Goal: Task Accomplishment & Management: Manage account settings

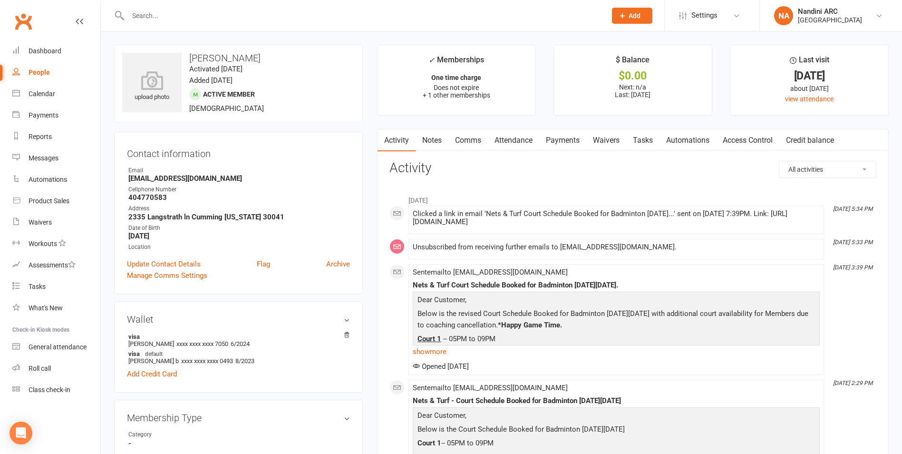
click at [163, 9] on input "text" at bounding box center [362, 15] width 475 height 13
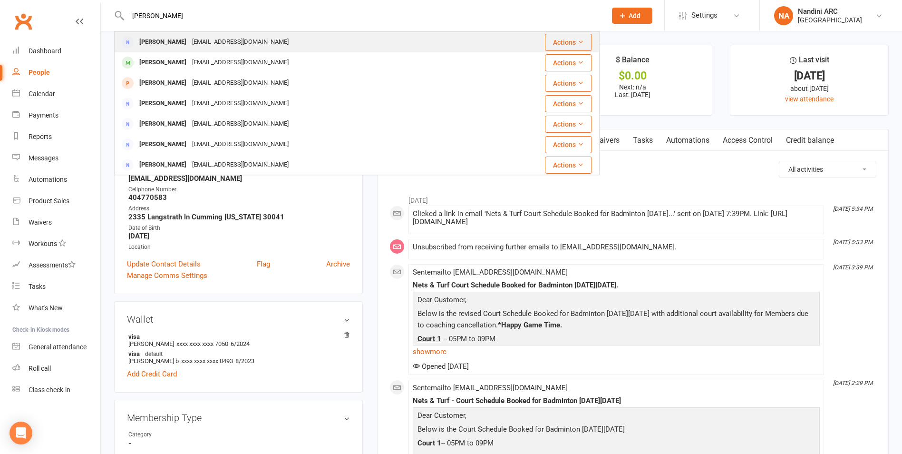
type input "[PERSON_NAME]"
click at [231, 42] on div "[EMAIL_ADDRESS][DOMAIN_NAME]" at bounding box center [240, 42] width 102 height 14
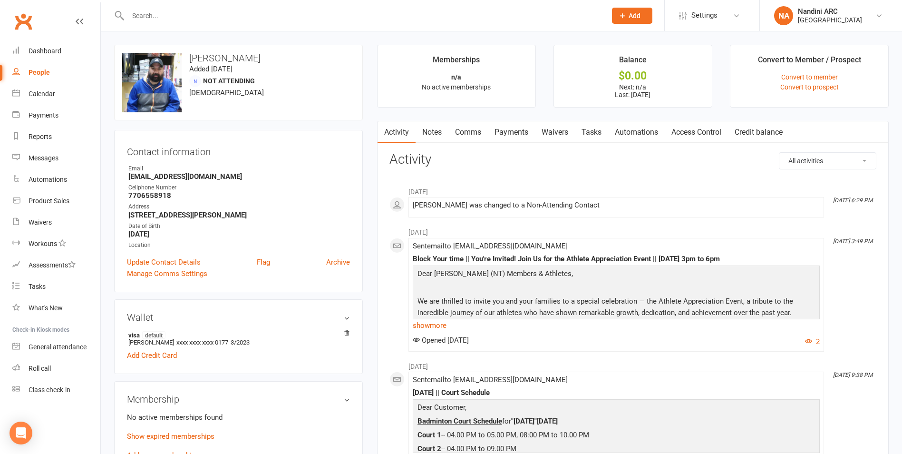
drag, startPoint x: 190, startPoint y: 56, endPoint x: 290, endPoint y: 57, distance: 99.9
click at [290, 57] on h3 "[PERSON_NAME]" at bounding box center [238, 58] width 233 height 10
copy h3 "[PERSON_NAME]"
click at [290, 57] on h3 "[PERSON_NAME]" at bounding box center [238, 58] width 233 height 10
click at [190, 12] on input "text" at bounding box center [362, 15] width 475 height 13
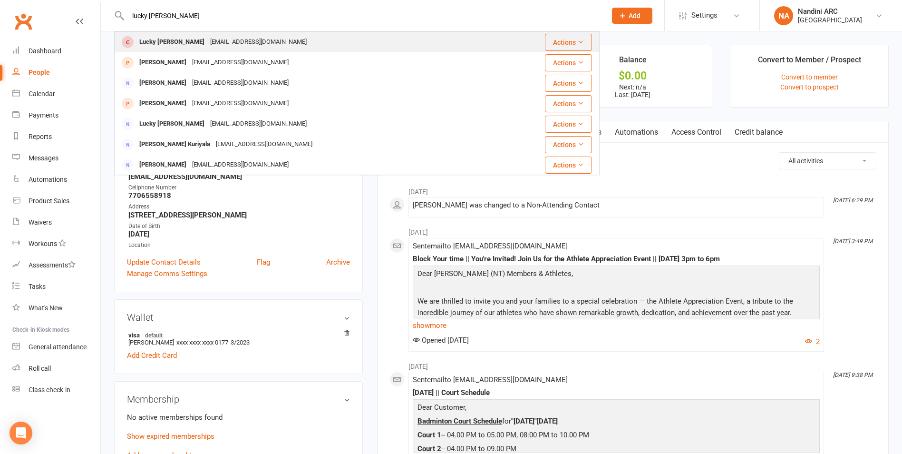
type input "lucky [PERSON_NAME]"
click at [207, 42] on div "[EMAIL_ADDRESS][DOMAIN_NAME]" at bounding box center [258, 42] width 102 height 14
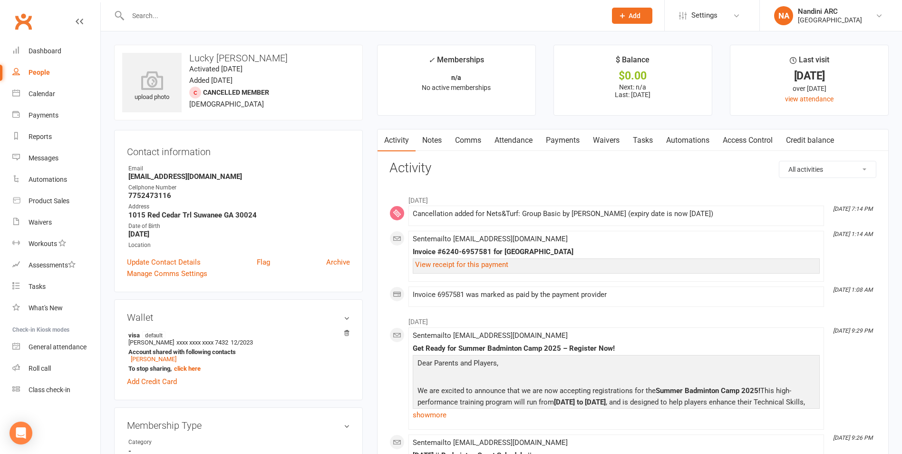
click at [557, 139] on link "Payments" at bounding box center [563, 140] width 47 height 22
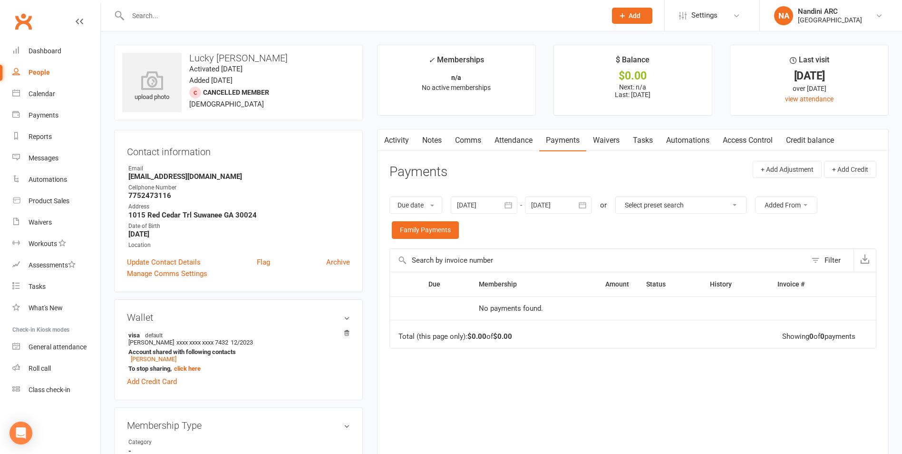
click at [501, 201] on div at bounding box center [484, 204] width 67 height 17
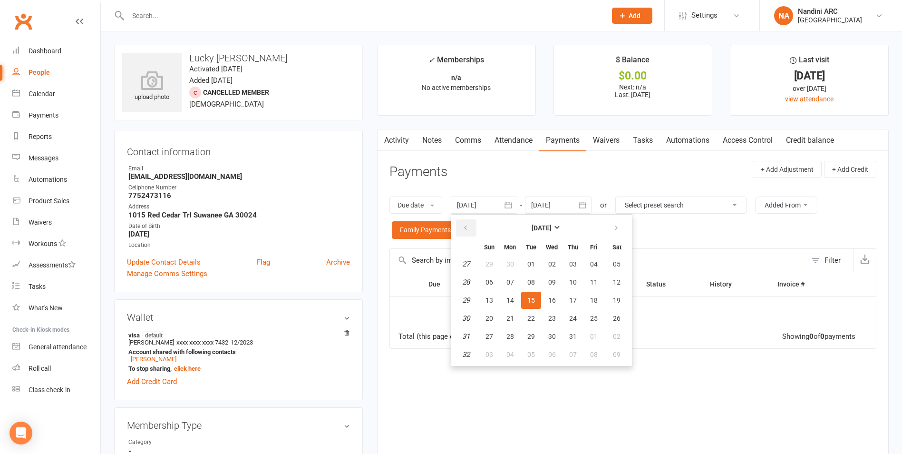
click at [466, 222] on button "button" at bounding box center [466, 227] width 20 height 17
click at [544, 256] on button "02" at bounding box center [552, 263] width 20 height 17
type input "[DATE]"
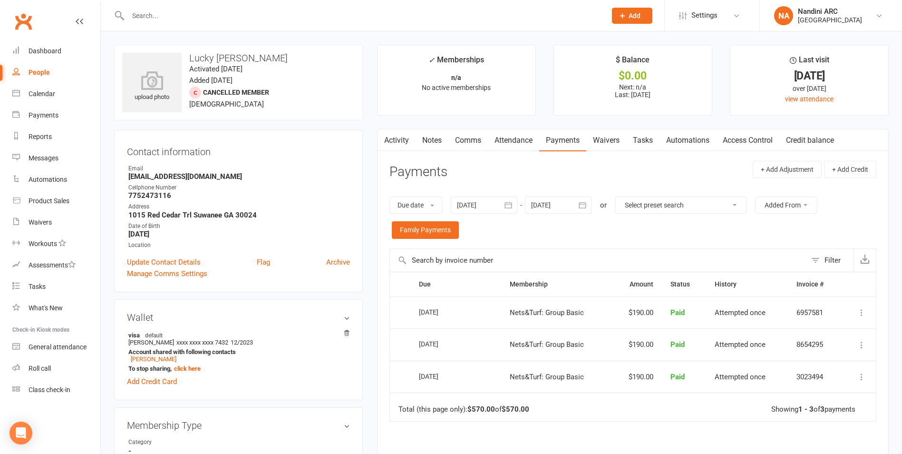
click at [190, 18] on input "text" at bounding box center [362, 15] width 475 height 13
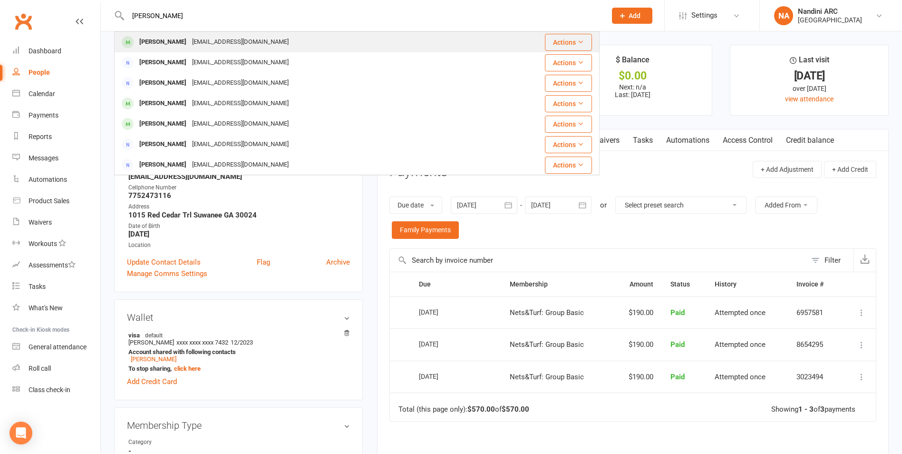
type input "[PERSON_NAME]"
click at [216, 36] on div "[EMAIL_ADDRESS][DOMAIN_NAME]" at bounding box center [240, 42] width 102 height 14
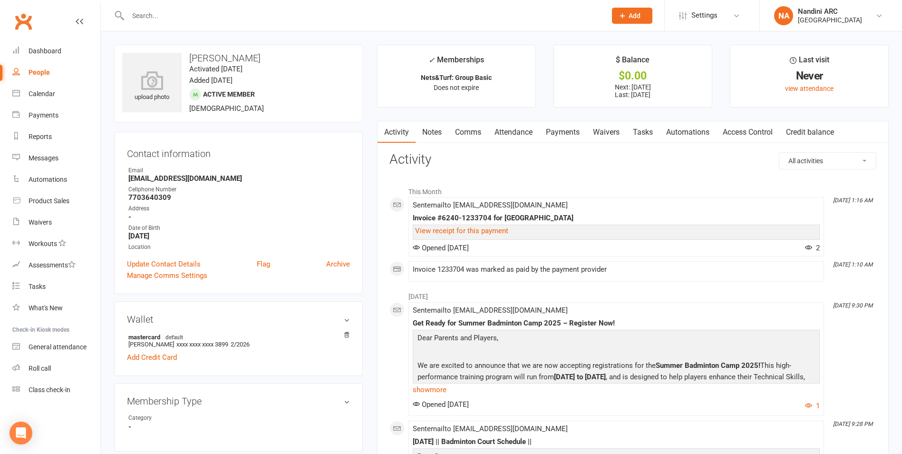
click at [563, 137] on link "Payments" at bounding box center [563, 132] width 47 height 22
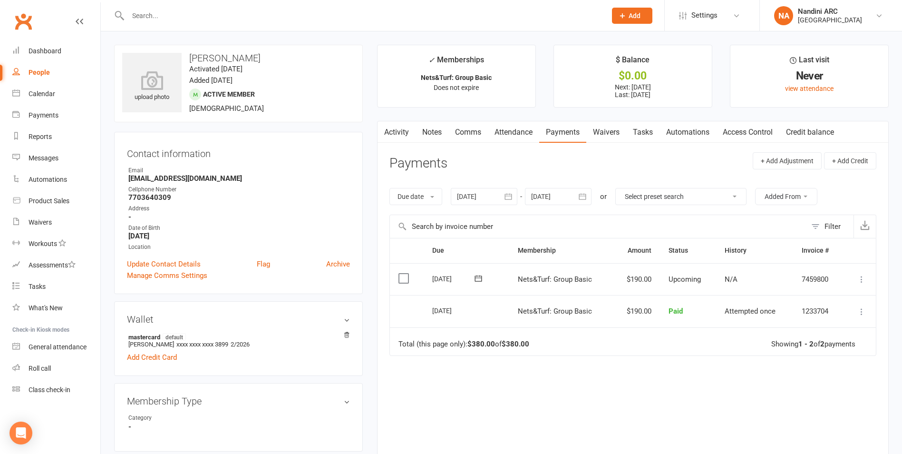
click at [512, 199] on icon "button" at bounding box center [509, 197] width 10 height 10
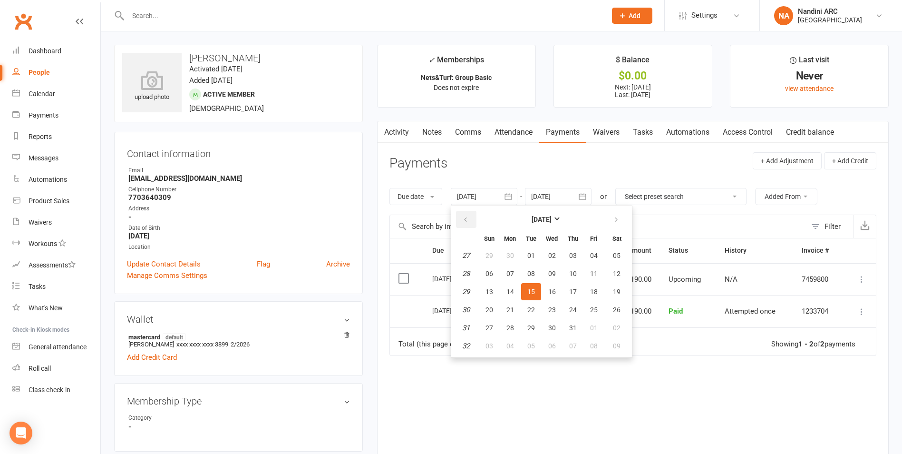
click at [469, 222] on icon "button" at bounding box center [465, 220] width 7 height 8
click at [534, 257] on span "01" at bounding box center [532, 256] width 8 height 8
type input "[DATE]"
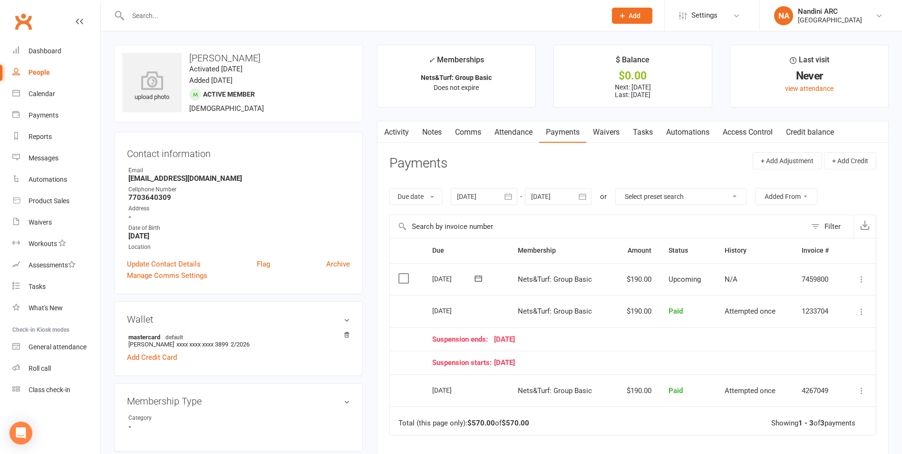
click at [591, 196] on button "button" at bounding box center [583, 196] width 17 height 17
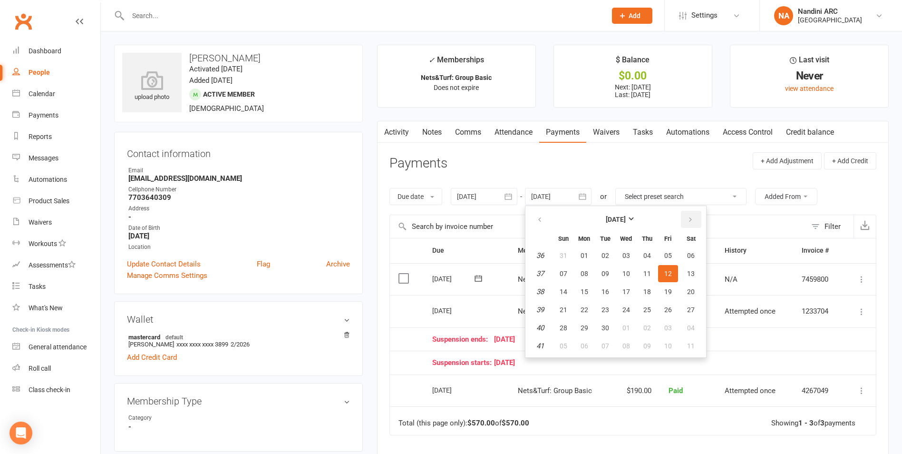
click at [693, 217] on icon "button" at bounding box center [690, 220] width 7 height 8
click at [697, 255] on button "04" at bounding box center [691, 255] width 24 height 17
type input "[DATE]"
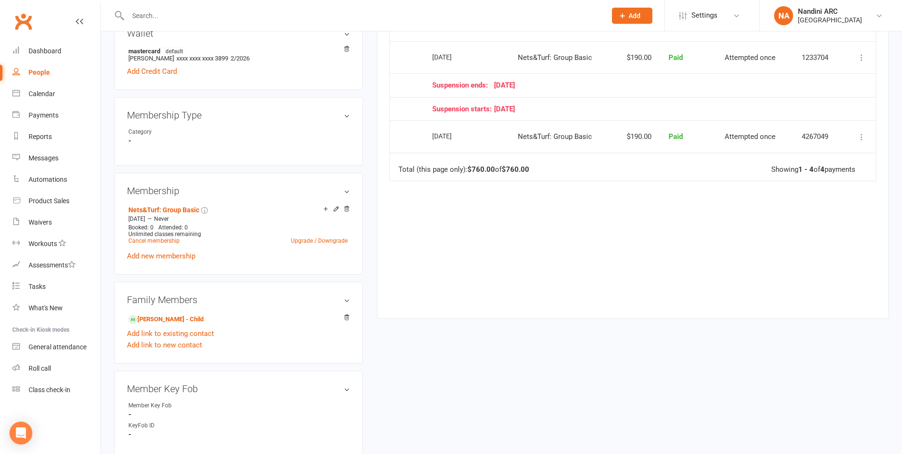
scroll to position [381, 0]
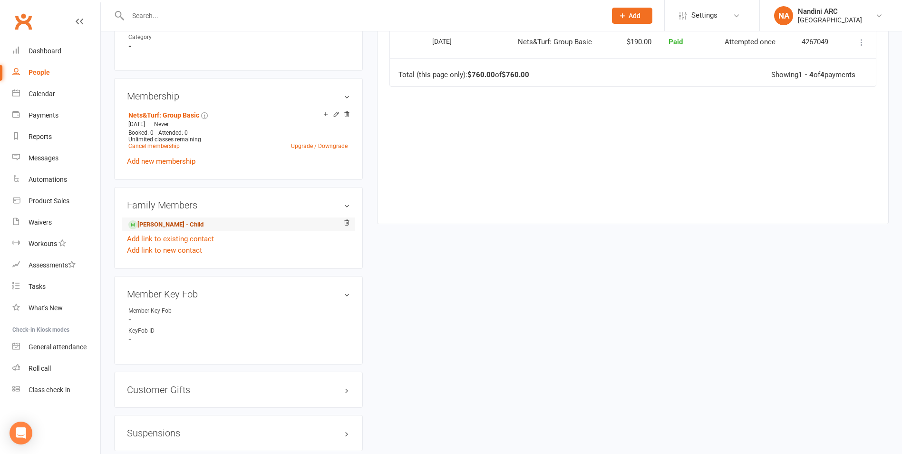
click at [158, 224] on link "[PERSON_NAME] - Child" at bounding box center [165, 225] width 75 height 10
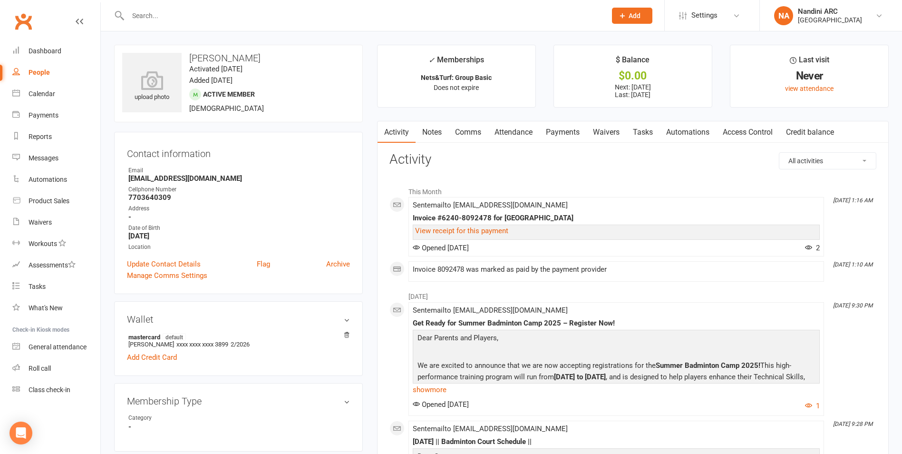
click at [553, 131] on link "Payments" at bounding box center [563, 132] width 47 height 22
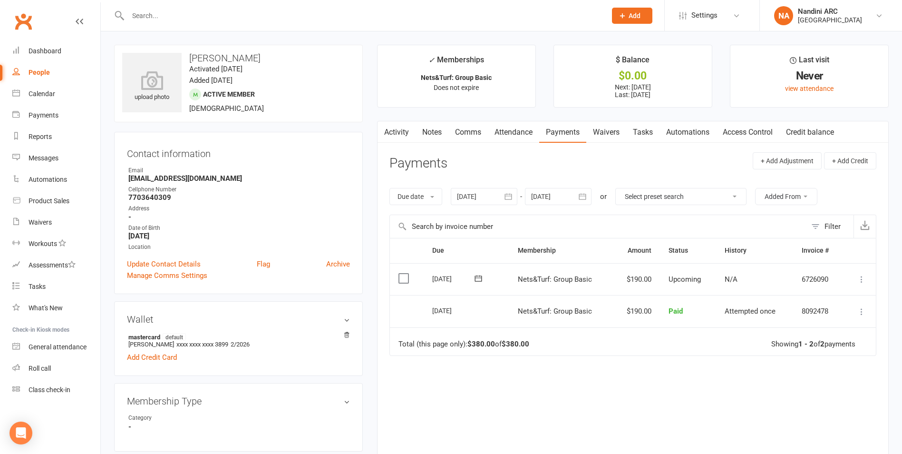
click at [577, 196] on button "button" at bounding box center [583, 196] width 17 height 17
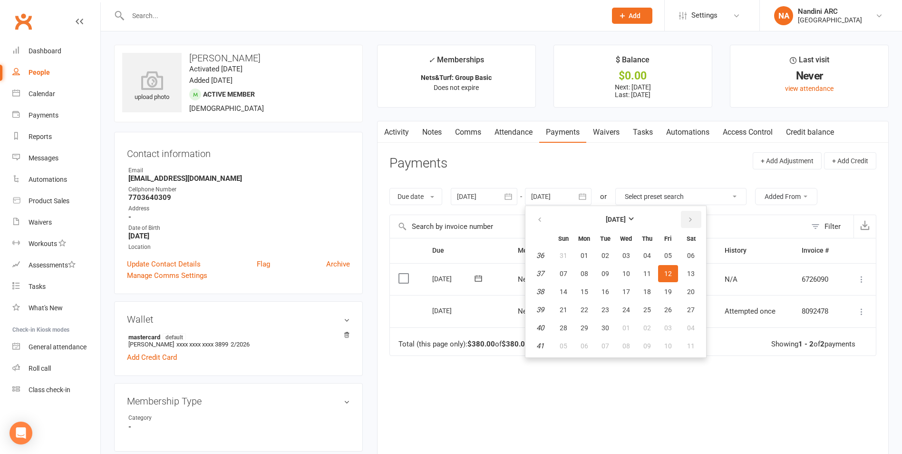
click at [684, 218] on button "button" at bounding box center [691, 219] width 20 height 17
click at [683, 245] on th "Sat" at bounding box center [691, 238] width 24 height 15
click at [688, 256] on span "04" at bounding box center [691, 256] width 8 height 8
type input "[DATE]"
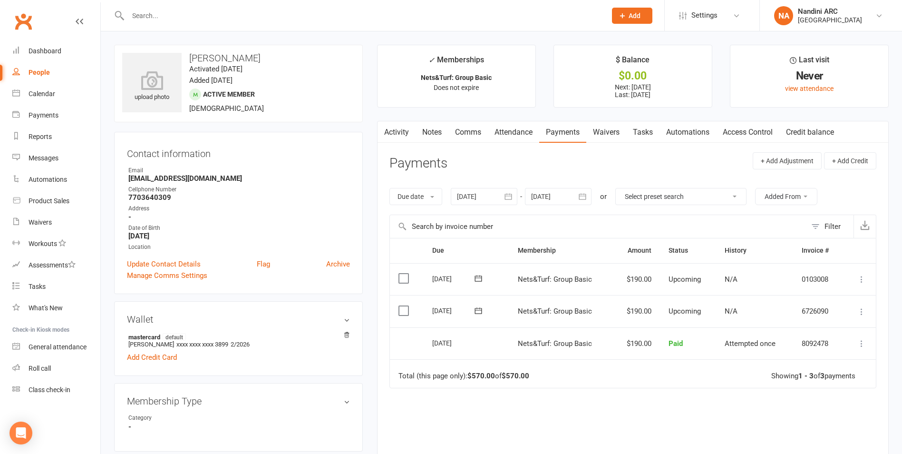
click at [574, 131] on link "Payments" at bounding box center [563, 132] width 47 height 22
click at [517, 196] on button "button" at bounding box center [508, 196] width 17 height 17
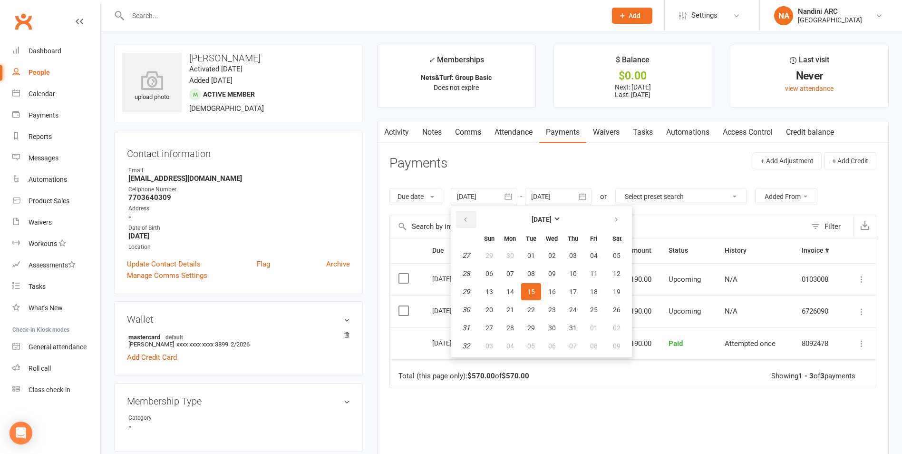
click at [470, 224] on button "button" at bounding box center [466, 219] width 20 height 17
click at [522, 265] on table "[DATE] Sun Mon Tue Wed Thu Fri Sat 18 27 28 29 30 01 02 03 19 04 05 06 07 08 09…" at bounding box center [541, 281] width 177 height 147
click at [528, 260] on button "29" at bounding box center [531, 255] width 20 height 17
type input "[DATE]"
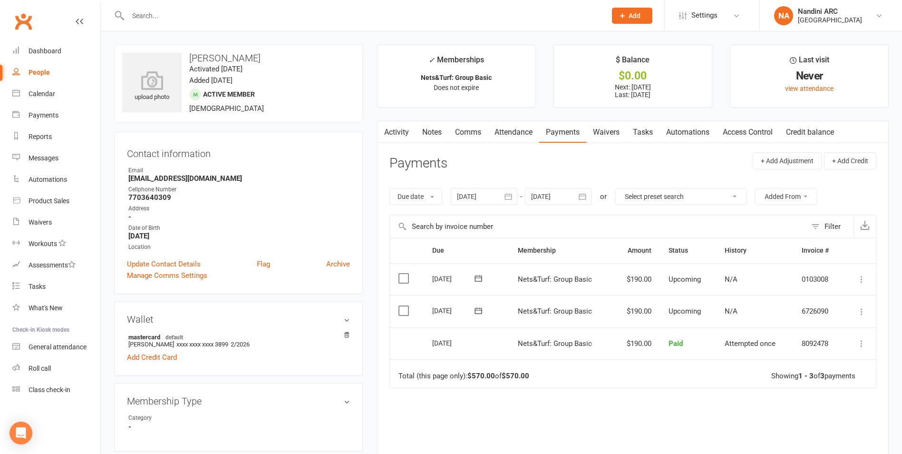
click at [520, 367] on td "Total (this page only): $570.00 of $570.00 Showing 1 - 3 of 3 payments" at bounding box center [633, 373] width 486 height 29
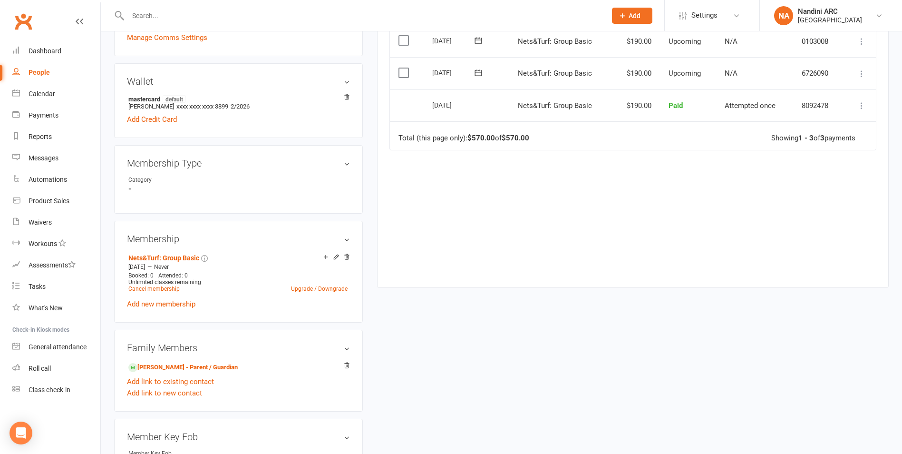
scroll to position [285, 0]
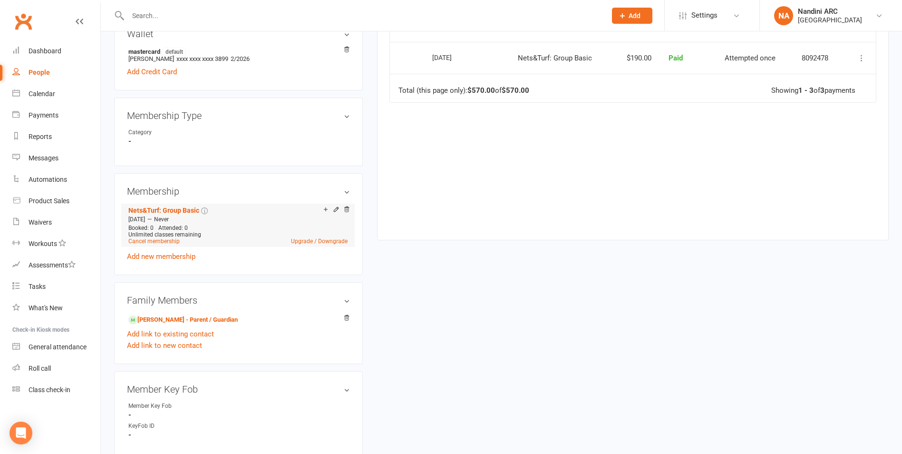
click at [162, 237] on span "Unlimited classes remaining" at bounding box center [164, 234] width 73 height 7
click at [159, 244] on link "Cancel membership" at bounding box center [153, 241] width 51 height 7
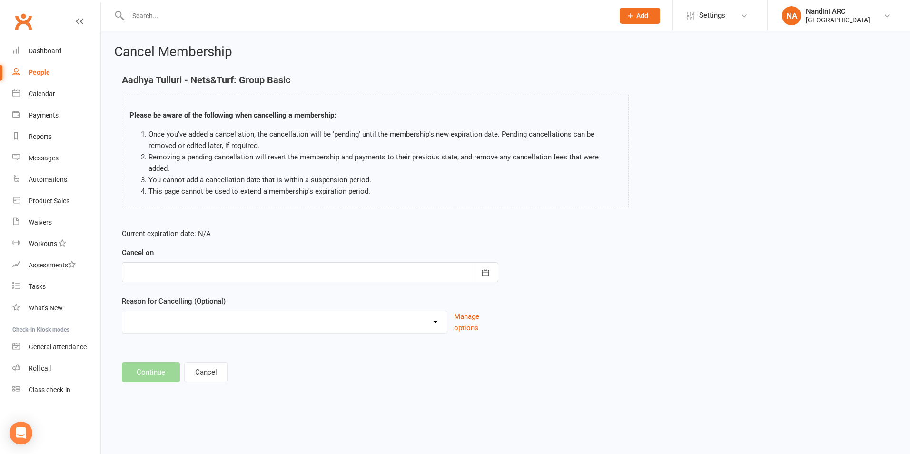
click at [191, 263] on div at bounding box center [310, 272] width 376 height 20
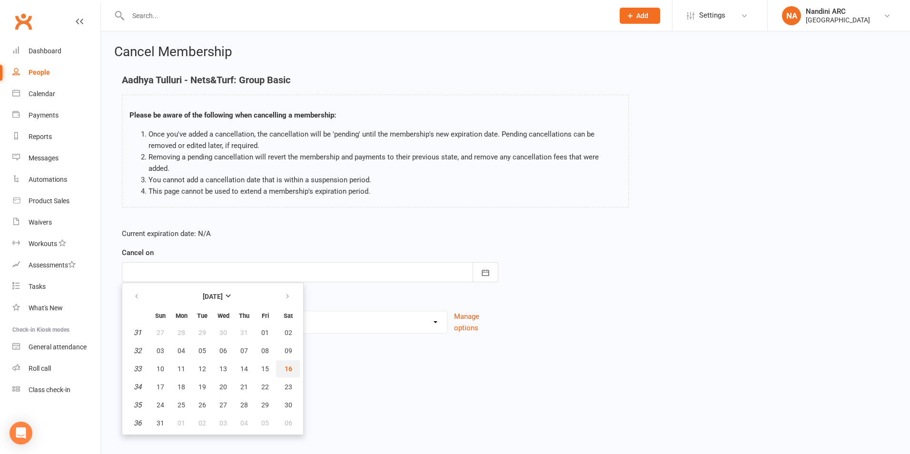
click at [284, 365] on span "16" at bounding box center [288, 369] width 8 height 8
type input "[DATE]"
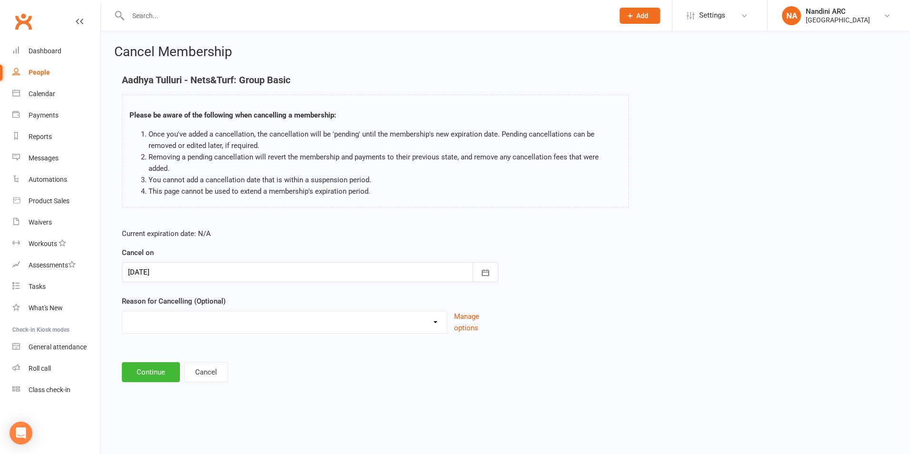
click at [237, 311] on select "Annual Membership - No longer available after [DATE] Coach Requested to cancel …" at bounding box center [284, 320] width 324 height 19
select select "6"
click at [122, 311] on select "Annual Membership - No longer available after [DATE] Coach Requested to cancel …" at bounding box center [284, 320] width 324 height 19
click at [138, 362] on button "Continue" at bounding box center [151, 372] width 58 height 20
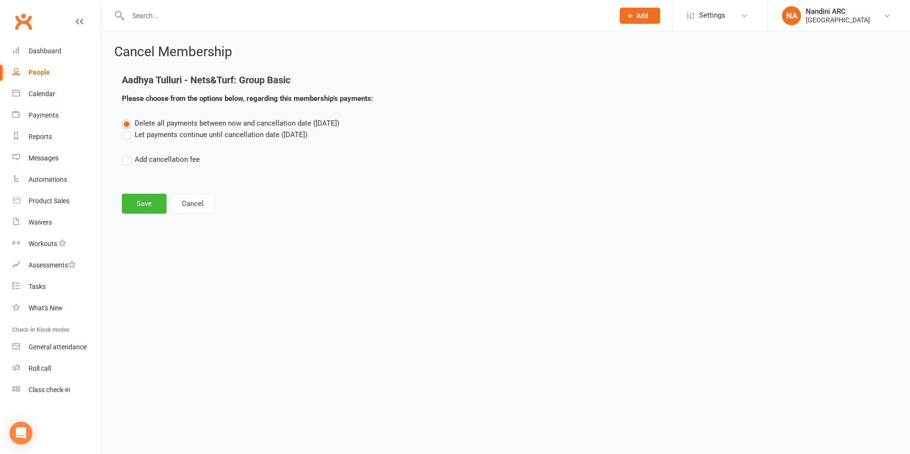
click at [163, 136] on label "Let payments continue until cancellation date ([DATE])" at bounding box center [215, 134] width 186 height 11
click at [128, 129] on input "Let payments continue until cancellation date ([DATE])" at bounding box center [125, 129] width 6 height 0
click at [154, 202] on button "Save" at bounding box center [144, 204] width 45 height 20
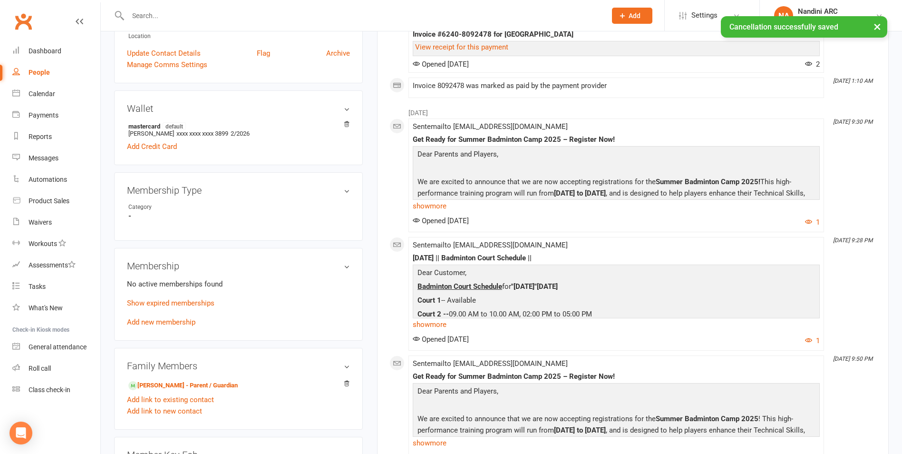
scroll to position [285, 0]
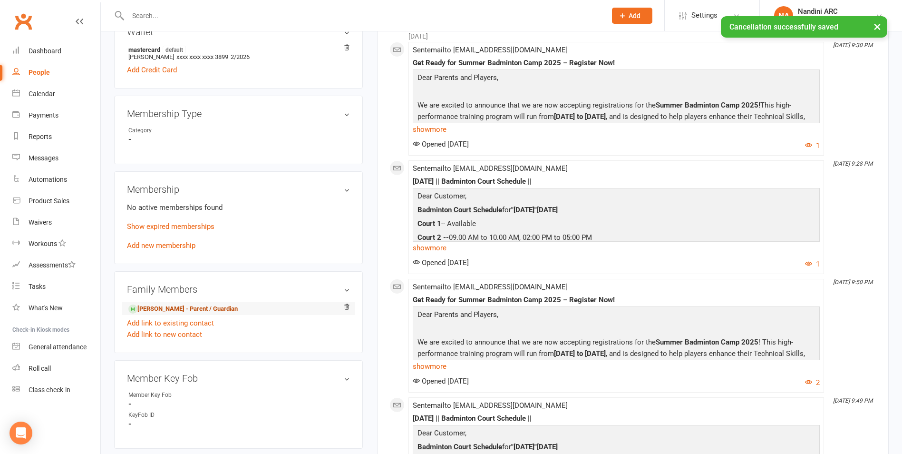
click at [147, 311] on link "[PERSON_NAME] - Parent / Guardian" at bounding box center [182, 309] width 109 height 10
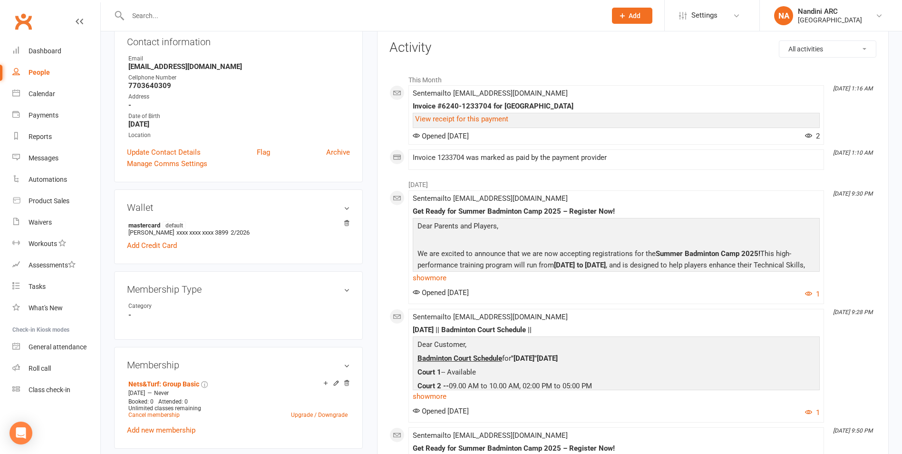
scroll to position [285, 0]
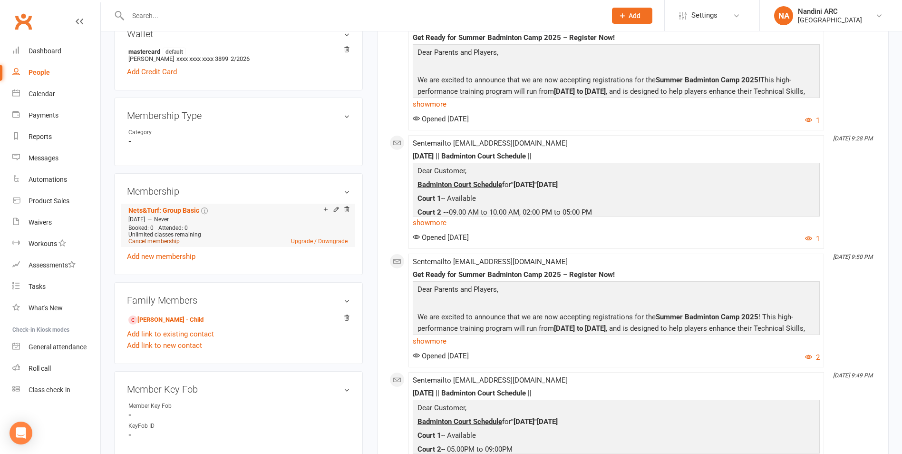
click at [172, 239] on link "Cancel membership" at bounding box center [153, 241] width 51 height 7
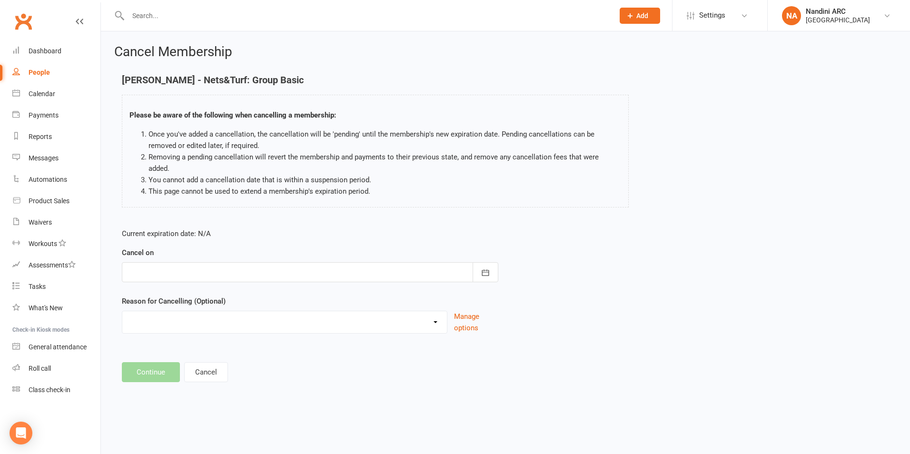
click at [224, 262] on div at bounding box center [310, 272] width 376 height 20
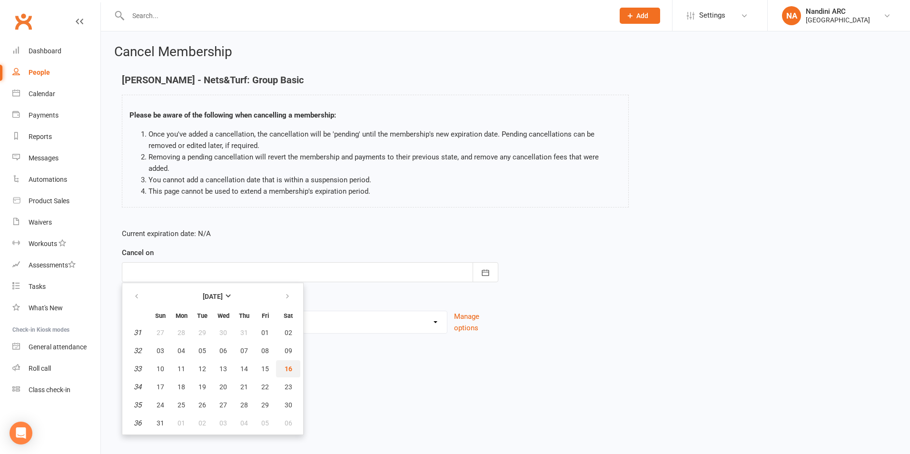
click at [291, 365] on span "16" at bounding box center [288, 369] width 8 height 8
type input "[DATE]"
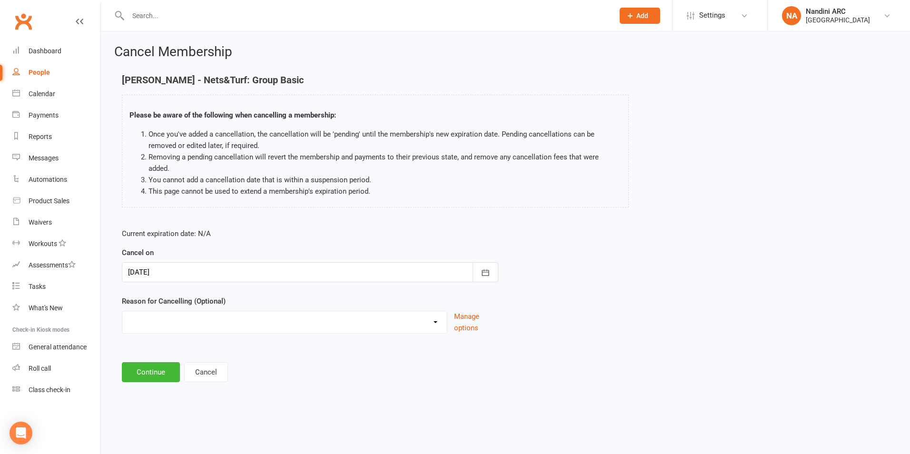
click at [267, 317] on select "Annual Membership - No longer available after [DATE] Coach Requested to cancel …" at bounding box center [284, 320] width 324 height 19
select select "6"
click at [122, 311] on select "Annual Membership - No longer available after [DATE] Coach Requested to cancel …" at bounding box center [284, 320] width 324 height 19
click at [154, 362] on button "Continue" at bounding box center [151, 372] width 58 height 20
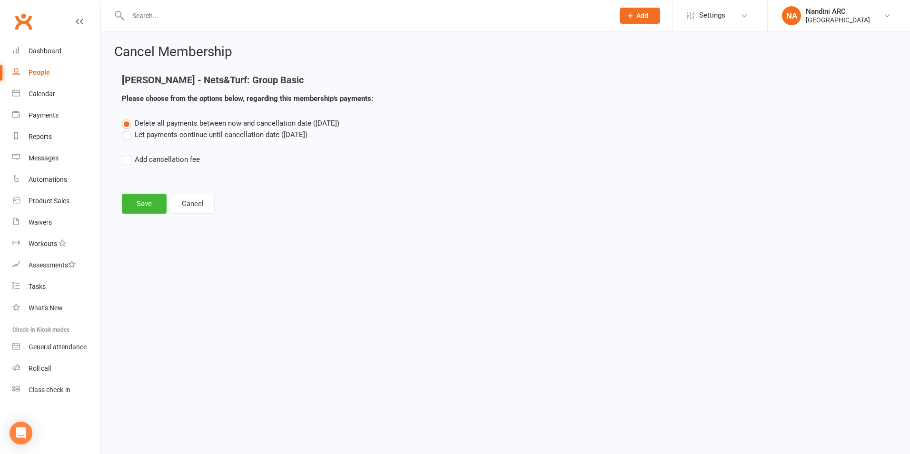
click at [152, 136] on label "Let payments continue until cancellation date ([DATE])" at bounding box center [215, 134] width 186 height 11
click at [128, 129] on input "Let payments continue until cancellation date ([DATE])" at bounding box center [125, 129] width 6 height 0
click at [151, 204] on button "Save" at bounding box center [144, 204] width 45 height 20
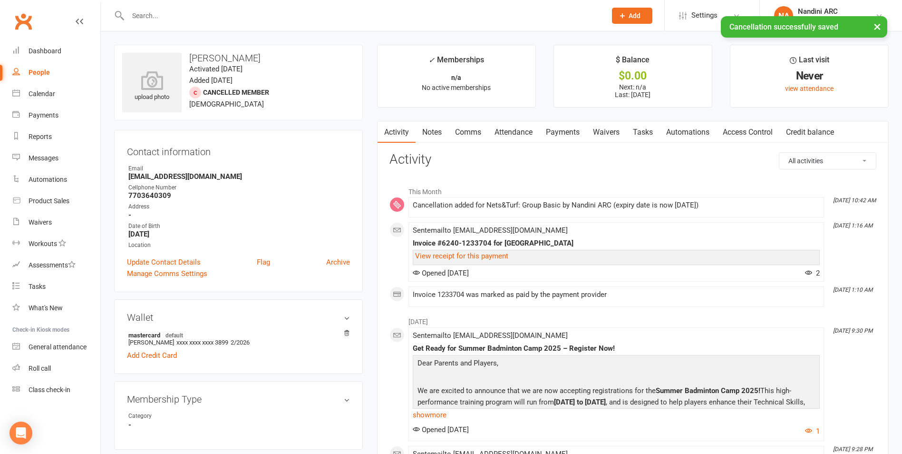
click at [569, 135] on link "Payments" at bounding box center [563, 132] width 47 height 22
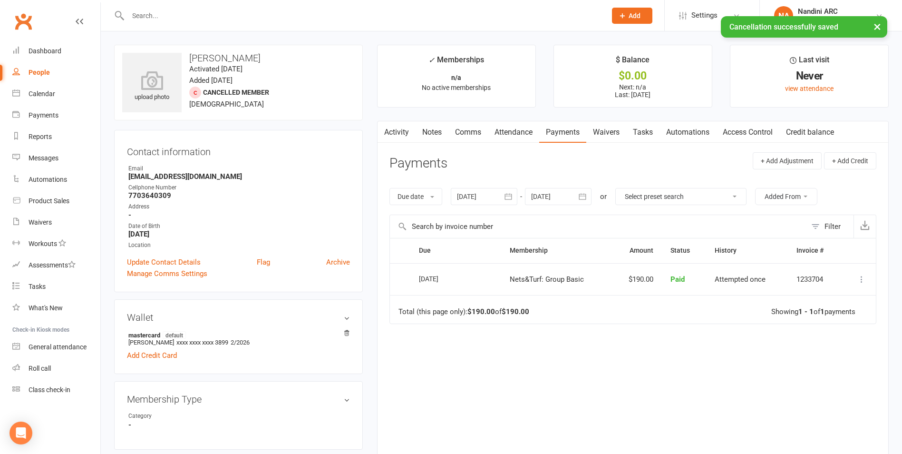
click at [582, 196] on icon "button" at bounding box center [582, 197] width 7 height 6
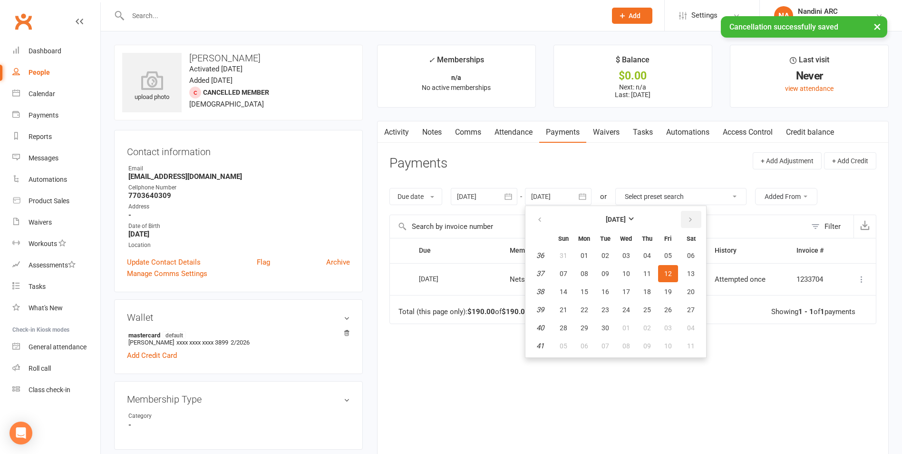
drag, startPoint x: 687, startPoint y: 215, endPoint x: 692, endPoint y: 216, distance: 5.4
click at [690, 216] on button "button" at bounding box center [691, 219] width 20 height 17
click at [692, 216] on icon "button" at bounding box center [690, 220] width 7 height 8
click at [692, 254] on span "01" at bounding box center [691, 256] width 8 height 8
type input "[DATE]"
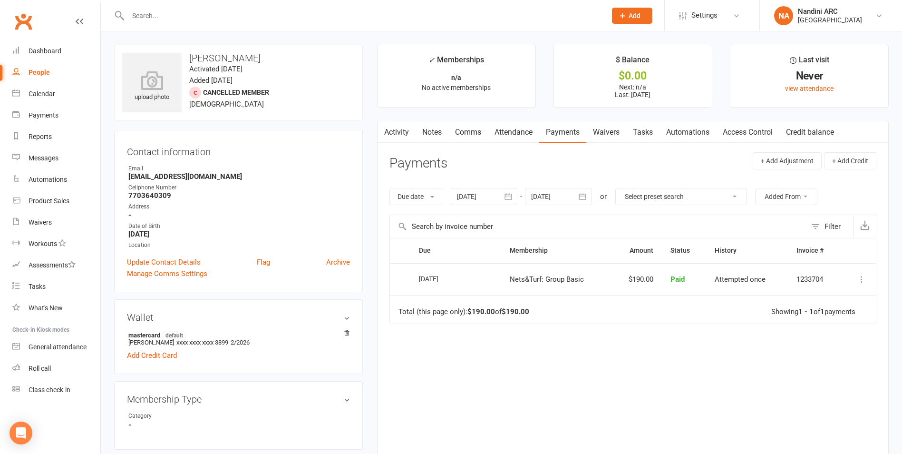
click at [228, 14] on input "text" at bounding box center [362, 15] width 475 height 13
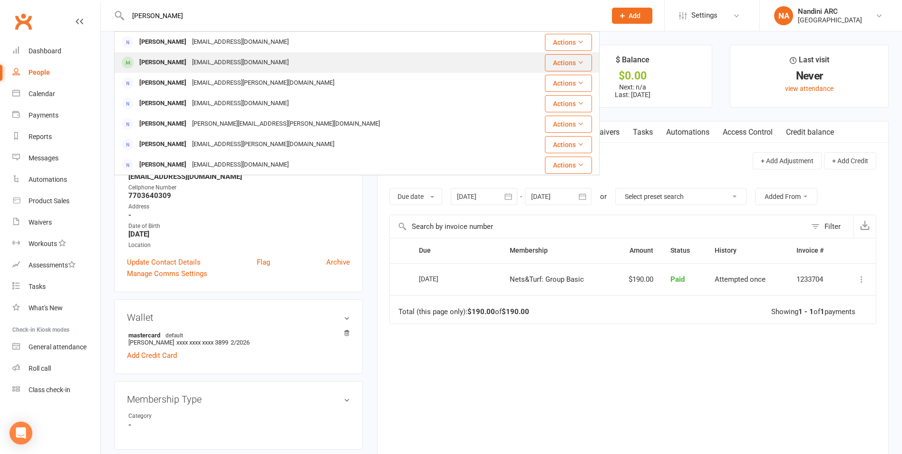
type input "[PERSON_NAME]"
click at [237, 60] on div "[EMAIL_ADDRESS][DOMAIN_NAME]" at bounding box center [240, 63] width 102 height 14
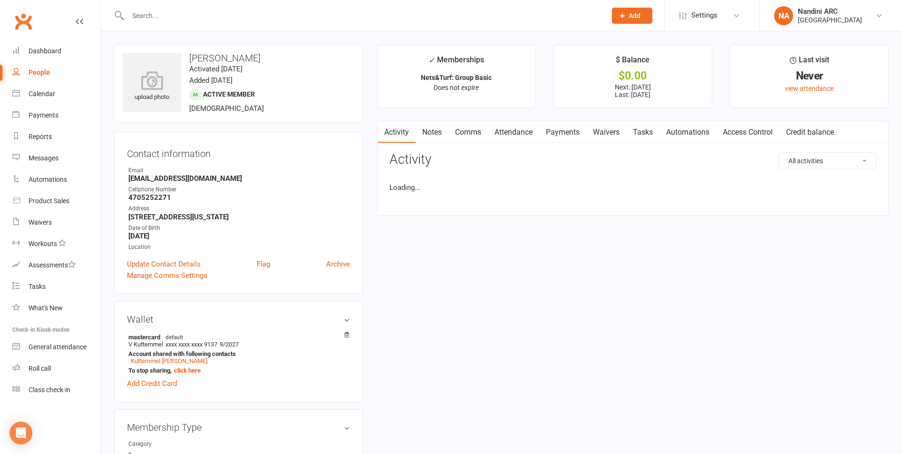
click at [565, 134] on link "Payments" at bounding box center [563, 132] width 47 height 22
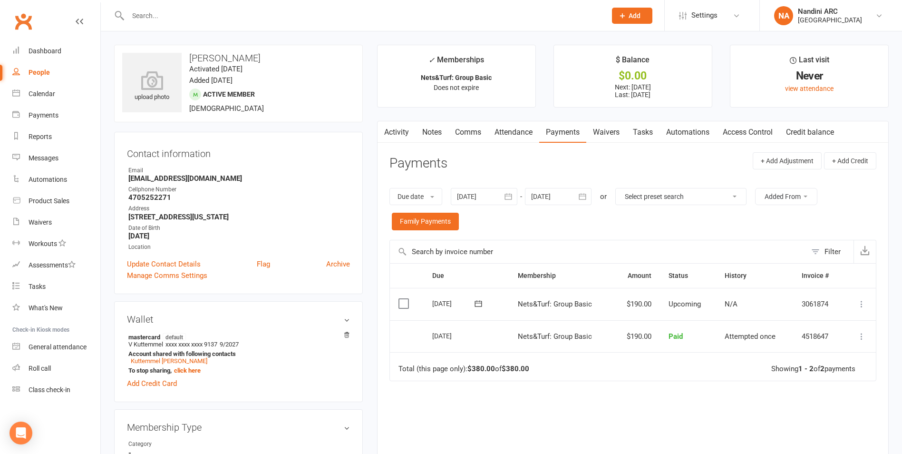
click at [510, 201] on icon "button" at bounding box center [509, 197] width 10 height 10
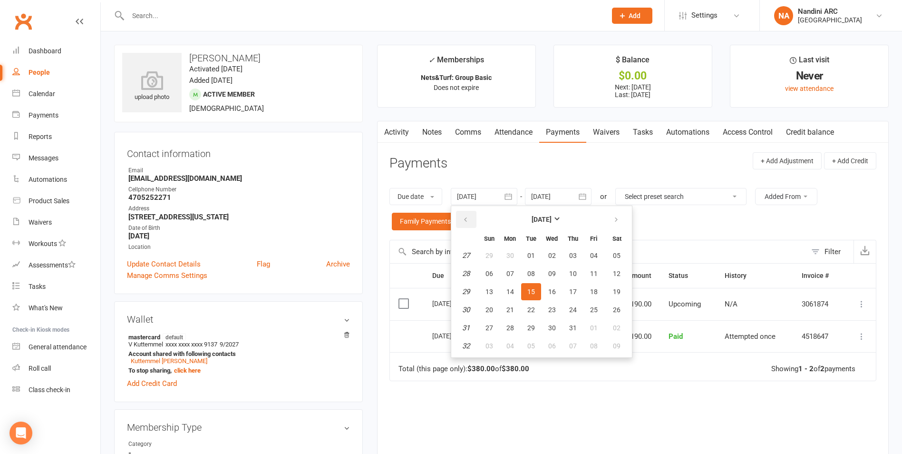
click at [472, 219] on button "button" at bounding box center [466, 219] width 20 height 17
click at [534, 252] on span "01" at bounding box center [532, 256] width 8 height 8
type input "[DATE]"
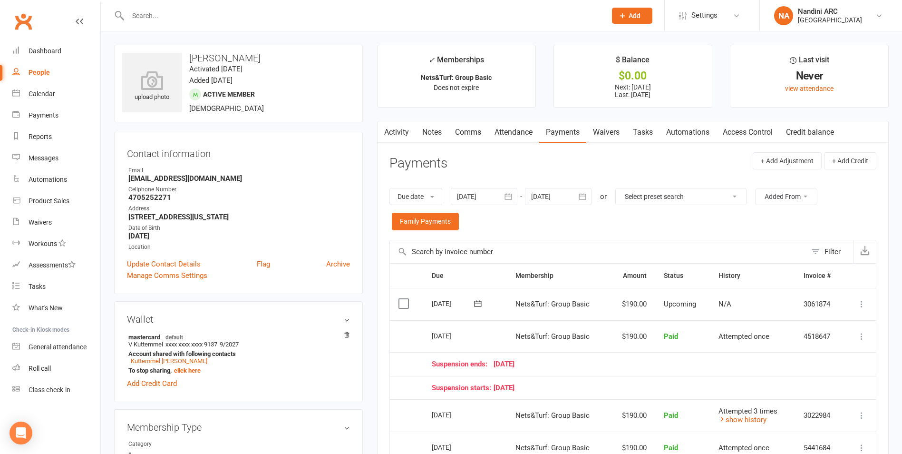
click at [237, 19] on input "text" at bounding box center [362, 15] width 475 height 13
paste input "[PERSON_NAME]"
type input "[PERSON_NAME]"
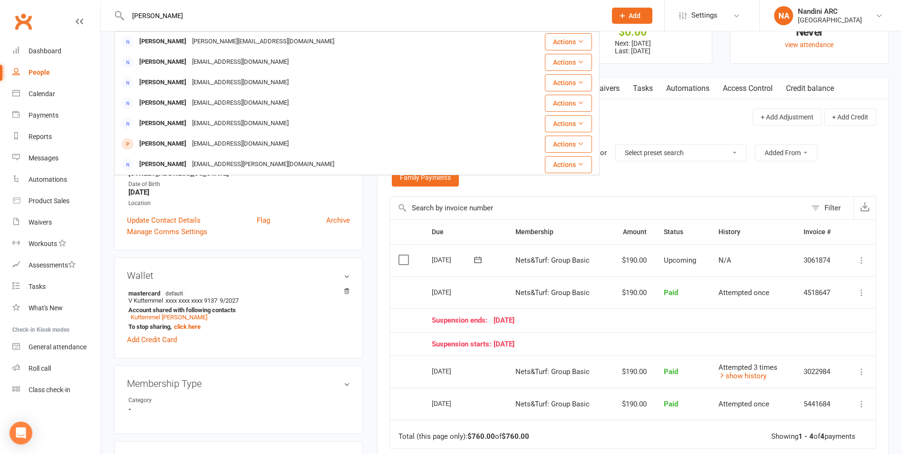
scroll to position [95, 0]
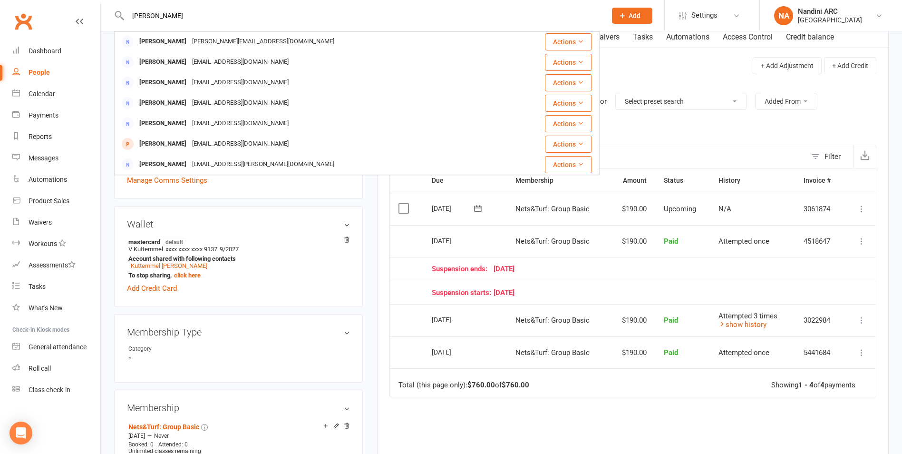
drag, startPoint x: 205, startPoint y: 9, endPoint x: 132, endPoint y: 20, distance: 74.1
click at [132, 20] on input "[PERSON_NAME]" at bounding box center [362, 15] width 475 height 13
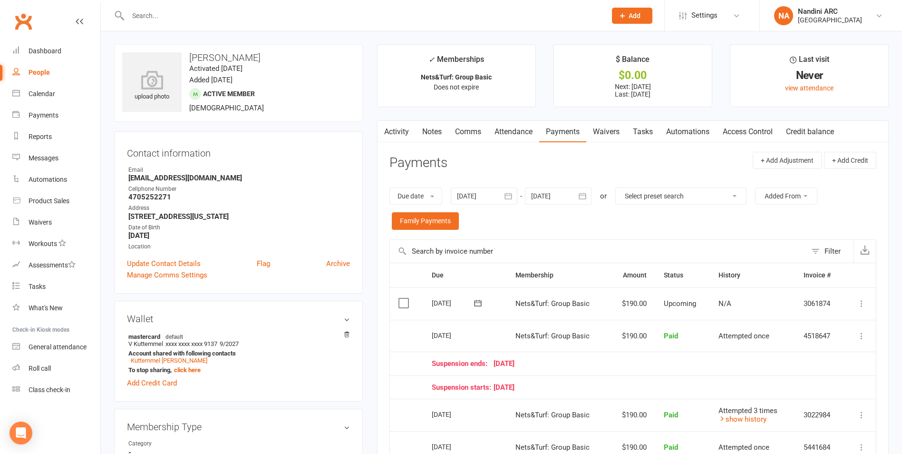
scroll to position [0, 0]
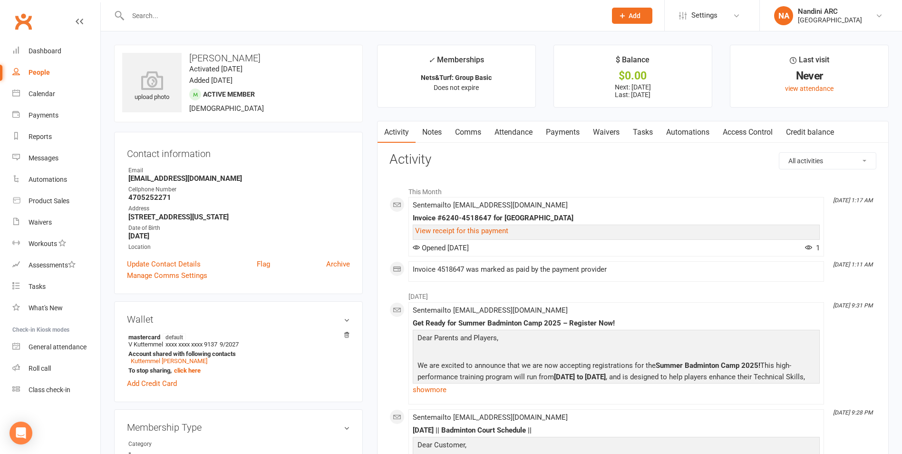
click at [550, 139] on link "Payments" at bounding box center [563, 132] width 47 height 22
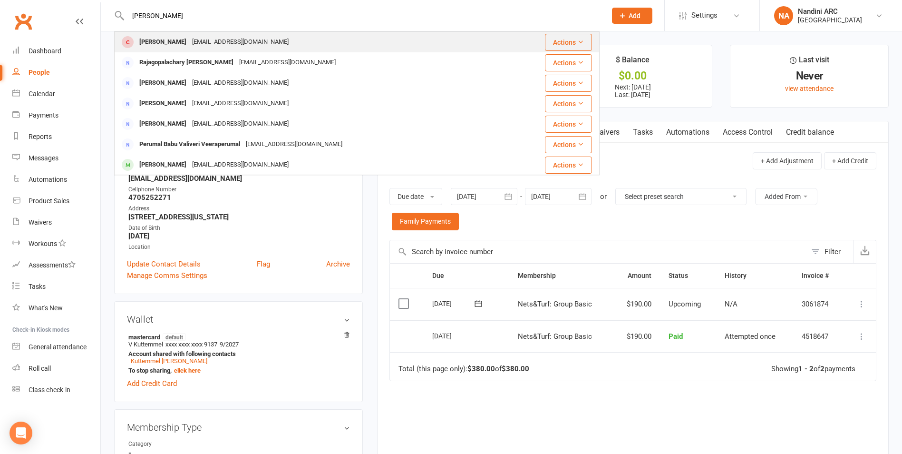
type input "[PERSON_NAME]"
click at [212, 43] on div "[EMAIL_ADDRESS][DOMAIN_NAME]" at bounding box center [240, 42] width 102 height 14
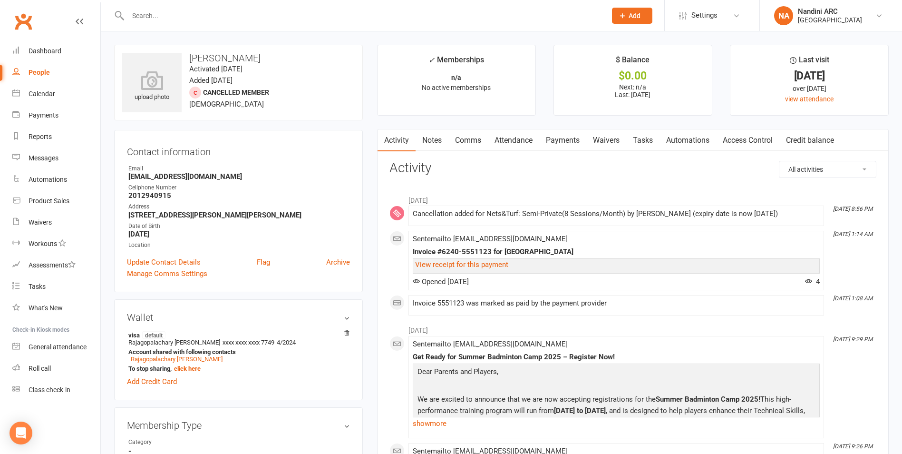
click at [555, 142] on link "Payments" at bounding box center [563, 140] width 47 height 22
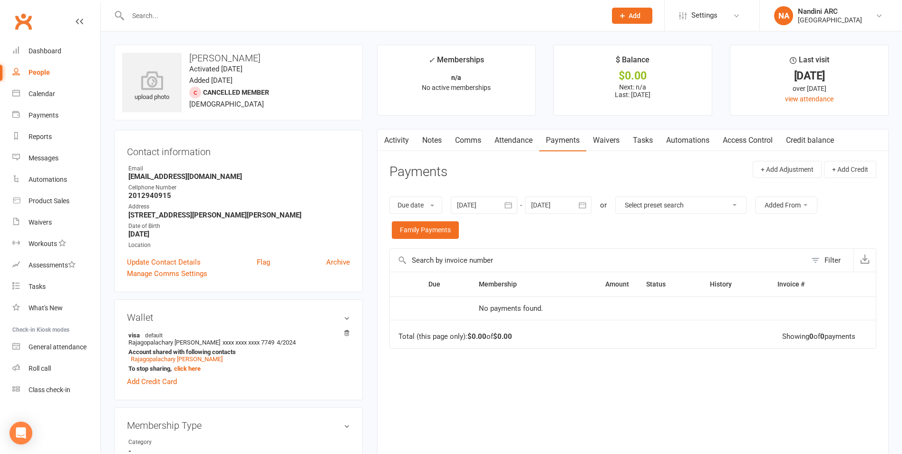
click at [513, 207] on icon "button" at bounding box center [509, 205] width 10 height 10
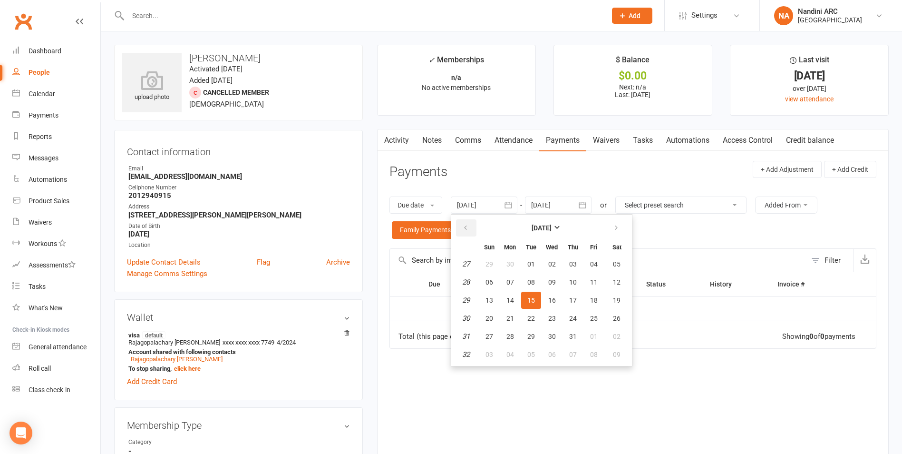
click at [473, 229] on button "button" at bounding box center [466, 227] width 20 height 17
click at [535, 270] on button "29" at bounding box center [531, 263] width 20 height 17
type input "[DATE]"
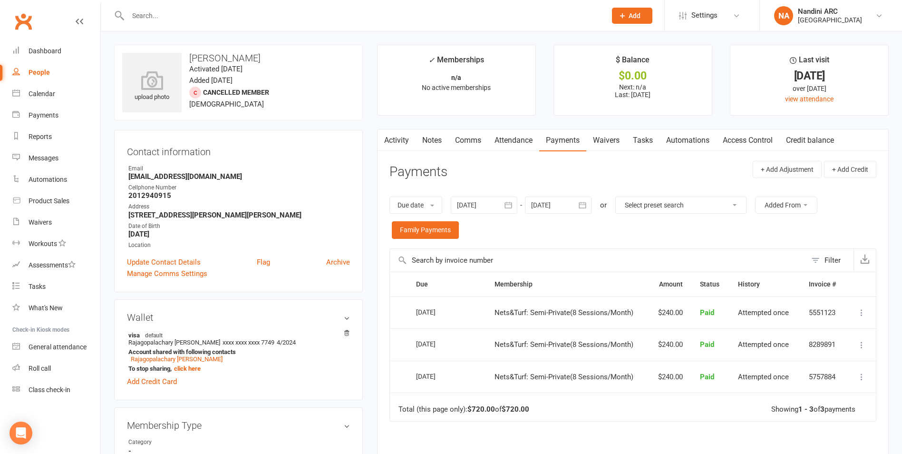
click at [186, 14] on input "text" at bounding box center [362, 15] width 475 height 13
paste input "[PERSON_NAME]"
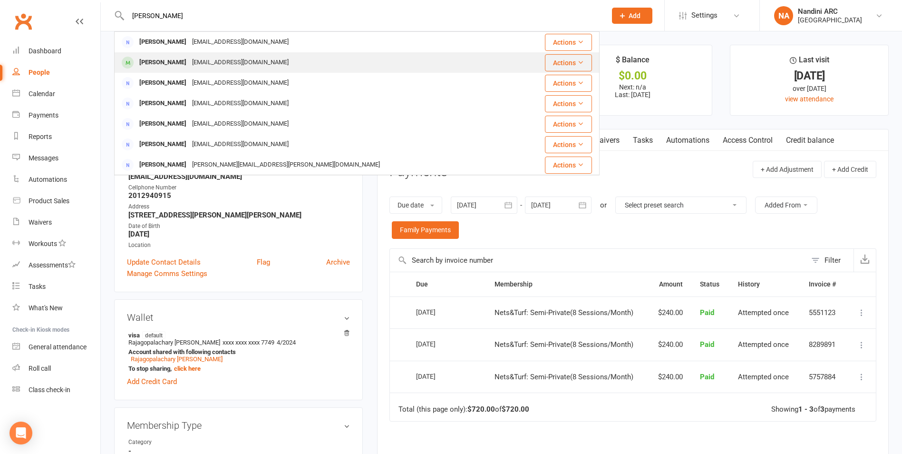
type input "[PERSON_NAME]"
click at [236, 57] on div "[EMAIL_ADDRESS][DOMAIN_NAME]" at bounding box center [240, 63] width 102 height 14
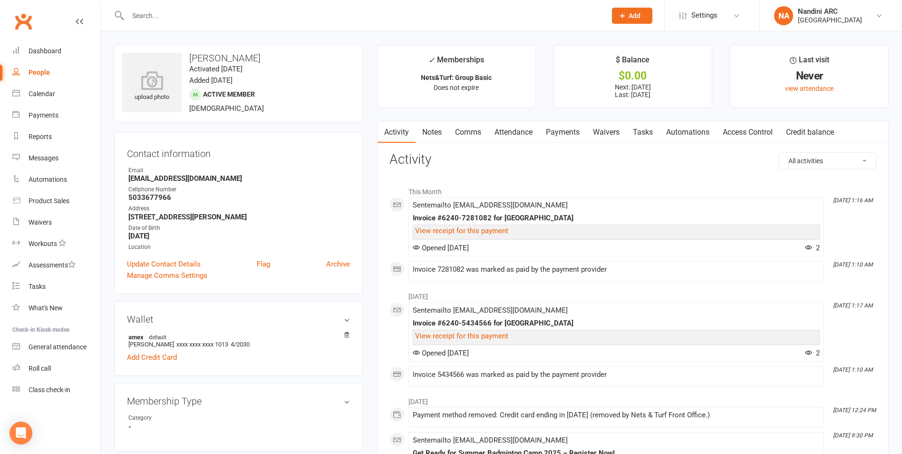
click at [560, 131] on link "Payments" at bounding box center [563, 132] width 47 height 22
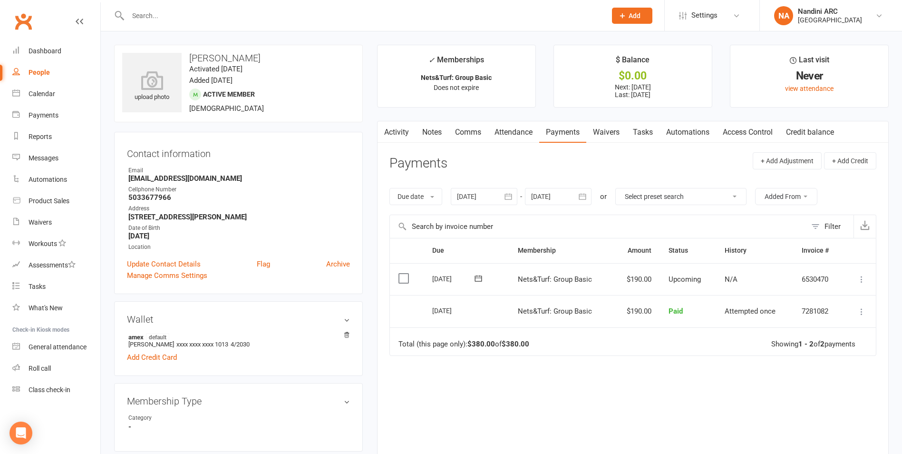
click at [582, 197] on icon "button" at bounding box center [583, 197] width 10 height 10
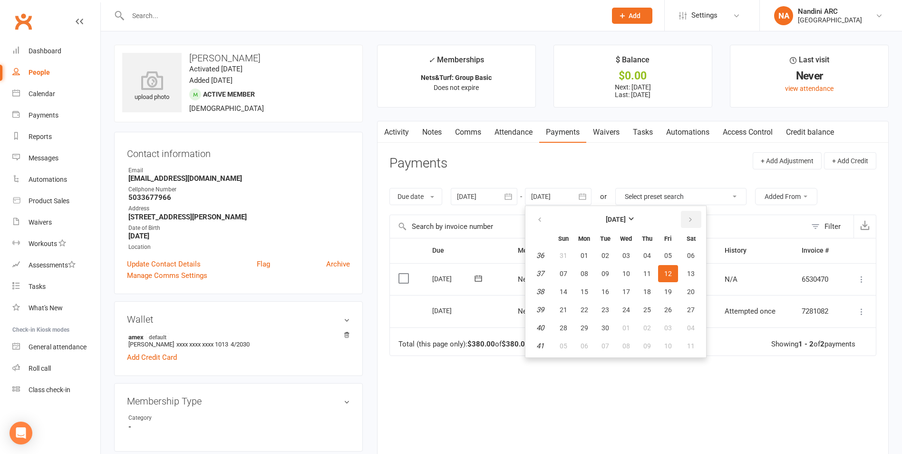
click at [694, 217] on icon "button" at bounding box center [690, 220] width 7 height 8
click at [686, 254] on button "04" at bounding box center [691, 255] width 24 height 17
type input "[DATE]"
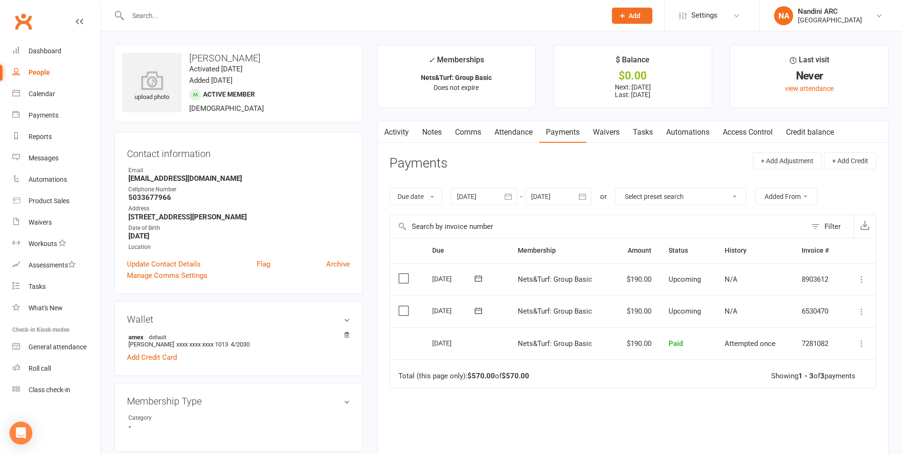
click at [196, 25] on div at bounding box center [357, 15] width 486 height 31
click at [203, 11] on input "text" at bounding box center [362, 15] width 475 height 13
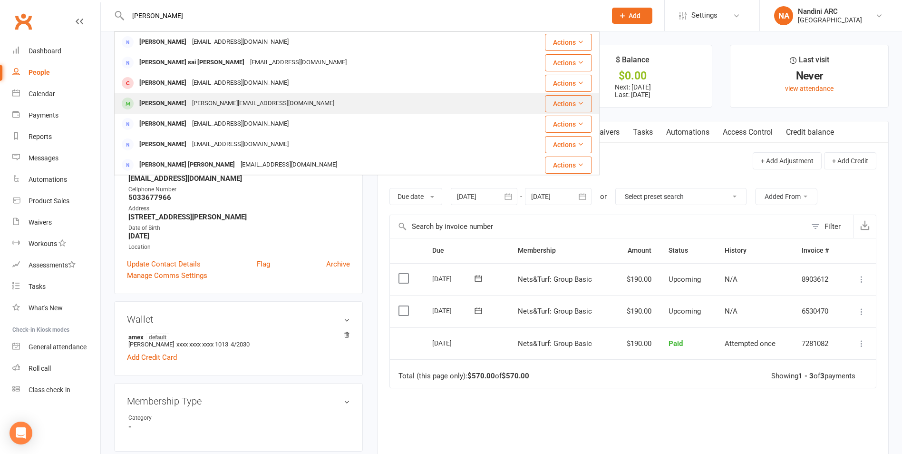
type input "[PERSON_NAME]"
click at [217, 93] on td "Sudeeksha Bollepally [EMAIL_ADDRESS][DOMAIN_NAME]" at bounding box center [312, 103] width 394 height 20
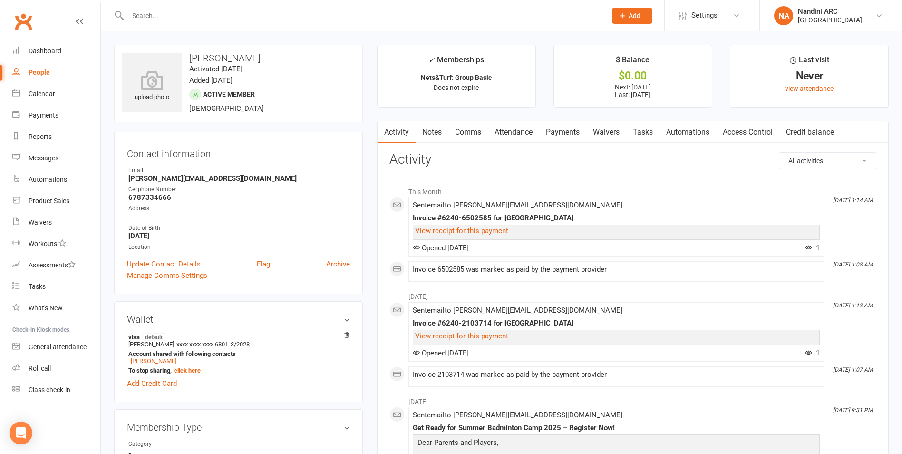
click at [556, 134] on link "Payments" at bounding box center [563, 132] width 47 height 22
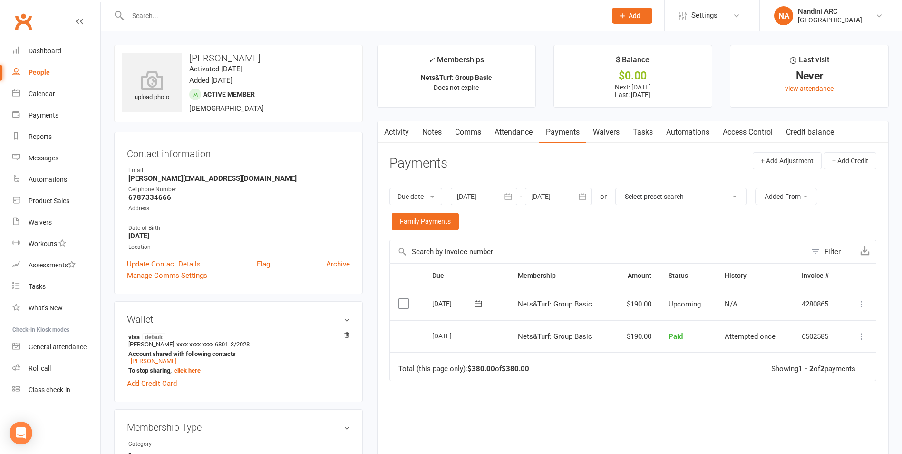
click at [520, 207] on div "Due date Due date Date paid Date failed [DATE] [DATE] Sun Mon Tue Wed Thu Fri S…" at bounding box center [633, 208] width 487 height 61
click at [503, 199] on button "button" at bounding box center [508, 196] width 17 height 17
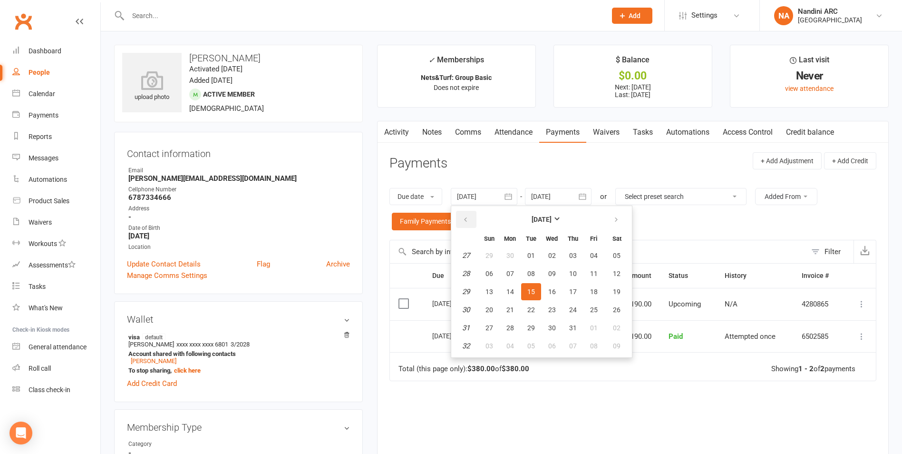
click at [465, 222] on icon "button" at bounding box center [465, 220] width 7 height 8
click at [509, 265] on button "07" at bounding box center [510, 273] width 20 height 17
type input "[DATE]"
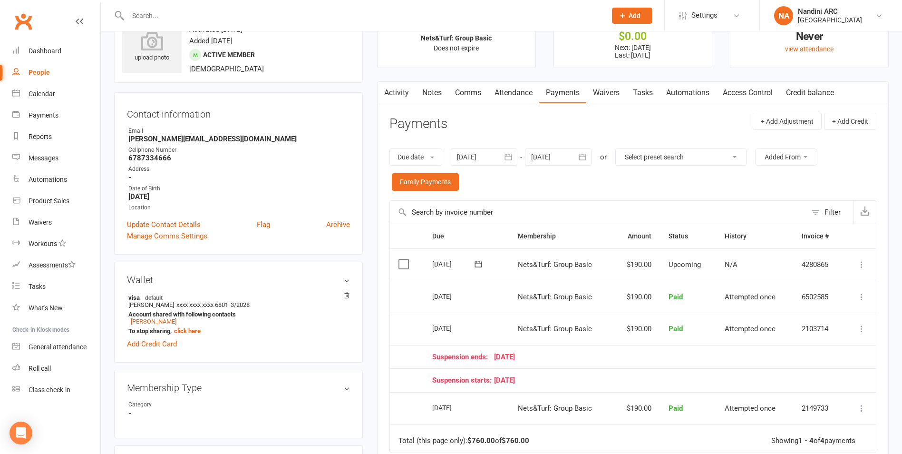
scroll to position [95, 0]
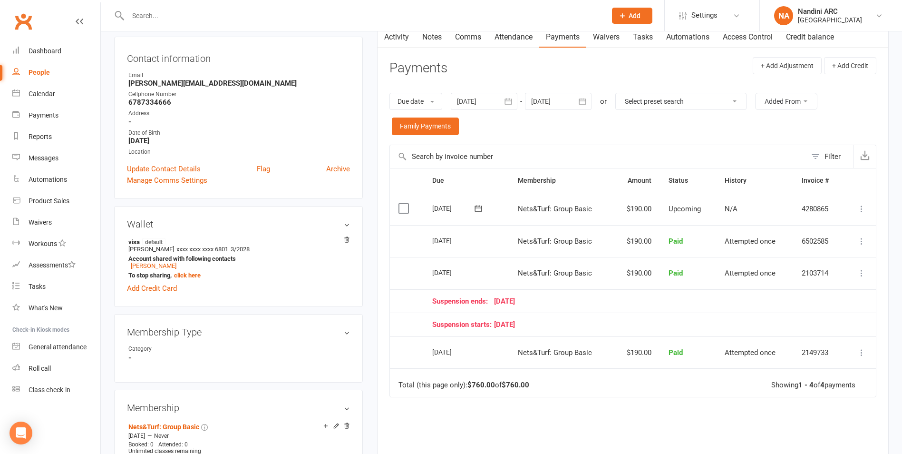
click at [584, 102] on icon "button" at bounding box center [583, 102] width 10 height 10
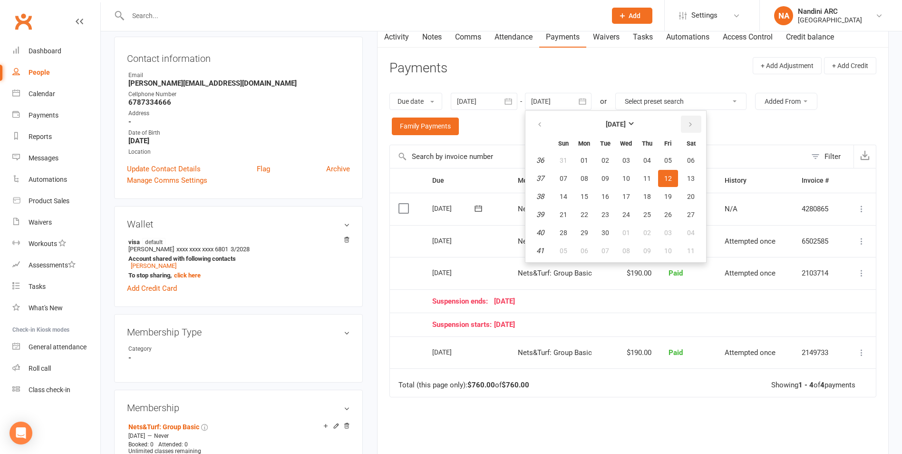
click at [689, 121] on icon "button" at bounding box center [690, 125] width 7 height 8
click at [687, 163] on button "04" at bounding box center [691, 160] width 24 height 17
type input "[DATE]"
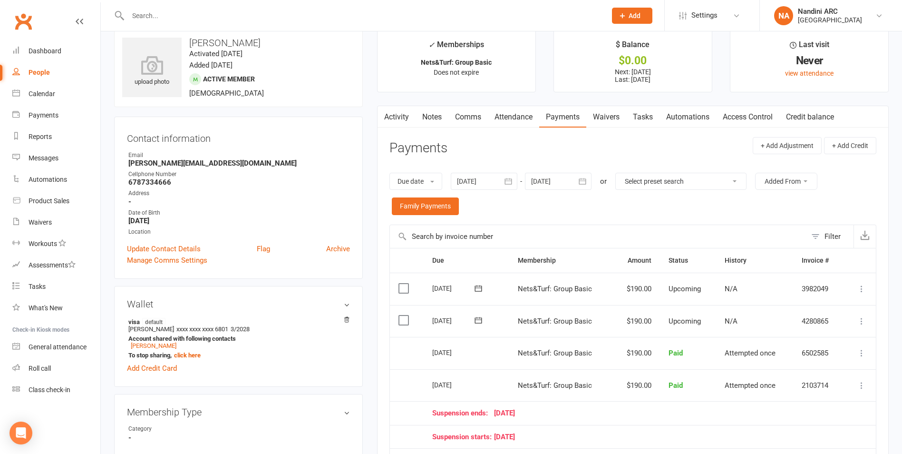
scroll to position [0, 0]
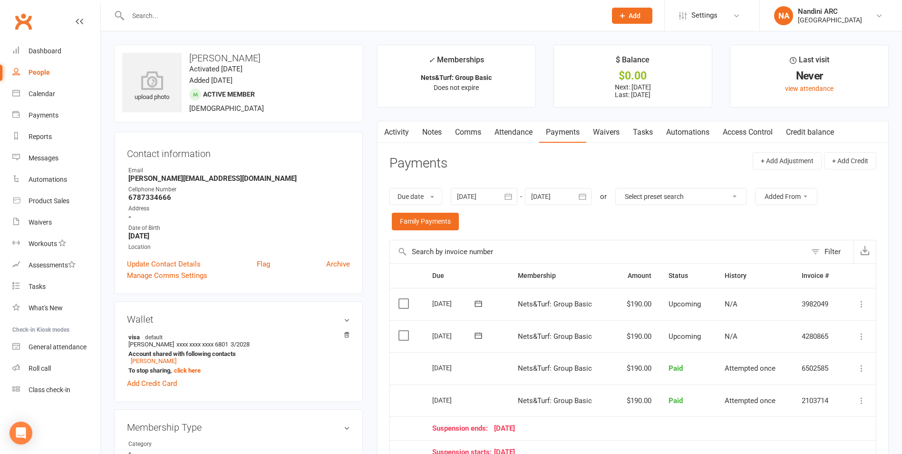
drag, startPoint x: 189, startPoint y: 56, endPoint x: 296, endPoint y: 55, distance: 107.0
click at [296, 55] on h3 "[PERSON_NAME]" at bounding box center [238, 58] width 233 height 10
copy h3 "[PERSON_NAME]"
click at [296, 55] on h3 "[PERSON_NAME]" at bounding box center [238, 58] width 233 height 10
drag, startPoint x: 481, startPoint y: 399, endPoint x: 426, endPoint y: 401, distance: 54.3
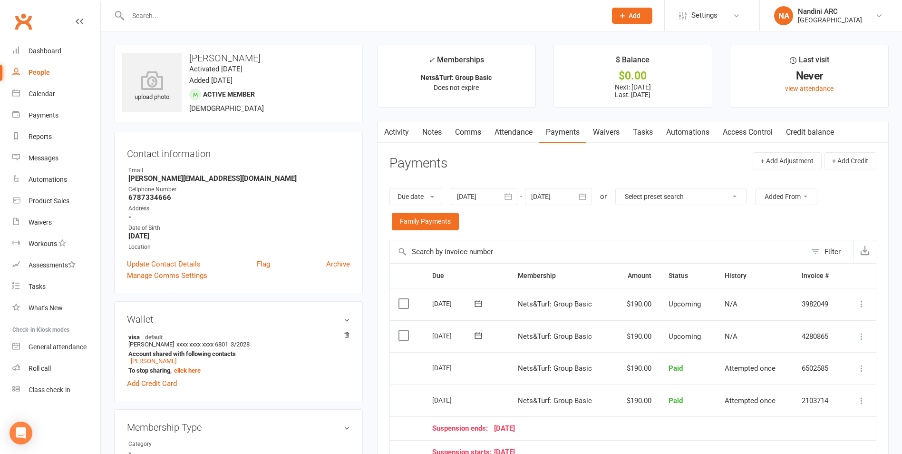
click at [427, 401] on td "[DATE]" at bounding box center [466, 400] width 85 height 32
drag, startPoint x: 426, startPoint y: 401, endPoint x: 414, endPoint y: 398, distance: 12.8
click at [414, 398] on td "Select this" at bounding box center [407, 400] width 34 height 32
drag, startPoint x: 414, startPoint y: 398, endPoint x: 470, endPoint y: 401, distance: 55.8
click at [470, 401] on tr "Select this [DATE] [PERSON_NAME] Nets&Turf: Group Basic $190.00 Paid Attempted …" at bounding box center [633, 400] width 486 height 32
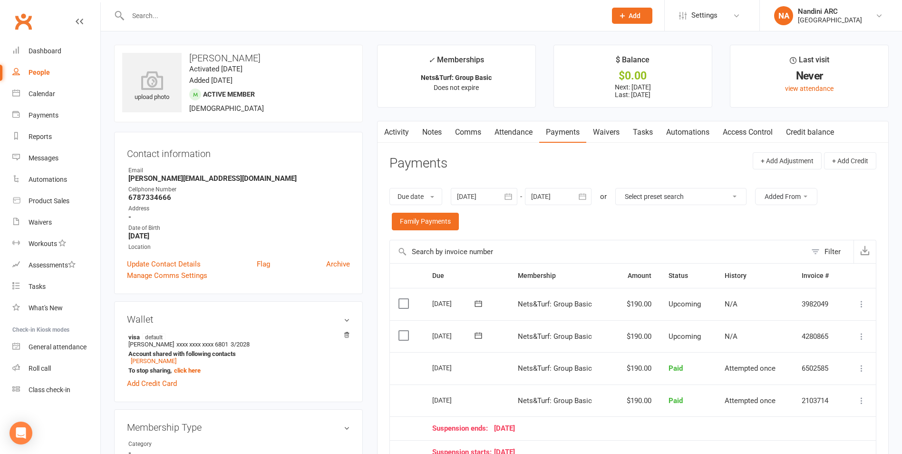
drag, startPoint x: 470, startPoint y: 401, endPoint x: 416, endPoint y: 402, distance: 53.8
click at [416, 402] on td "Select this" at bounding box center [407, 400] width 34 height 32
drag, startPoint x: 420, startPoint y: 400, endPoint x: 481, endPoint y: 399, distance: 60.9
click at [481, 399] on tr "Select this [DATE] [PERSON_NAME] Nets&Turf: Group Basic $190.00 Paid Attempted …" at bounding box center [633, 400] width 486 height 32
drag, startPoint x: 481, startPoint y: 399, endPoint x: 416, endPoint y: 397, distance: 64.3
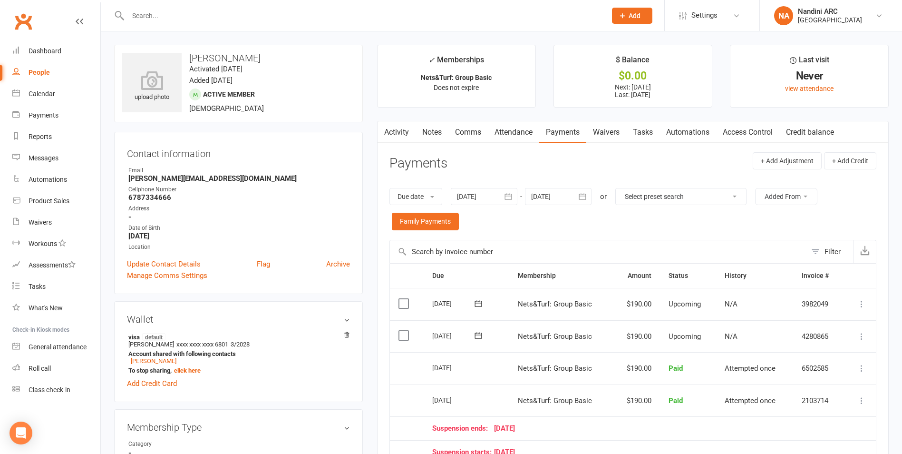
click at [416, 397] on td "Select this" at bounding box center [407, 400] width 34 height 32
drag, startPoint x: 429, startPoint y: 396, endPoint x: 525, endPoint y: 402, distance: 95.9
click at [525, 402] on tr "Select this [DATE] [PERSON_NAME] Nets&Turf: Group Basic $190.00 Paid Attempted …" at bounding box center [633, 400] width 486 height 32
drag, startPoint x: 525, startPoint y: 402, endPoint x: 504, endPoint y: 402, distance: 20.5
click at [504, 402] on td "[DATE]" at bounding box center [466, 400] width 85 height 32
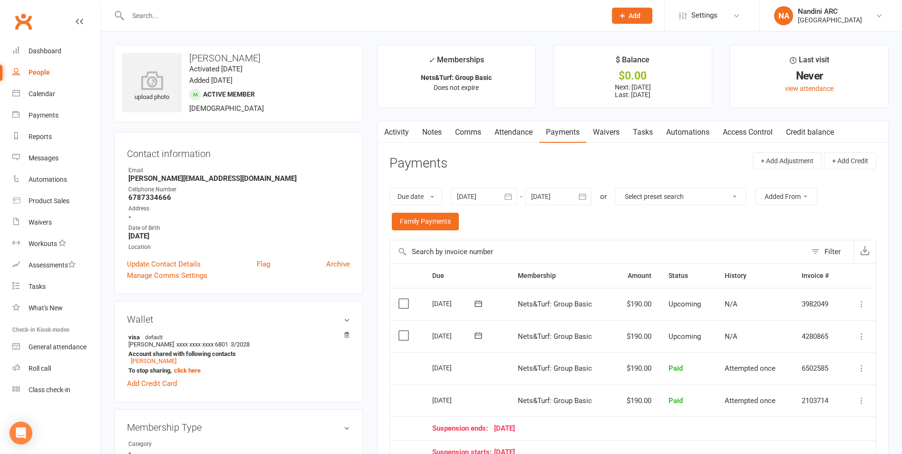
click at [528, 166] on header "Payments + Add Adjustment + Add Credit" at bounding box center [633, 165] width 487 height 26
click at [399, 137] on link "Activity" at bounding box center [397, 132] width 38 height 22
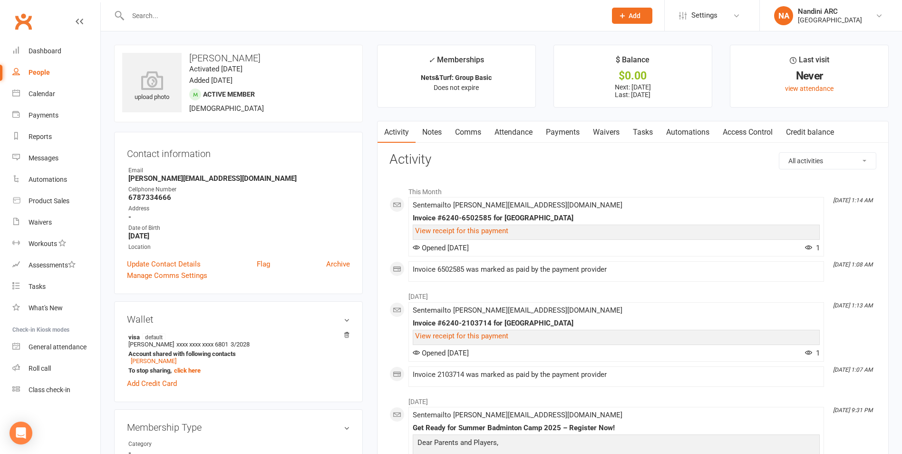
click at [184, 17] on input "text" at bounding box center [362, 15] width 475 height 13
paste input "[PERSON_NAME]"
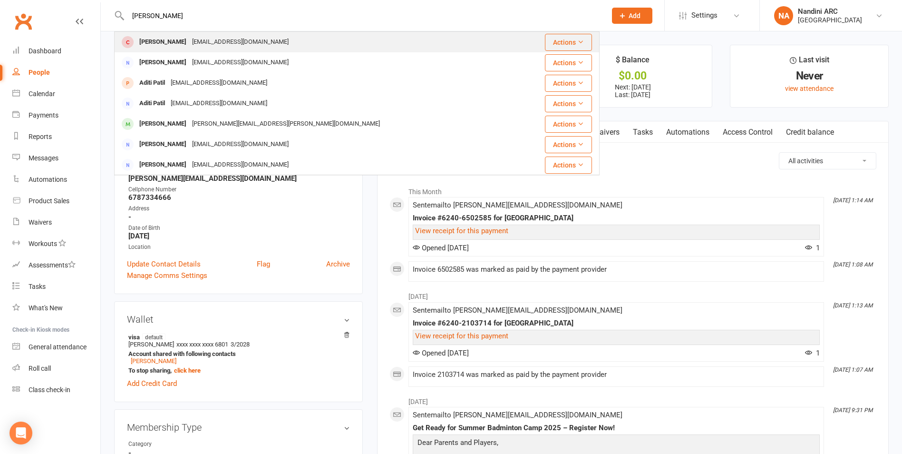
type input "[PERSON_NAME]"
click at [208, 41] on div "[EMAIL_ADDRESS][DOMAIN_NAME]" at bounding box center [240, 42] width 102 height 14
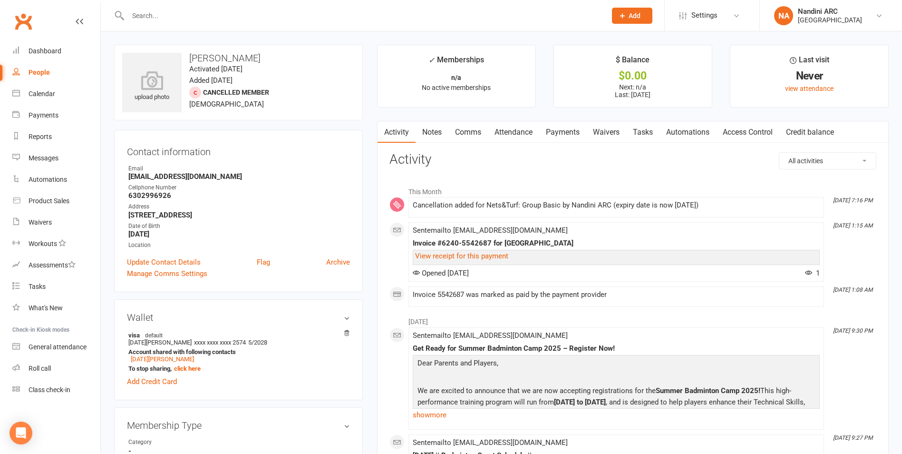
click at [183, 16] on input "text" at bounding box center [362, 15] width 475 height 13
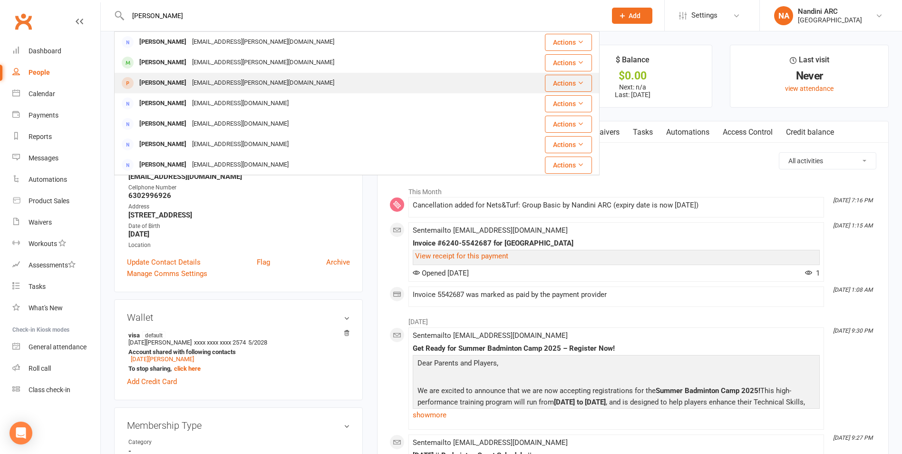
type input "[PERSON_NAME]"
click at [197, 77] on div "[EMAIL_ADDRESS][PERSON_NAME][DOMAIN_NAME]" at bounding box center [263, 83] width 148 height 14
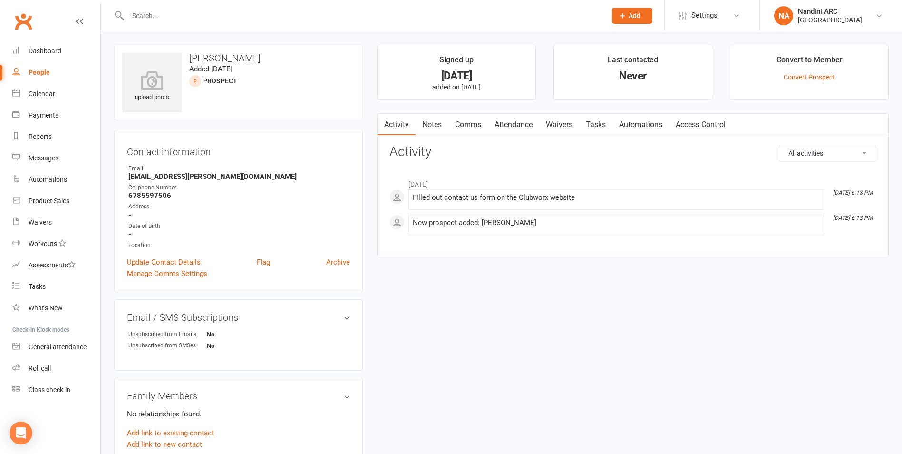
click at [164, 17] on input "text" at bounding box center [362, 15] width 475 height 13
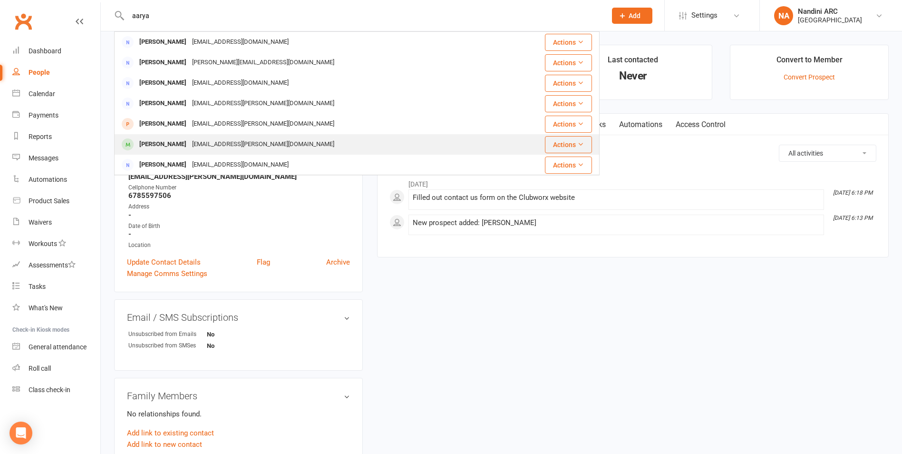
type input "aarya"
click at [204, 138] on div "[EMAIL_ADDRESS][PERSON_NAME][DOMAIN_NAME]" at bounding box center [263, 144] width 148 height 14
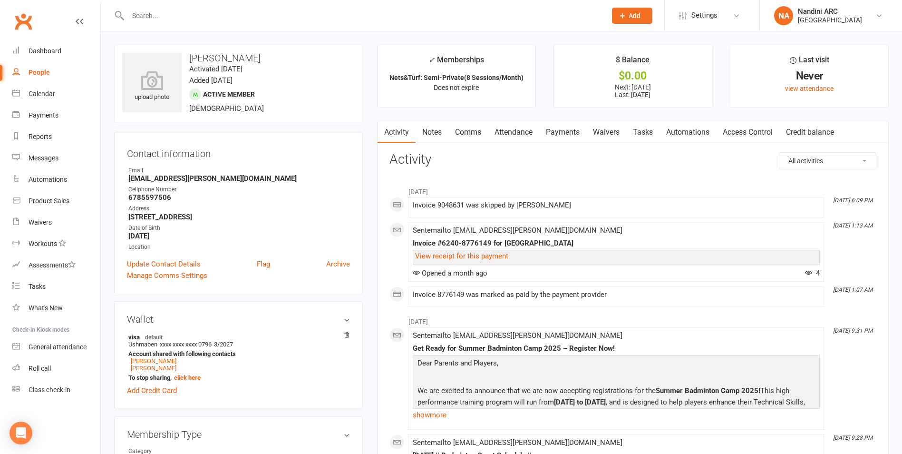
click at [562, 134] on link "Payments" at bounding box center [563, 132] width 47 height 22
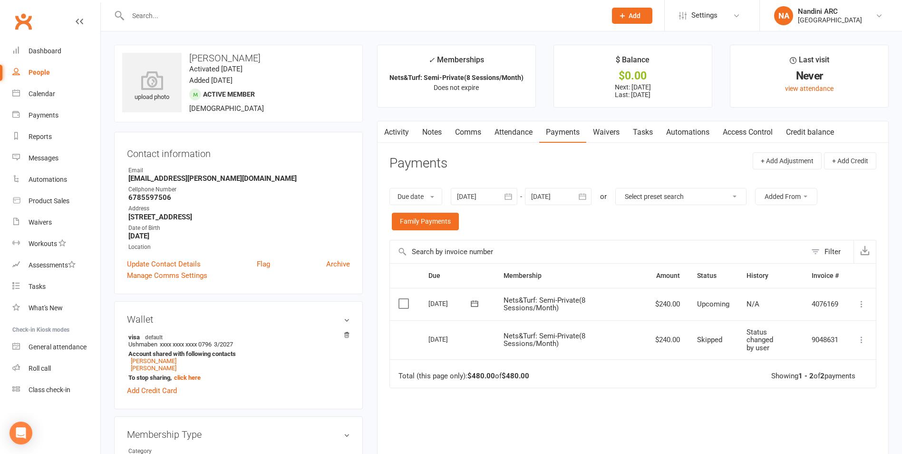
click at [586, 196] on icon "button" at bounding box center [583, 197] width 10 height 10
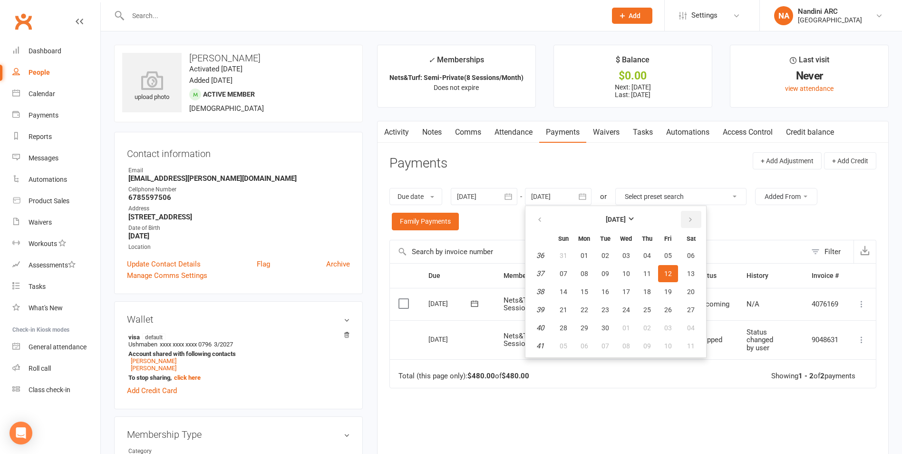
click at [692, 219] on icon "button" at bounding box center [690, 220] width 7 height 8
click at [696, 247] on button "01" at bounding box center [691, 255] width 24 height 17
type input "[DATE]"
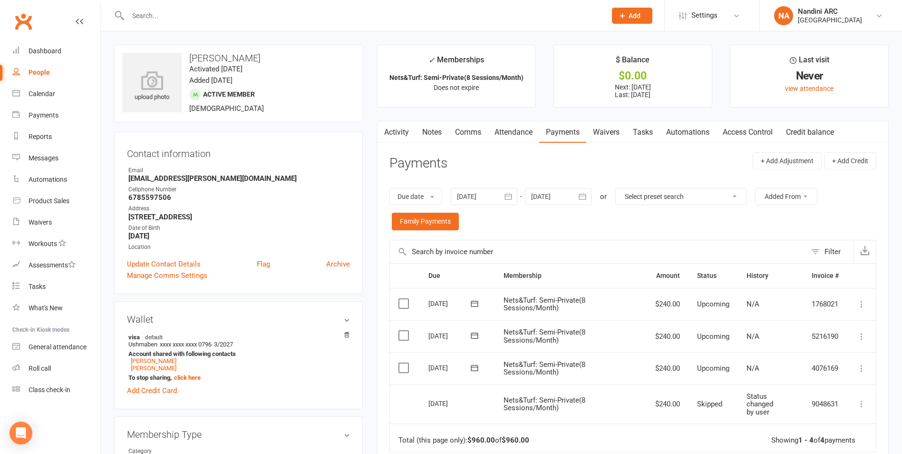
click at [507, 198] on icon "button" at bounding box center [509, 197] width 10 height 10
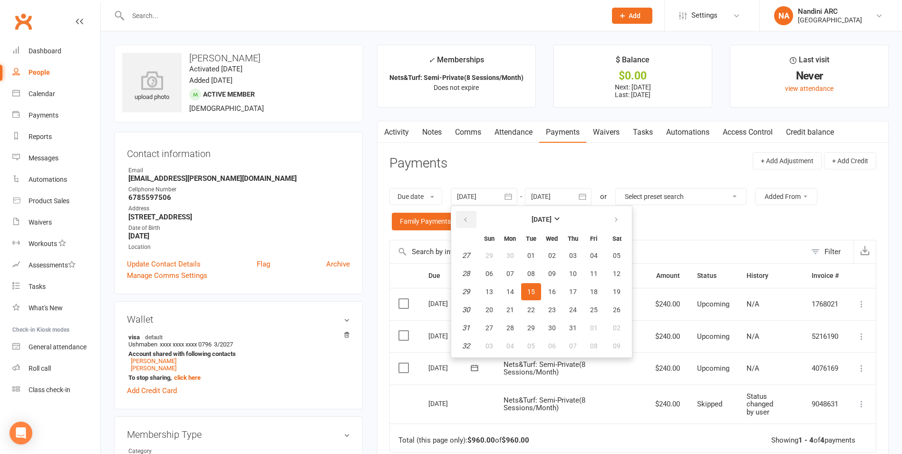
click at [473, 219] on button "button" at bounding box center [466, 219] width 20 height 17
click at [572, 255] on span "01" at bounding box center [573, 256] width 8 height 8
type input "[DATE]"
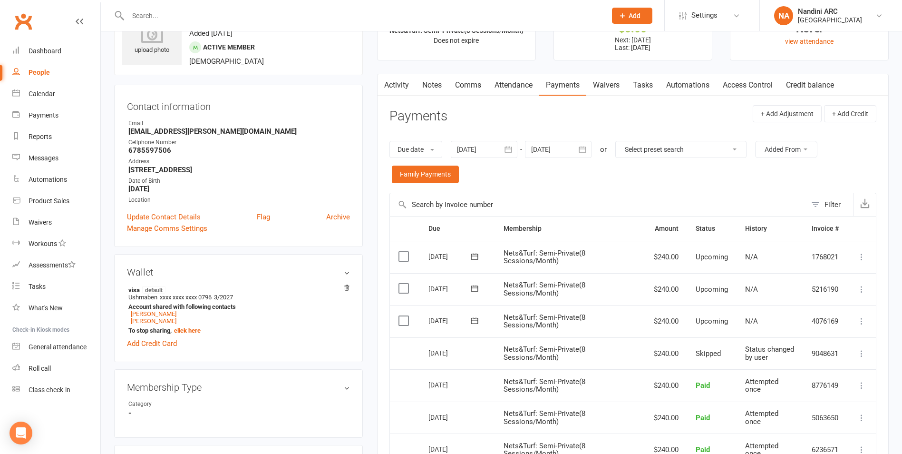
scroll to position [48, 0]
drag, startPoint x: 637, startPoint y: 356, endPoint x: 690, endPoint y: 356, distance: 53.3
click at [690, 356] on tr "Select this [DATE] [PERSON_NAME] Nets&Turf: Semi-Private(8 Sessions/Month) $240…" at bounding box center [633, 353] width 486 height 32
click at [599, 340] on td "Nets&Turf: Semi-Private(8 Sessions/Month)" at bounding box center [570, 353] width 150 height 32
drag, startPoint x: 650, startPoint y: 392, endPoint x: 683, endPoint y: 398, distance: 33.4
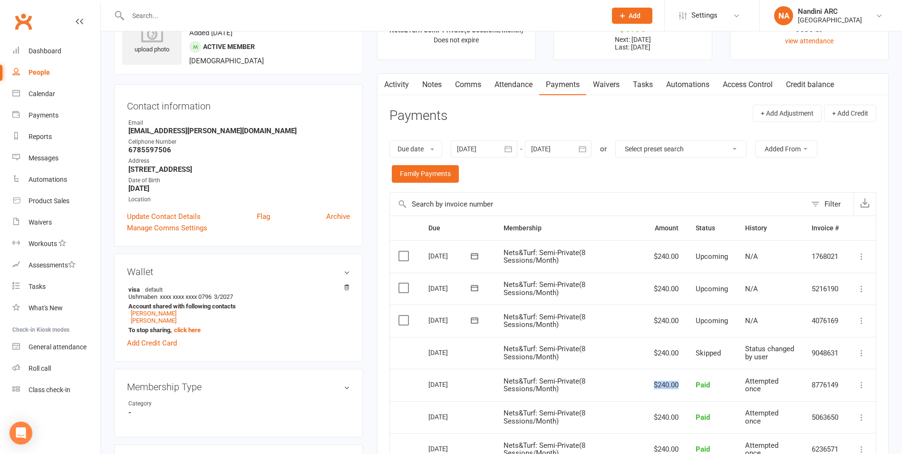
click at [683, 398] on td "$240.00" at bounding box center [667, 385] width 42 height 32
drag, startPoint x: 683, startPoint y: 398, endPoint x: 615, endPoint y: 363, distance: 76.6
click at [615, 363] on td "Nets&Turf: Semi-Private(8 Sessions/Month)" at bounding box center [570, 353] width 150 height 32
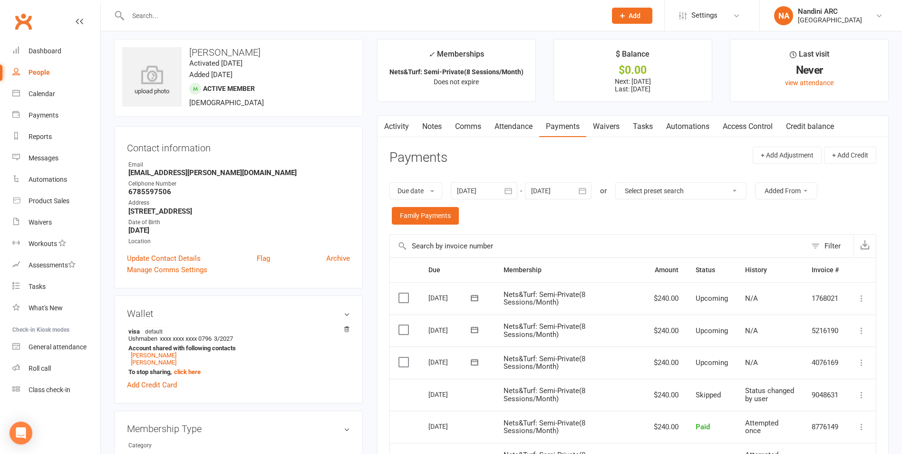
scroll to position [0, 0]
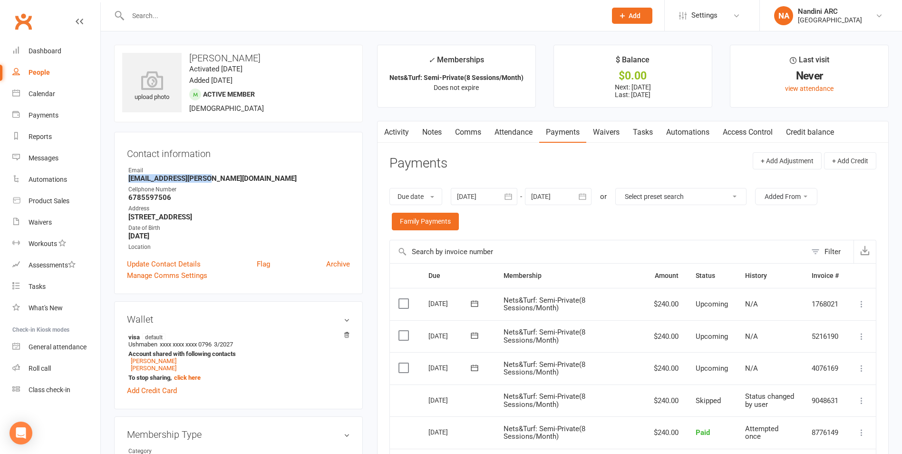
drag, startPoint x: 121, startPoint y: 177, endPoint x: 219, endPoint y: 175, distance: 98.0
click at [219, 175] on div "Contact information Owner Email [EMAIL_ADDRESS][PERSON_NAME][DOMAIN_NAME] Cellp…" at bounding box center [238, 213] width 249 height 162
copy strong "[EMAIL_ADDRESS][PERSON_NAME][DOMAIN_NAME]"
click at [219, 175] on strong "[EMAIL_ADDRESS][PERSON_NAME][DOMAIN_NAME]" at bounding box center [239, 178] width 222 height 9
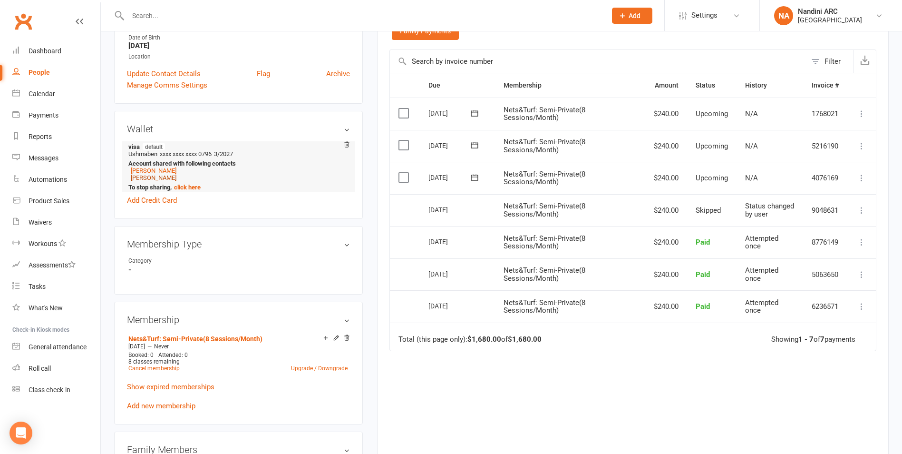
click at [150, 177] on link "[PERSON_NAME]" at bounding box center [154, 177] width 46 height 7
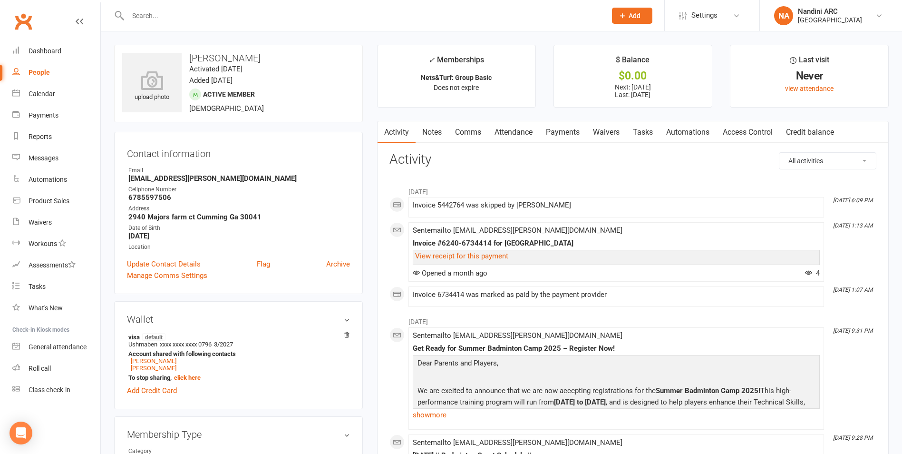
click at [567, 122] on link "Payments" at bounding box center [563, 132] width 47 height 22
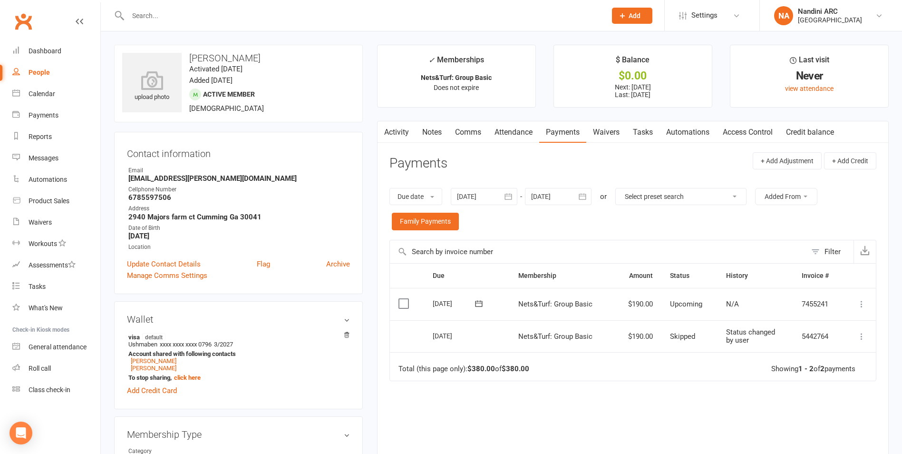
click at [505, 193] on button "button" at bounding box center [508, 196] width 17 height 17
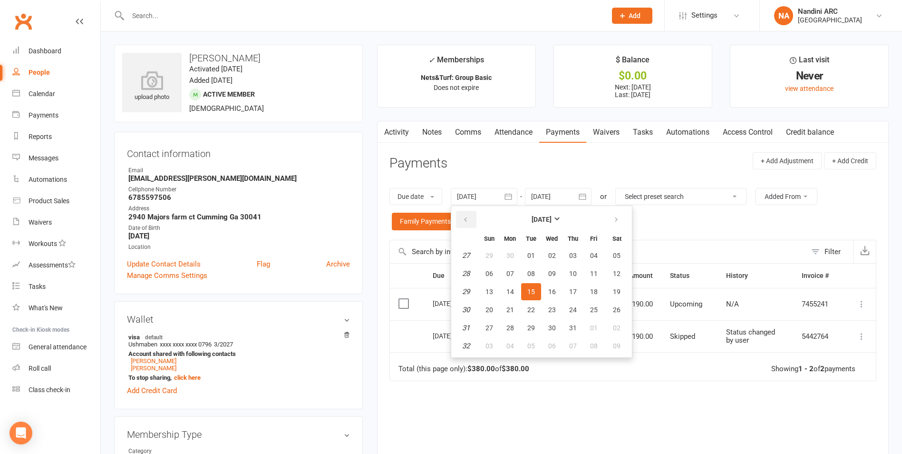
click at [469, 218] on icon "button" at bounding box center [465, 220] width 7 height 8
click at [520, 254] on button "31" at bounding box center [510, 255] width 20 height 17
type input "[DATE]"
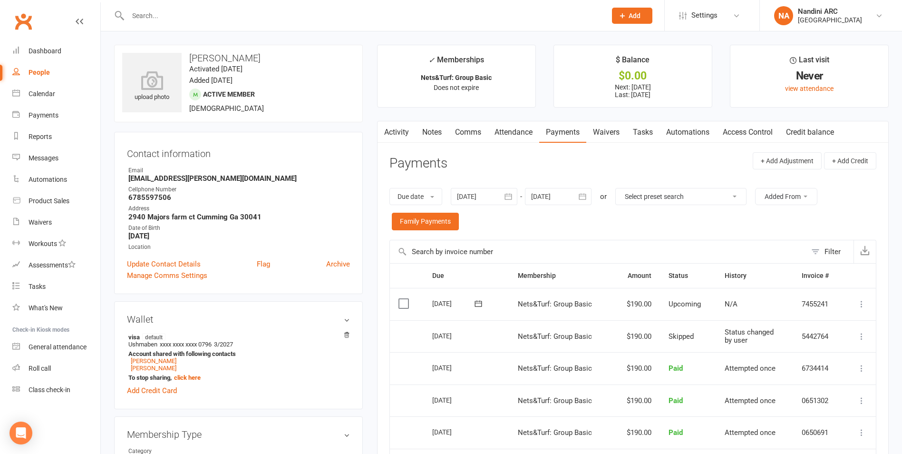
click at [587, 199] on icon "button" at bounding box center [582, 197] width 7 height 6
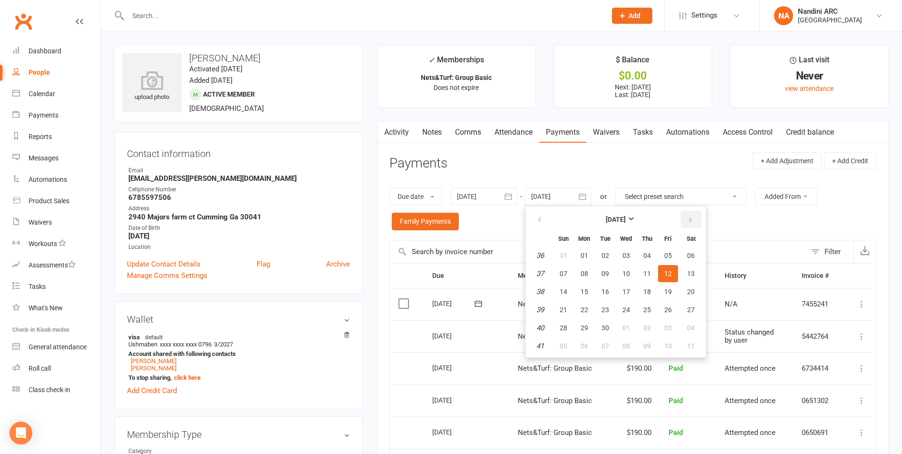
click at [697, 220] on button "button" at bounding box center [691, 219] width 20 height 17
click at [689, 255] on span "04" at bounding box center [691, 256] width 8 height 8
type input "[DATE]"
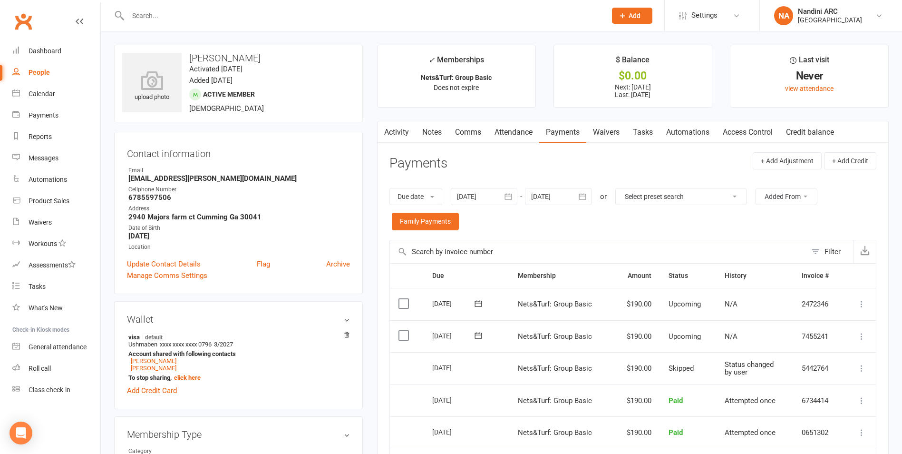
scroll to position [48, 0]
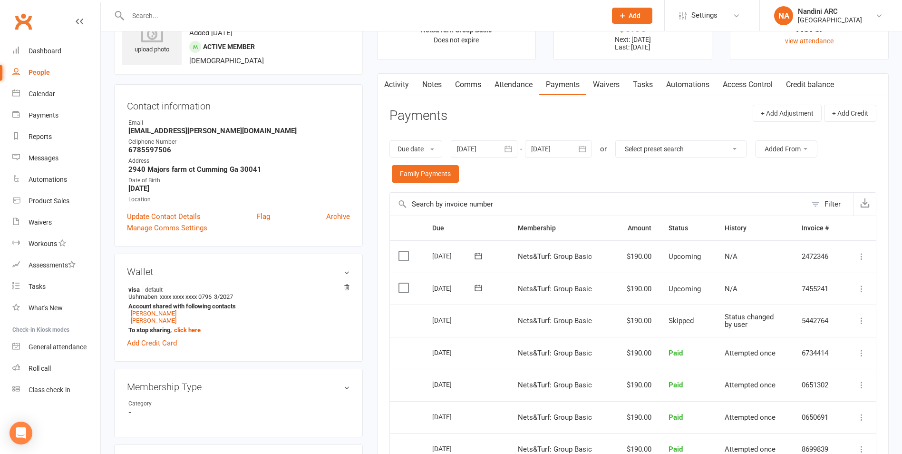
drag, startPoint x: 440, startPoint y: 290, endPoint x: 455, endPoint y: 295, distance: 16.1
click at [455, 295] on div "[DATE]" at bounding box center [454, 288] width 44 height 15
drag, startPoint x: 450, startPoint y: 287, endPoint x: 438, endPoint y: 290, distance: 12.6
click at [438, 290] on div "[DATE]" at bounding box center [454, 288] width 44 height 15
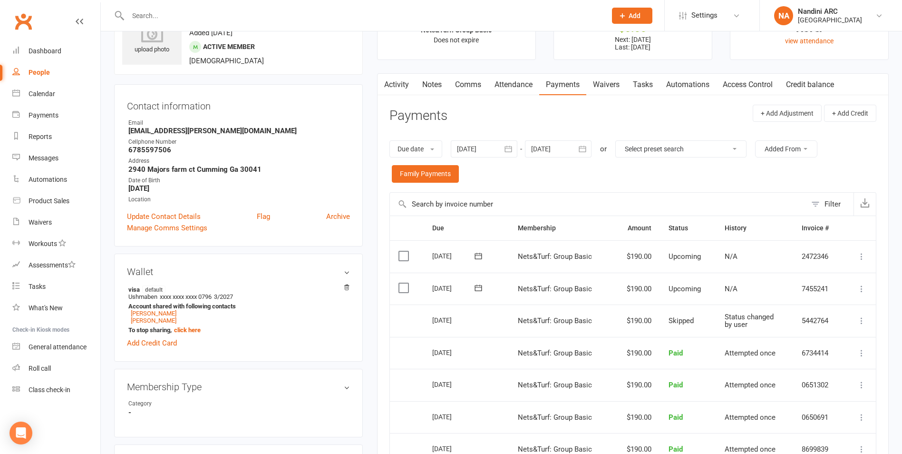
drag, startPoint x: 438, startPoint y: 290, endPoint x: 439, endPoint y: 298, distance: 8.7
click at [439, 298] on td "[DATE]" at bounding box center [466, 289] width 85 height 32
drag, startPoint x: 441, startPoint y: 289, endPoint x: 454, endPoint y: 294, distance: 13.5
click at [454, 294] on div "[DATE]" at bounding box center [454, 288] width 44 height 15
drag, startPoint x: 454, startPoint y: 294, endPoint x: 453, endPoint y: 301, distance: 7.2
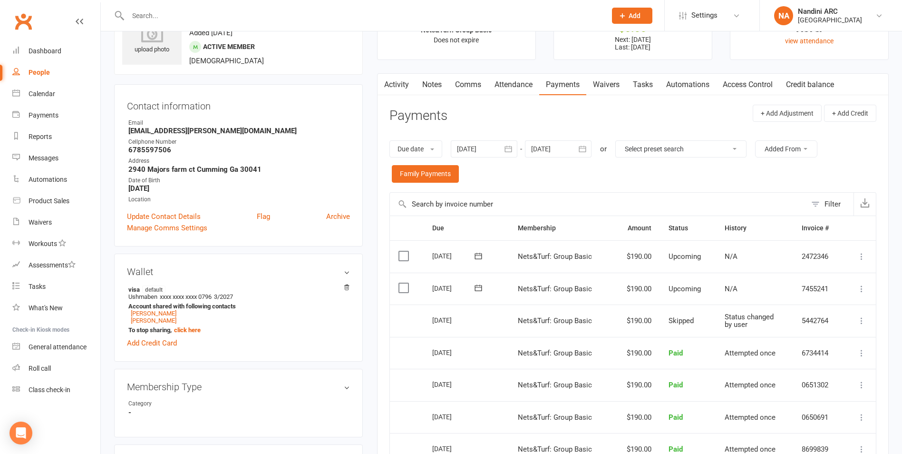
click at [453, 301] on td "[DATE]" at bounding box center [466, 289] width 85 height 32
drag, startPoint x: 454, startPoint y: 286, endPoint x: 468, endPoint y: 297, distance: 17.2
click at [468, 297] on td "[DATE]" at bounding box center [466, 289] width 85 height 32
click at [463, 298] on td "[DATE]" at bounding box center [466, 289] width 85 height 32
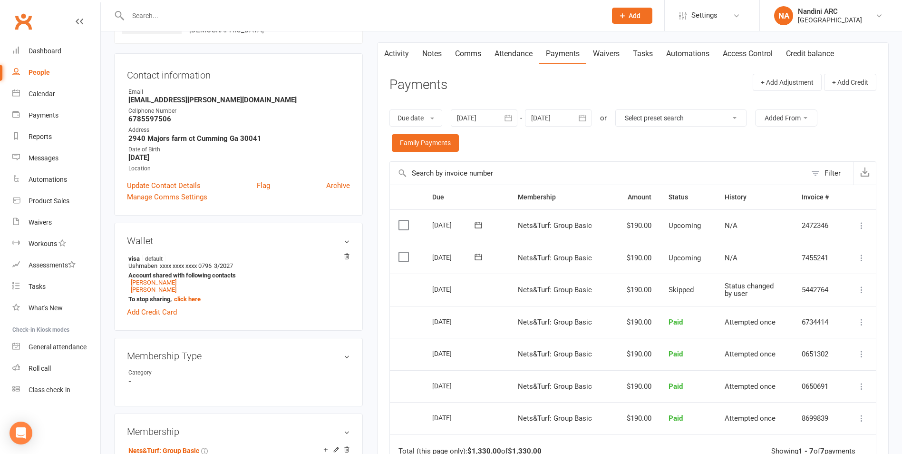
scroll to position [95, 0]
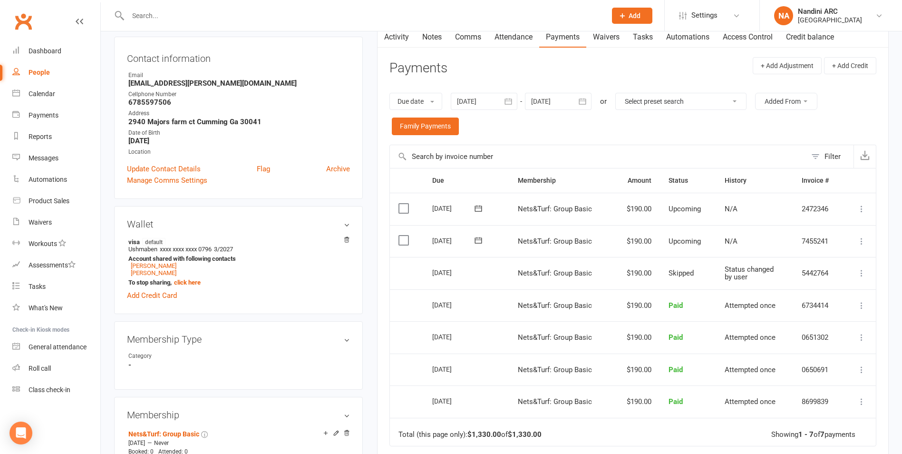
drag, startPoint x: 431, startPoint y: 273, endPoint x: 473, endPoint y: 275, distance: 42.4
click at [473, 275] on td "[DATE]" at bounding box center [466, 273] width 85 height 32
drag, startPoint x: 473, startPoint y: 275, endPoint x: 411, endPoint y: 275, distance: 62.3
click at [411, 275] on td "Select this" at bounding box center [407, 273] width 34 height 32
drag, startPoint x: 432, startPoint y: 238, endPoint x: 486, endPoint y: 250, distance: 56.0
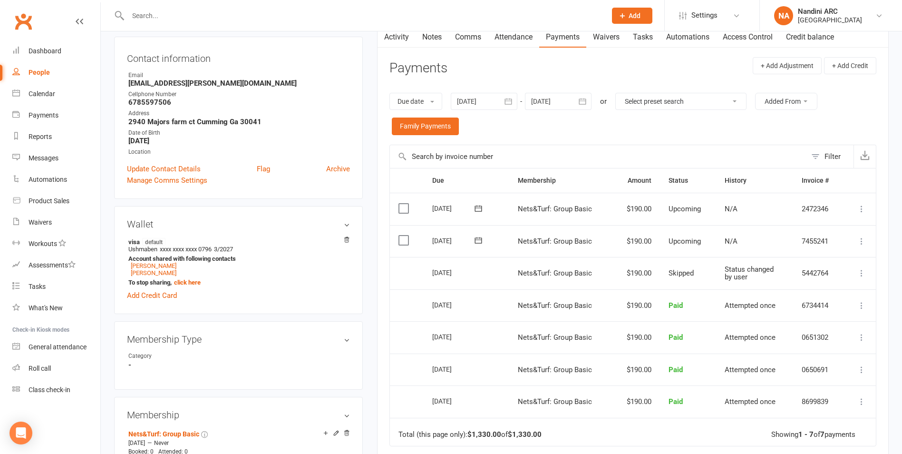
click at [486, 250] on td "[DATE]" at bounding box center [466, 241] width 85 height 32
drag, startPoint x: 486, startPoint y: 250, endPoint x: 481, endPoint y: 260, distance: 10.6
click at [481, 260] on td "[DATE]" at bounding box center [466, 273] width 85 height 32
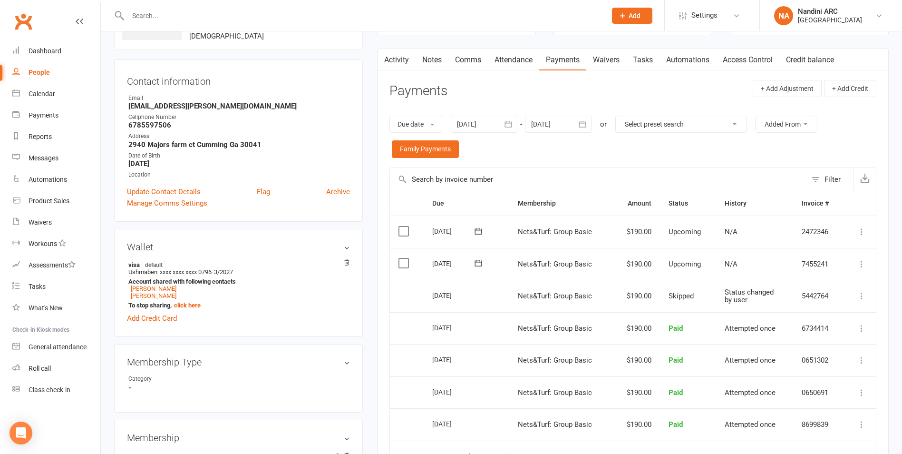
scroll to position [0, 0]
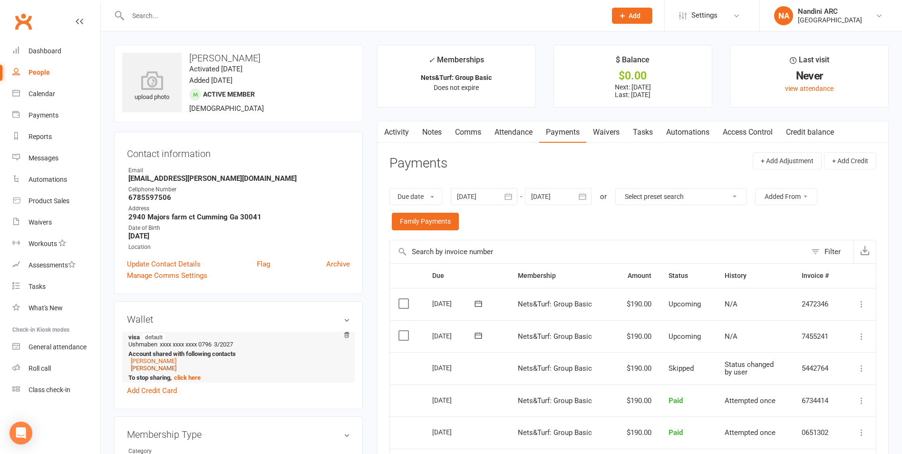
click at [139, 368] on link "[PERSON_NAME]" at bounding box center [154, 367] width 46 height 7
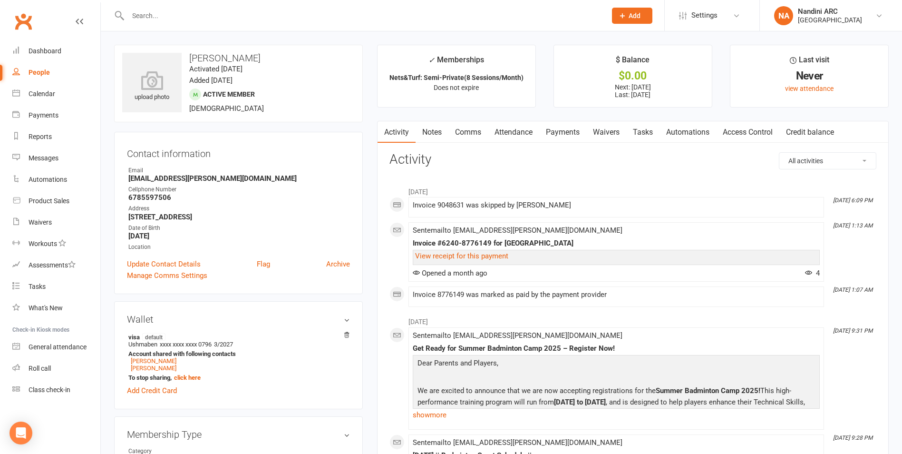
click at [550, 134] on link "Payments" at bounding box center [563, 132] width 47 height 22
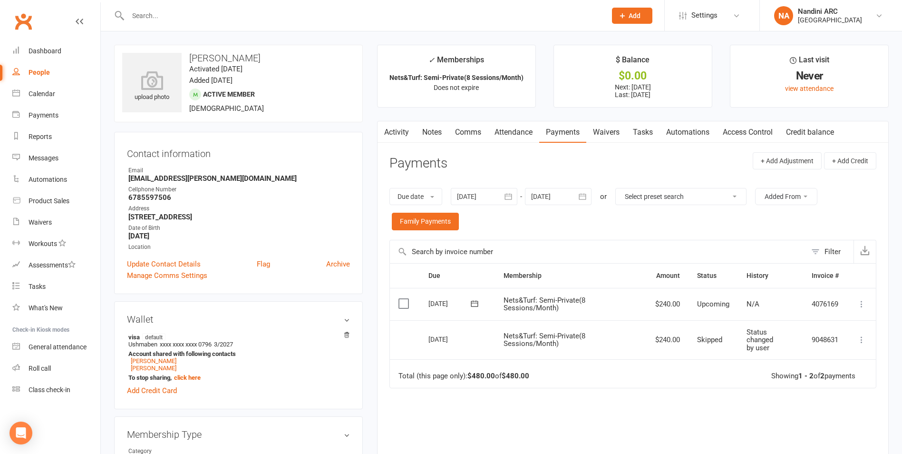
click at [585, 194] on icon "button" at bounding box center [583, 197] width 10 height 10
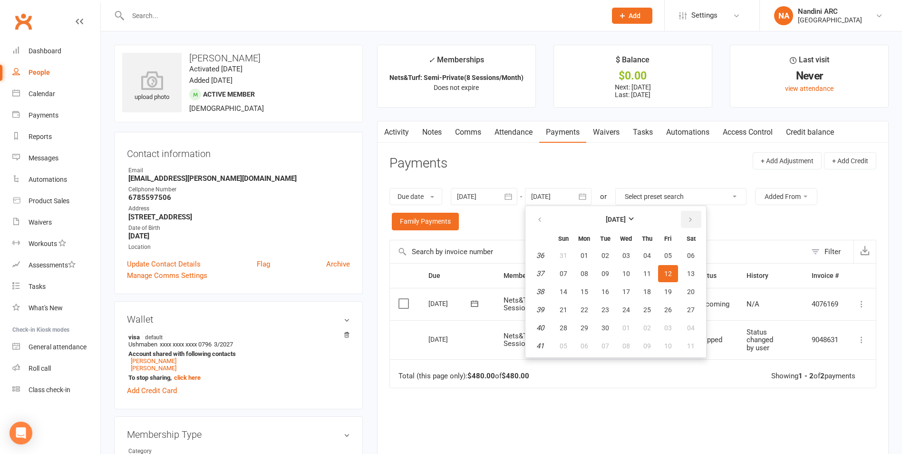
click at [690, 218] on icon "button" at bounding box center [690, 220] width 7 height 8
click at [691, 255] on span "04" at bounding box center [691, 256] width 8 height 8
type input "[DATE]"
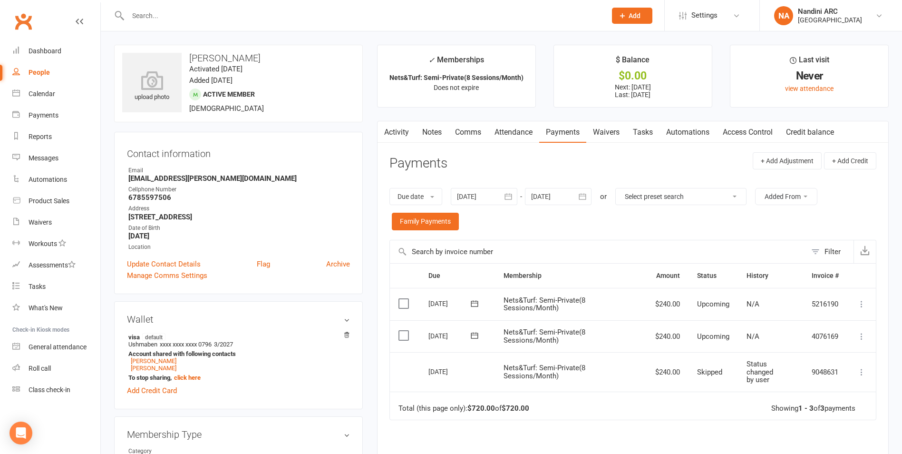
click at [503, 190] on button "button" at bounding box center [508, 196] width 17 height 17
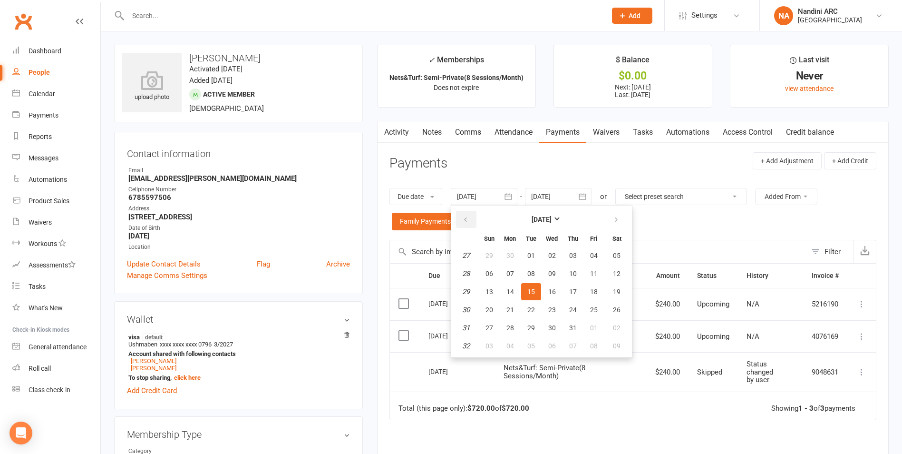
click at [469, 220] on icon "button" at bounding box center [465, 220] width 7 height 8
click at [548, 257] on button "02" at bounding box center [552, 255] width 20 height 17
type input "[DATE]"
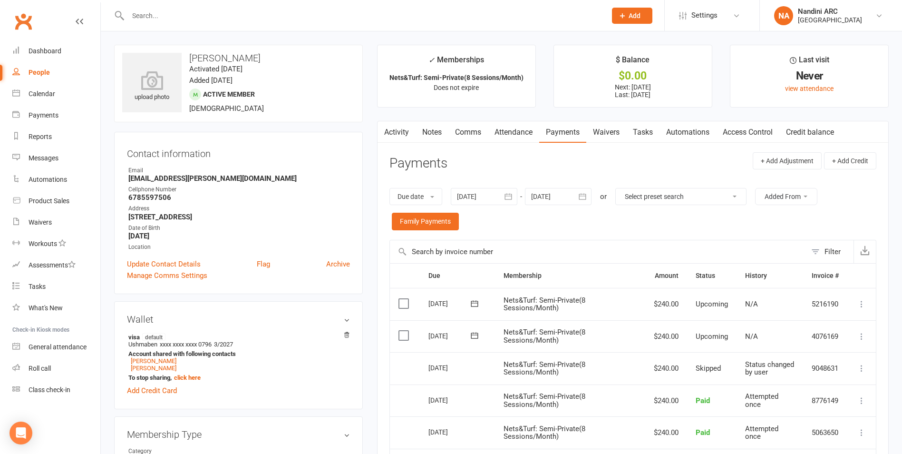
click at [434, 130] on link "Notes" at bounding box center [432, 132] width 33 height 22
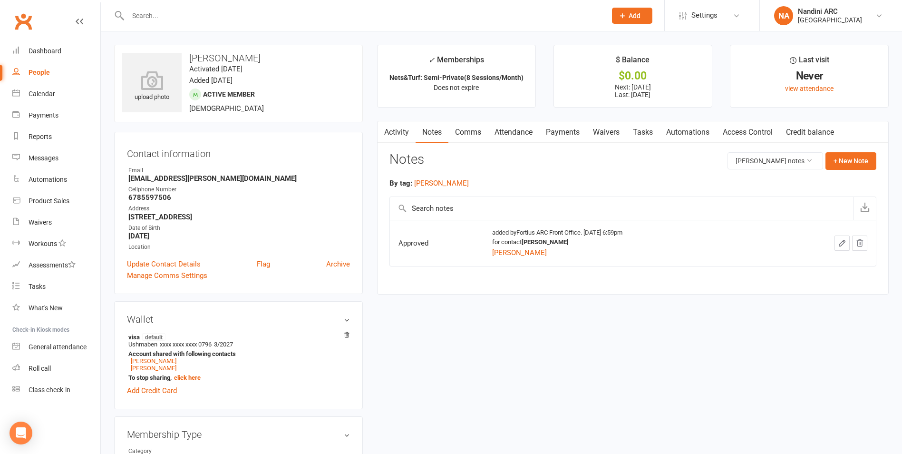
click at [561, 135] on link "Payments" at bounding box center [563, 132] width 47 height 22
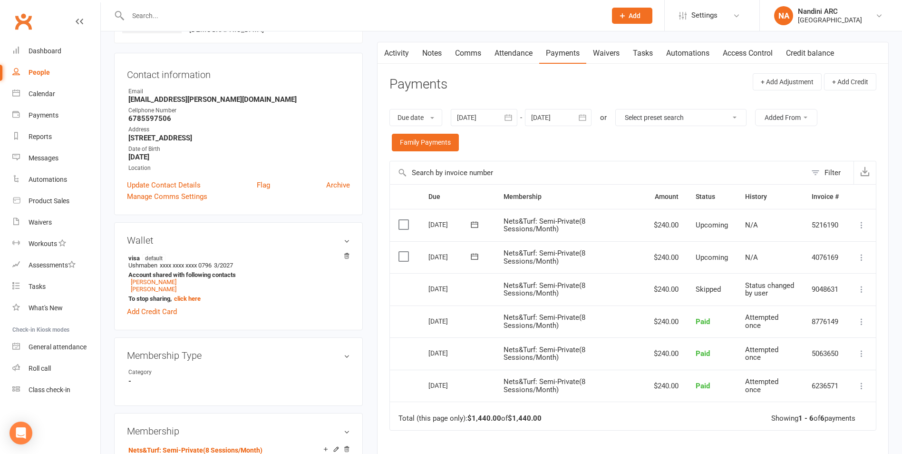
scroll to position [95, 0]
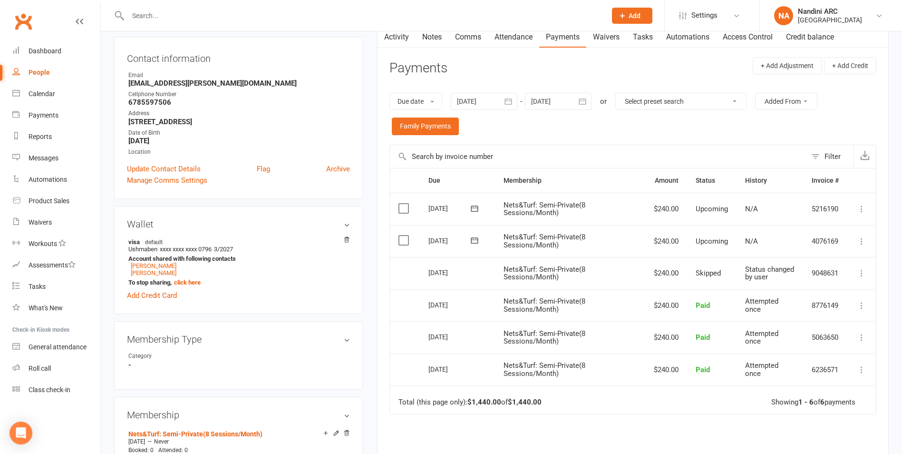
click at [859, 238] on icon at bounding box center [862, 241] width 10 height 10
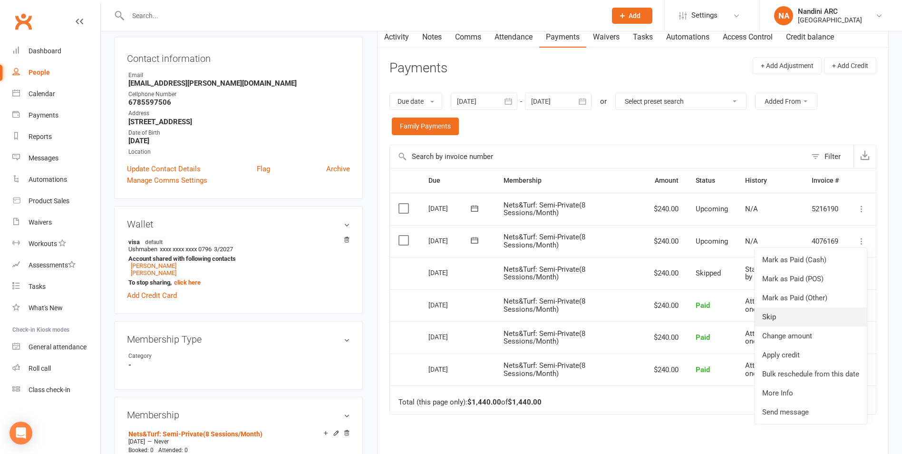
click at [811, 314] on link "Skip" at bounding box center [811, 316] width 112 height 19
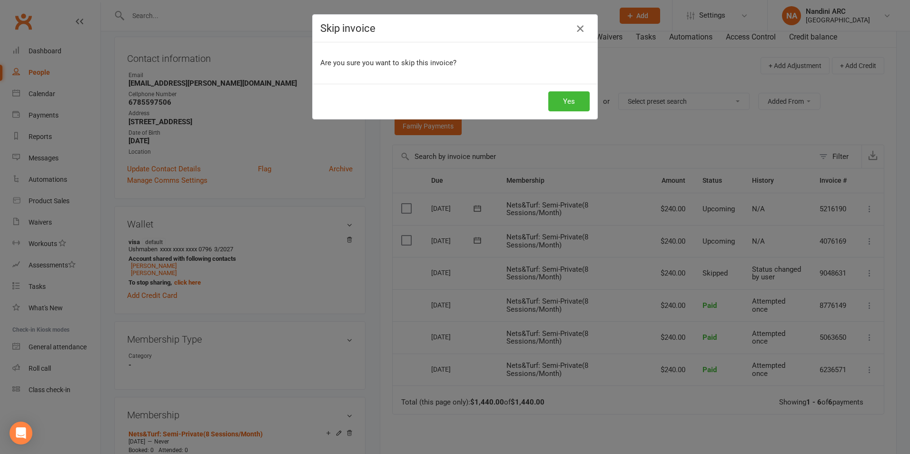
click at [577, 28] on icon "button" at bounding box center [579, 28] width 11 height 11
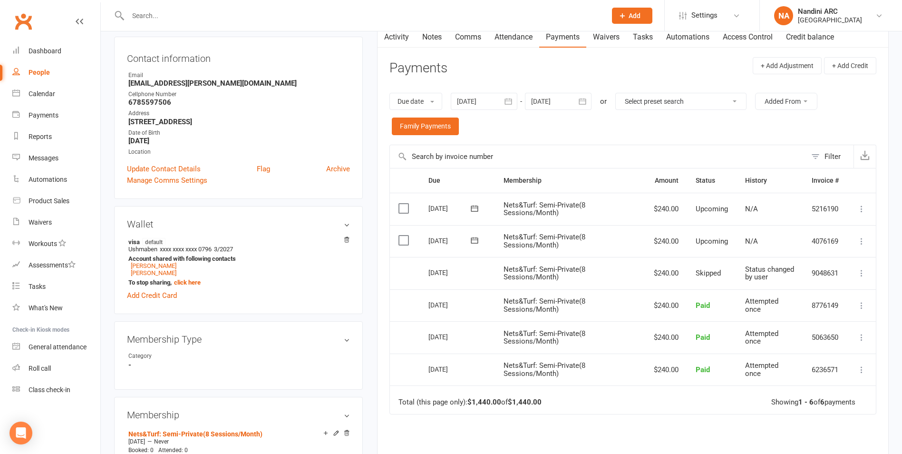
click at [861, 236] on icon at bounding box center [862, 241] width 10 height 10
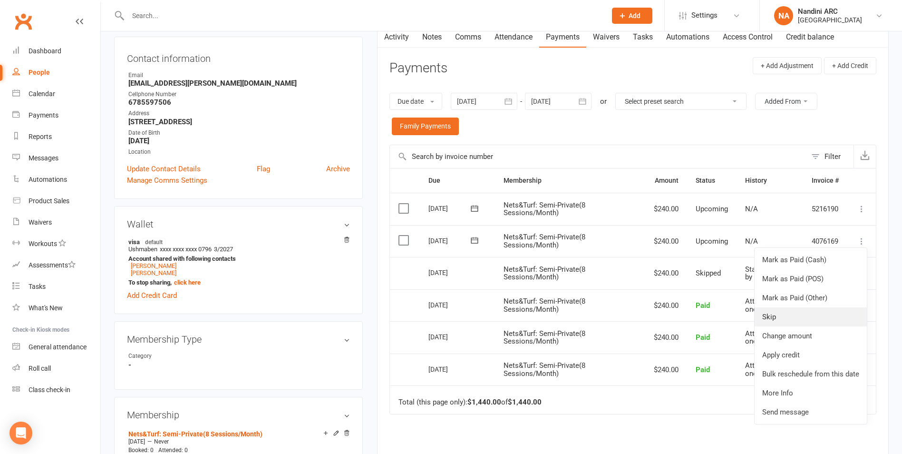
click at [811, 310] on link "Skip" at bounding box center [811, 316] width 112 height 19
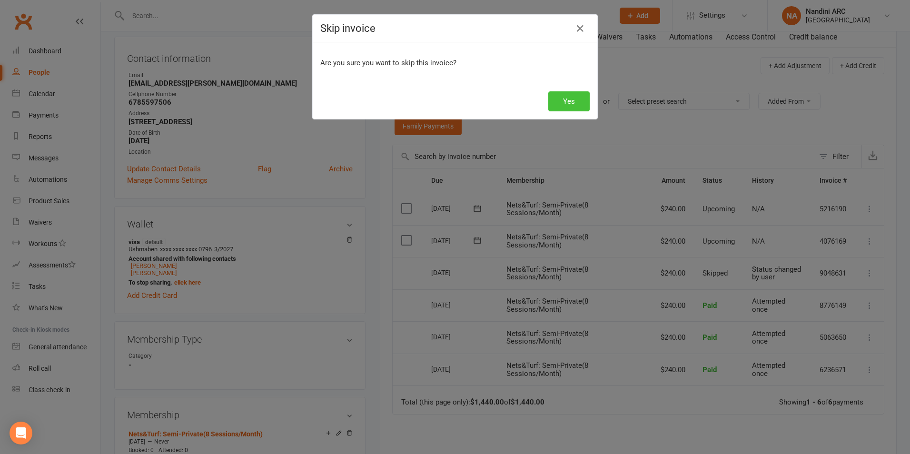
click at [564, 103] on button "Yes" at bounding box center [568, 101] width 41 height 20
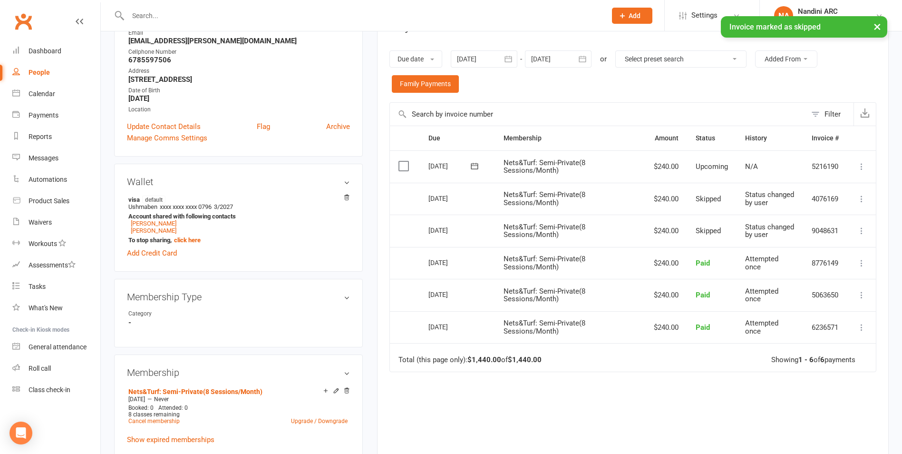
scroll to position [190, 0]
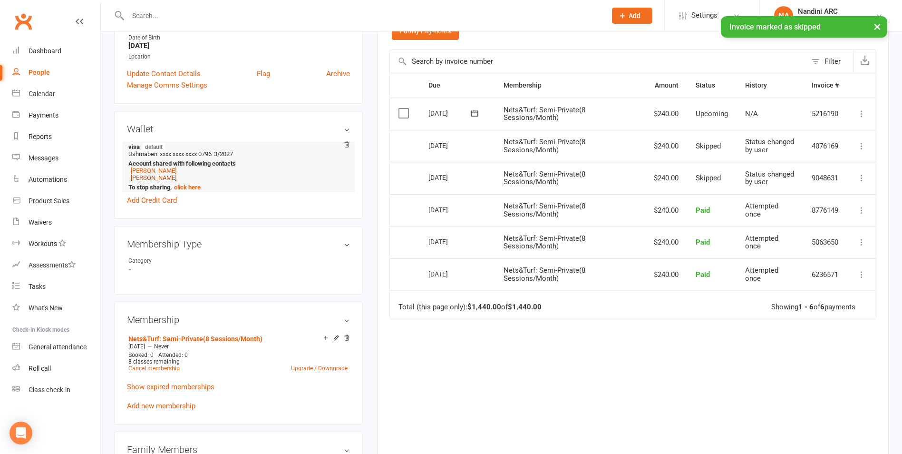
click at [158, 179] on link "[PERSON_NAME]" at bounding box center [154, 177] width 46 height 7
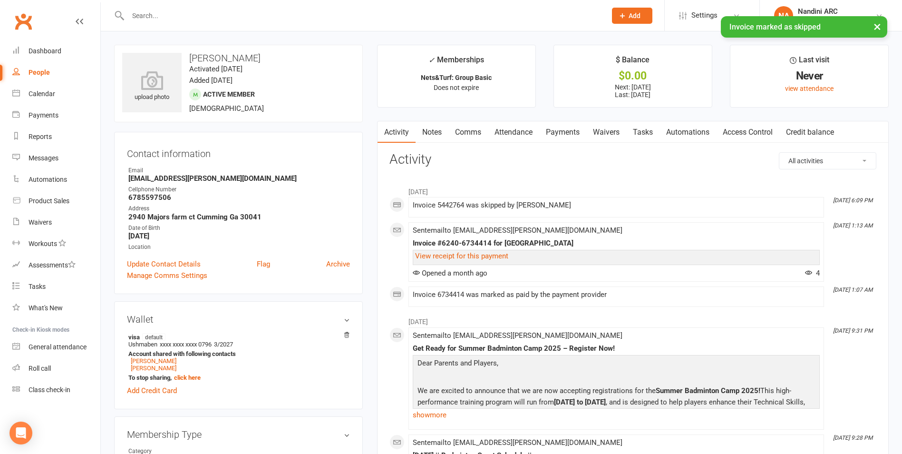
click at [566, 131] on link "Payments" at bounding box center [563, 132] width 47 height 22
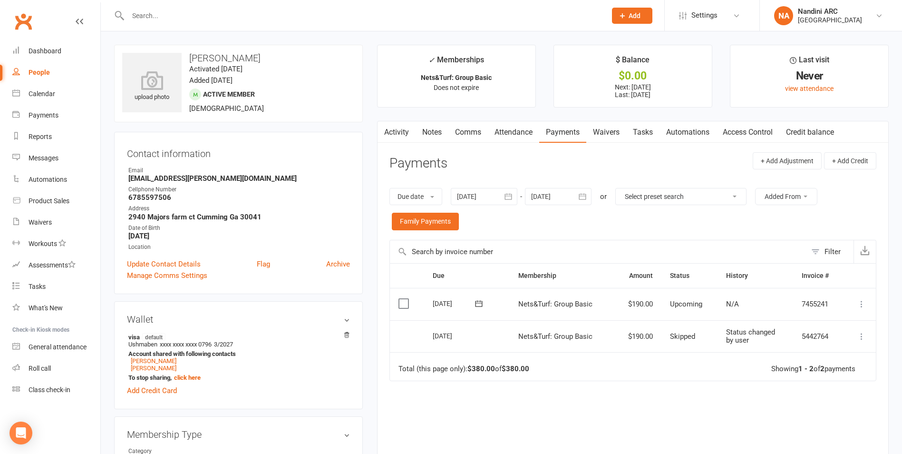
click at [581, 197] on icon "button" at bounding box center [583, 197] width 10 height 10
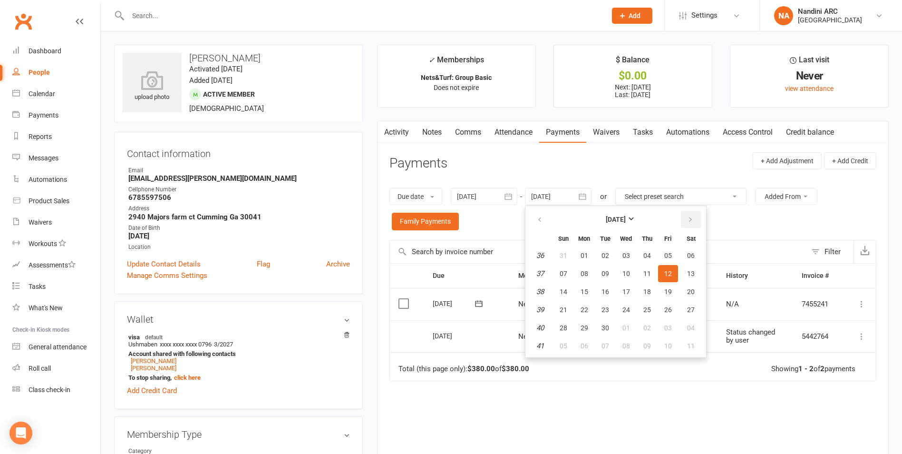
click at [689, 217] on icon "button" at bounding box center [690, 220] width 7 height 8
click at [695, 252] on span "01" at bounding box center [691, 256] width 8 height 8
type input "[DATE]"
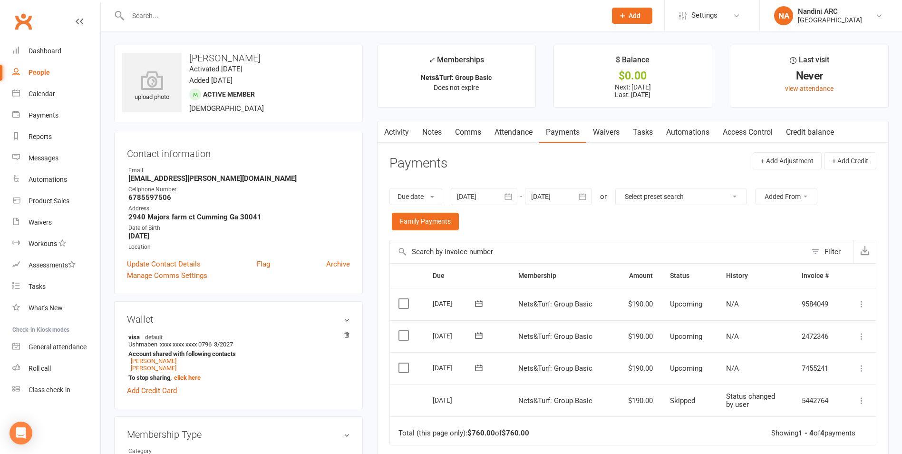
click at [512, 188] on button "button" at bounding box center [508, 196] width 17 height 17
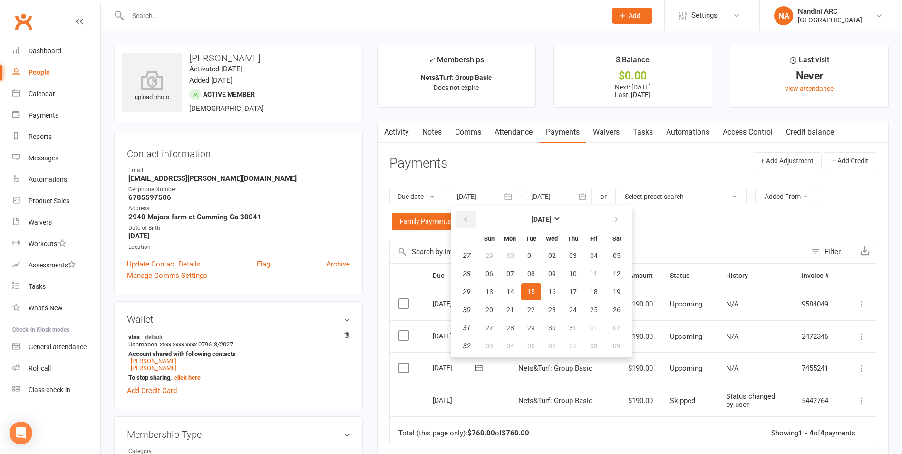
click at [469, 216] on icon "button" at bounding box center [465, 220] width 7 height 8
click at [468, 216] on icon "button" at bounding box center [465, 220] width 7 height 8
click at [519, 266] on button "07" at bounding box center [510, 273] width 20 height 17
type input "[DATE]"
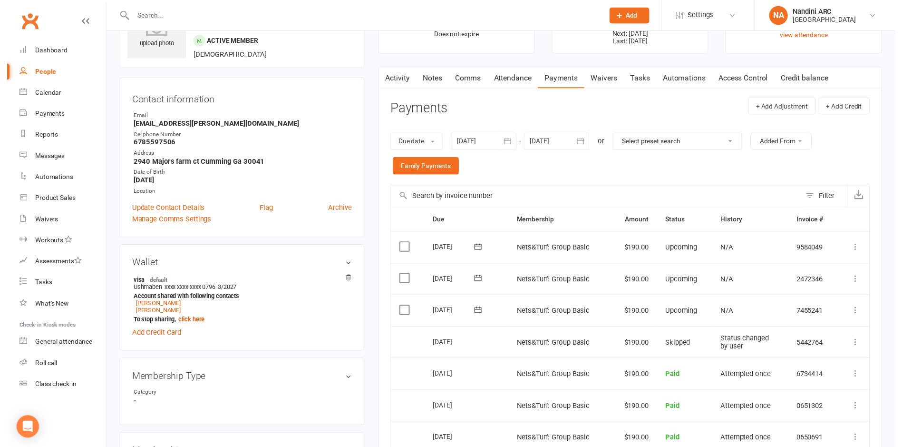
scroll to position [143, 0]
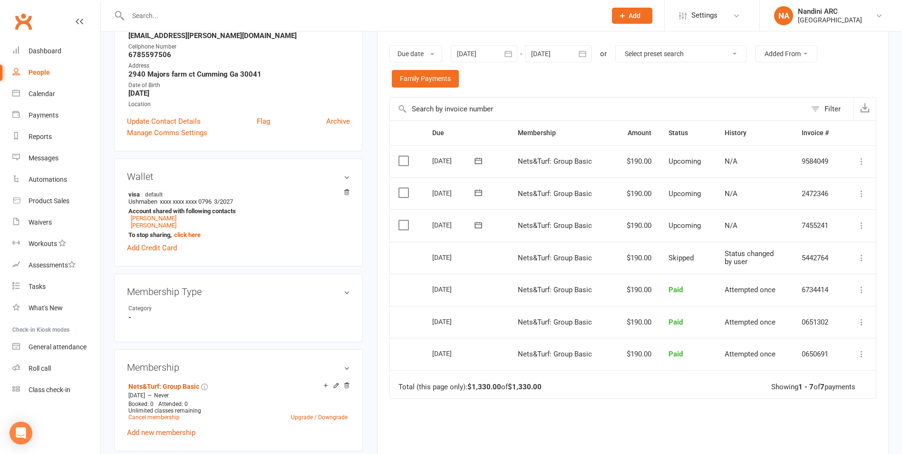
click at [861, 226] on icon at bounding box center [862, 226] width 10 height 10
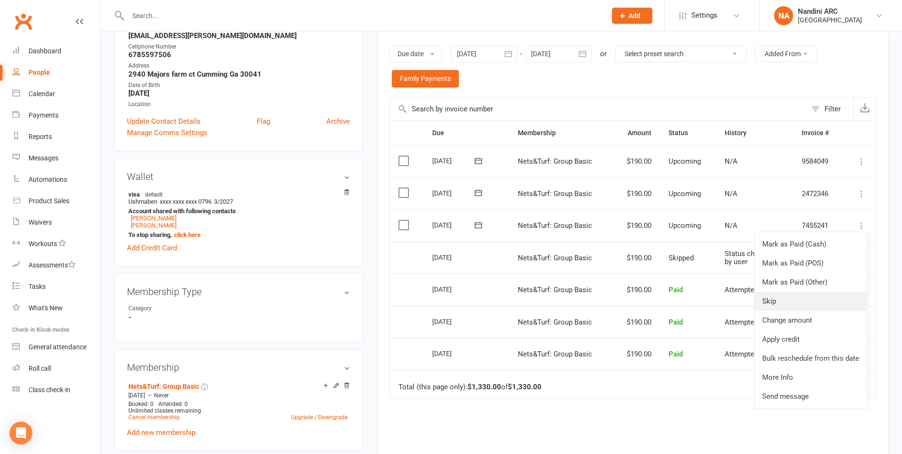
click at [820, 299] on link "Skip" at bounding box center [811, 301] width 112 height 19
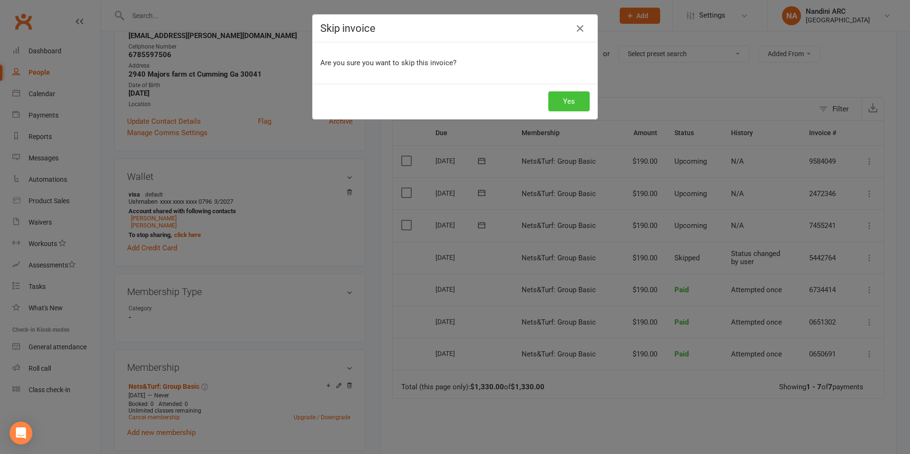
click at [560, 100] on button "Yes" at bounding box center [568, 101] width 41 height 20
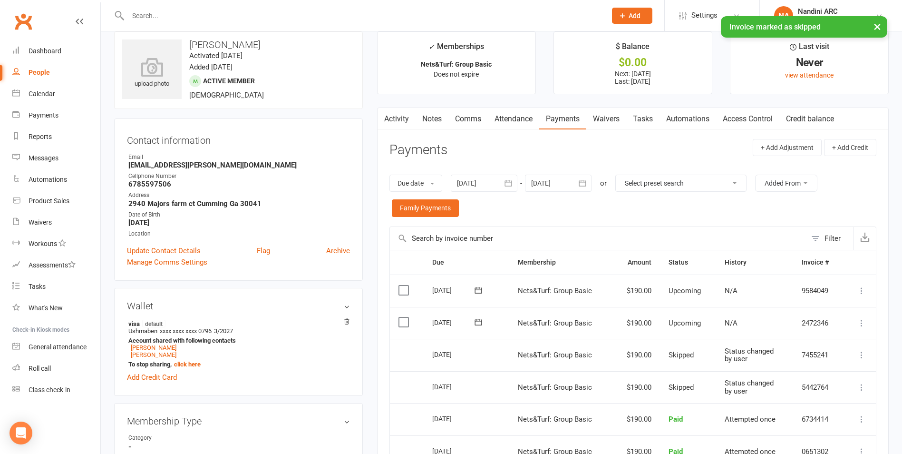
scroll to position [0, 0]
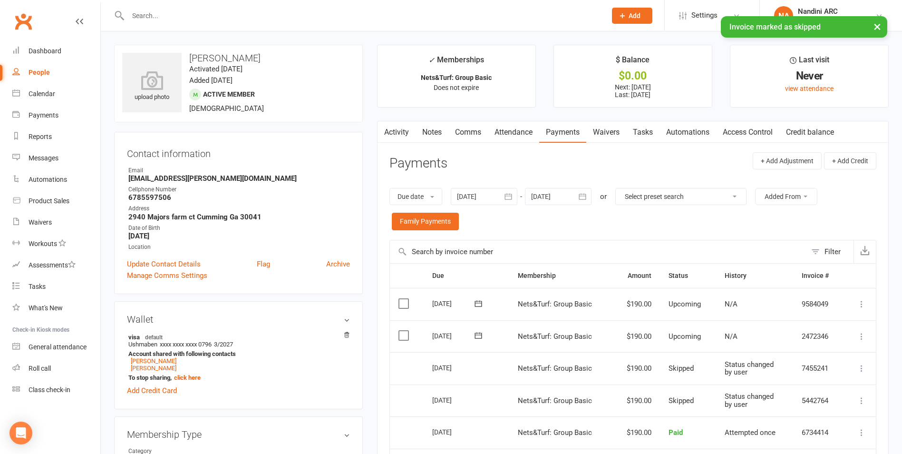
click at [432, 129] on link "Notes" at bounding box center [432, 132] width 33 height 22
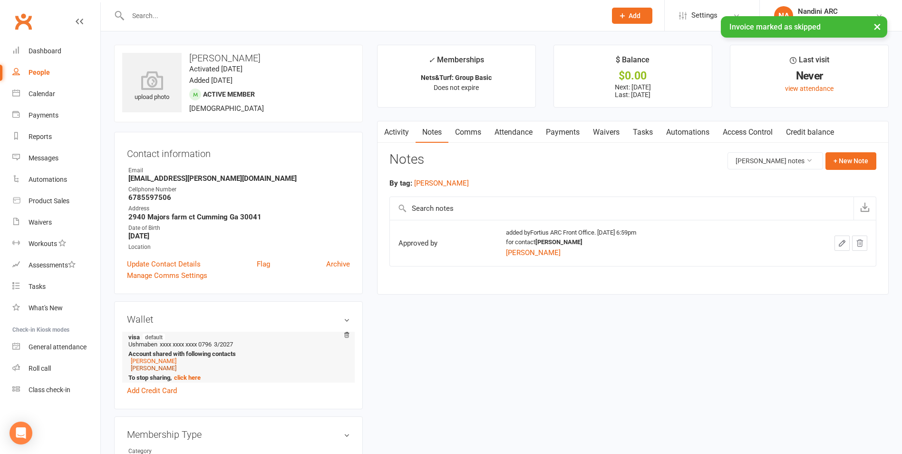
click at [153, 369] on link "[PERSON_NAME]" at bounding box center [154, 367] width 46 height 7
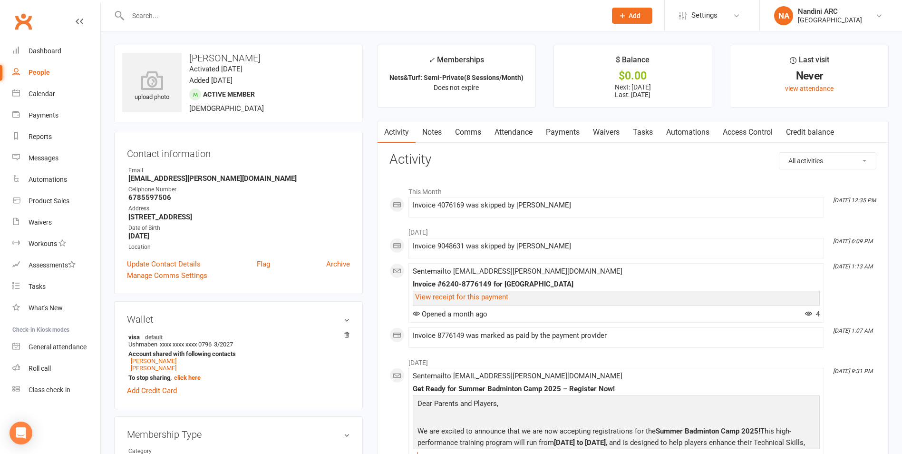
click at [437, 131] on link "Notes" at bounding box center [432, 132] width 33 height 22
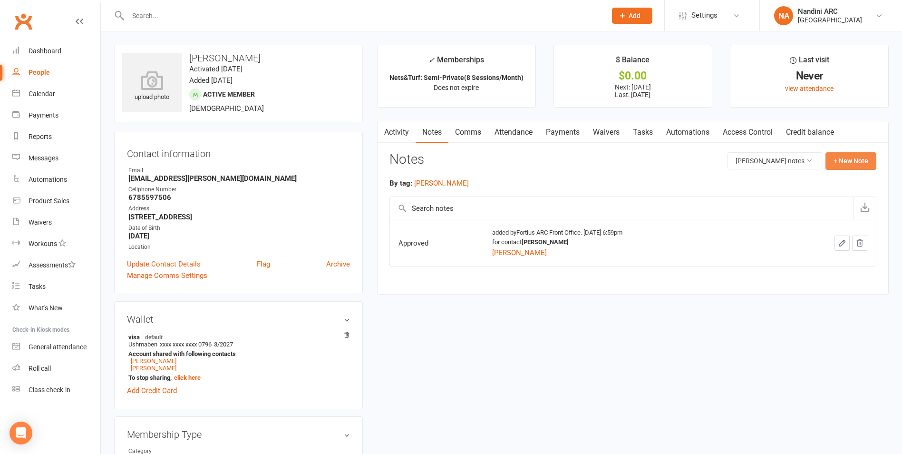
click at [842, 155] on button "+ New Note" at bounding box center [851, 160] width 51 height 17
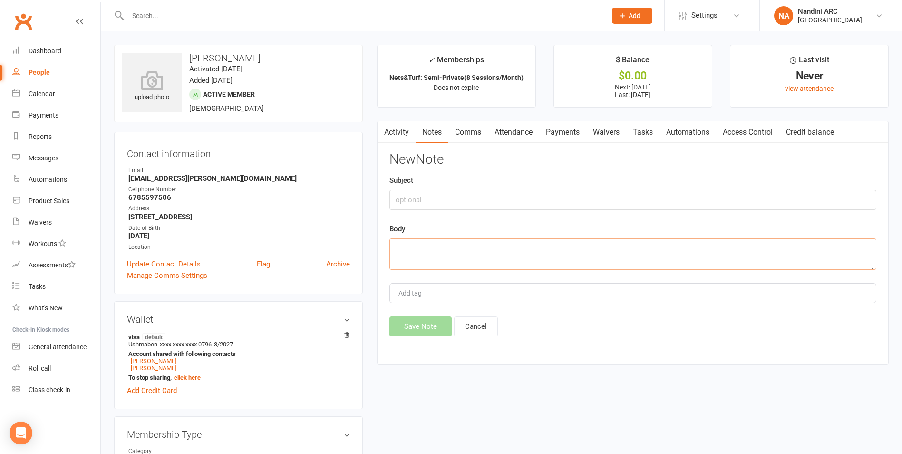
click at [470, 247] on textarea at bounding box center [633, 253] width 487 height 31
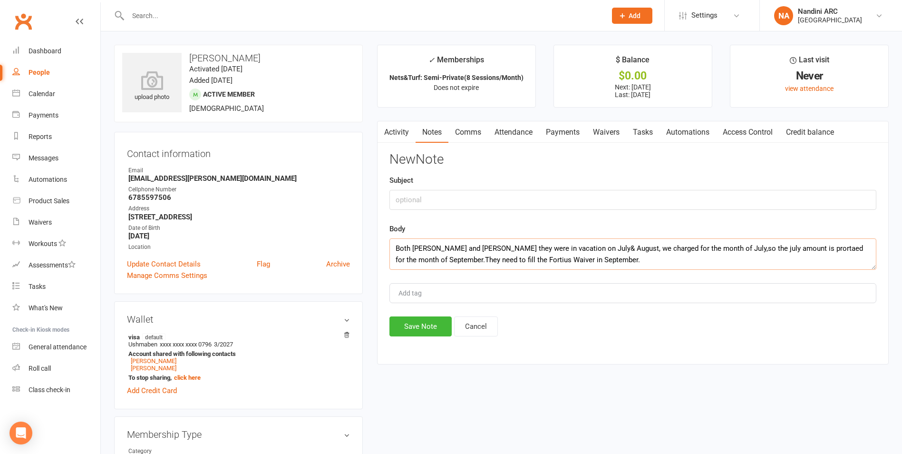
click at [600, 257] on textarea "Both [PERSON_NAME] and [PERSON_NAME] they were in vacation on July& August, we …" at bounding box center [633, 253] width 487 height 31
click at [505, 247] on textarea "Both [PERSON_NAME] and Aarya they were in vacation in July& August, we charged …" at bounding box center [633, 253] width 487 height 31
click at [595, 265] on textarea "Both [PERSON_NAME] and [PERSON_NAME] they were on vacation in July& August, we …" at bounding box center [633, 253] width 487 height 31
type textarea "Both [PERSON_NAME] and [PERSON_NAME] they were on vacation in July& August, we …"
click at [411, 329] on button "Save Note" at bounding box center [421, 326] width 62 height 20
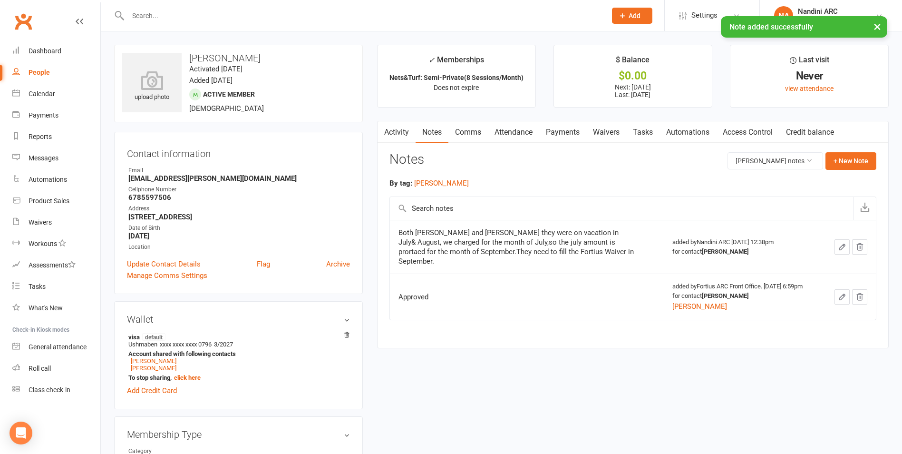
click at [563, 126] on link "Payments" at bounding box center [563, 132] width 47 height 22
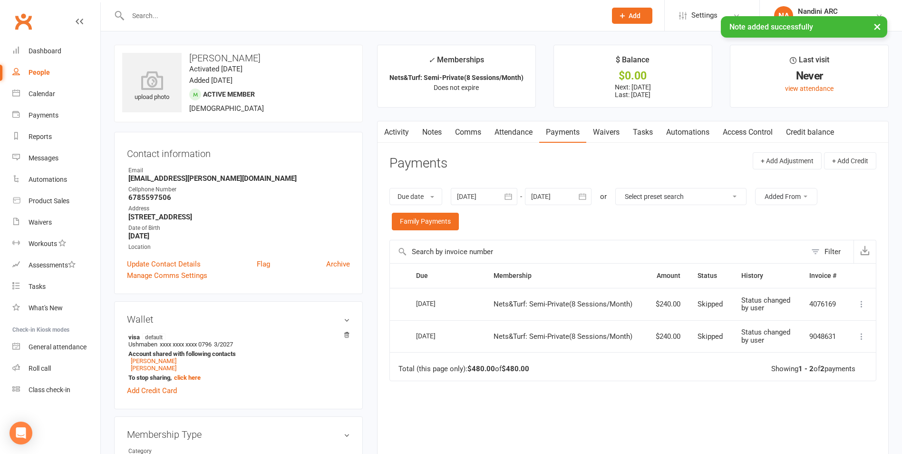
click at [579, 189] on button "button" at bounding box center [583, 196] width 17 height 17
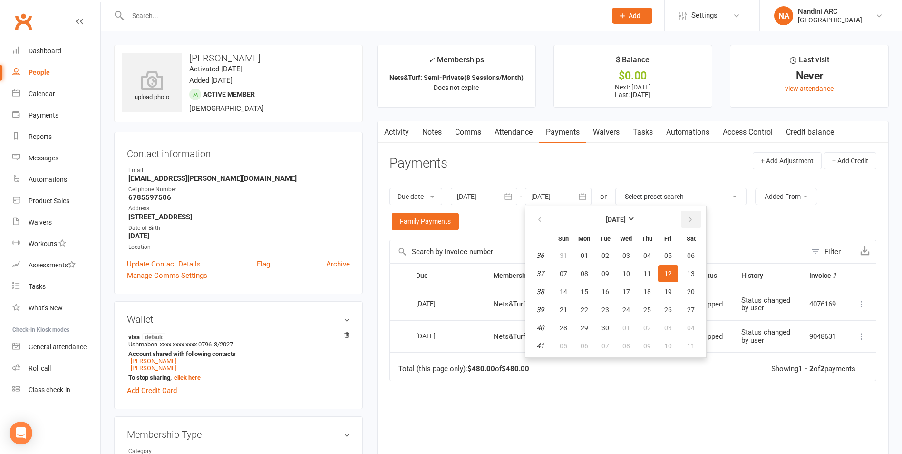
click at [692, 220] on icon "button" at bounding box center [690, 220] width 7 height 8
click at [694, 262] on button "01" at bounding box center [691, 255] width 24 height 17
type input "[DATE]"
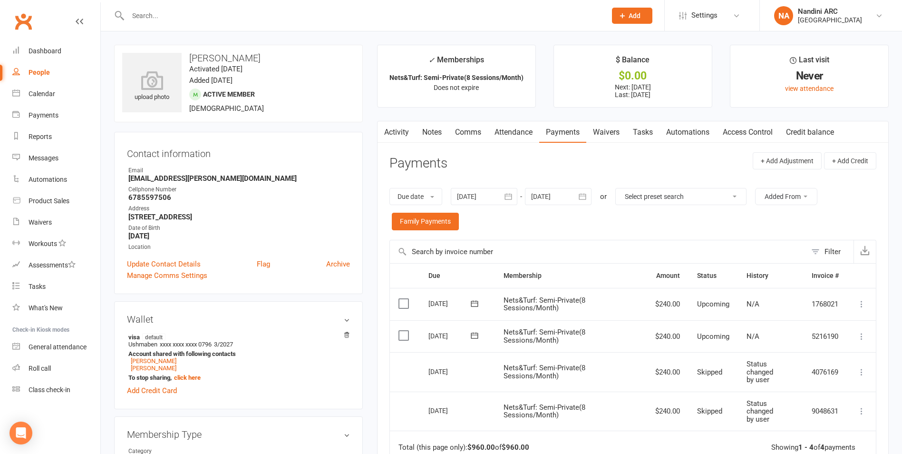
click at [179, 9] on input "text" at bounding box center [362, 15] width 475 height 13
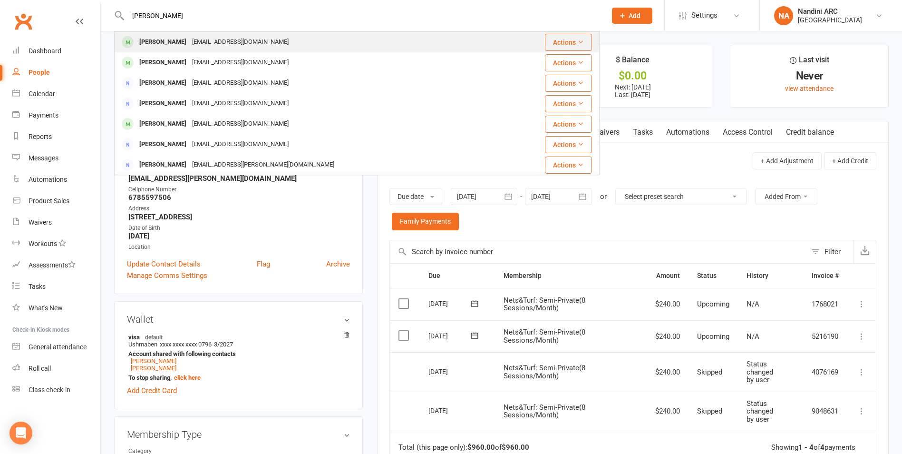
type input "[PERSON_NAME]"
click at [189, 46] on div "[PERSON_NAME]" at bounding box center [163, 42] width 53 height 14
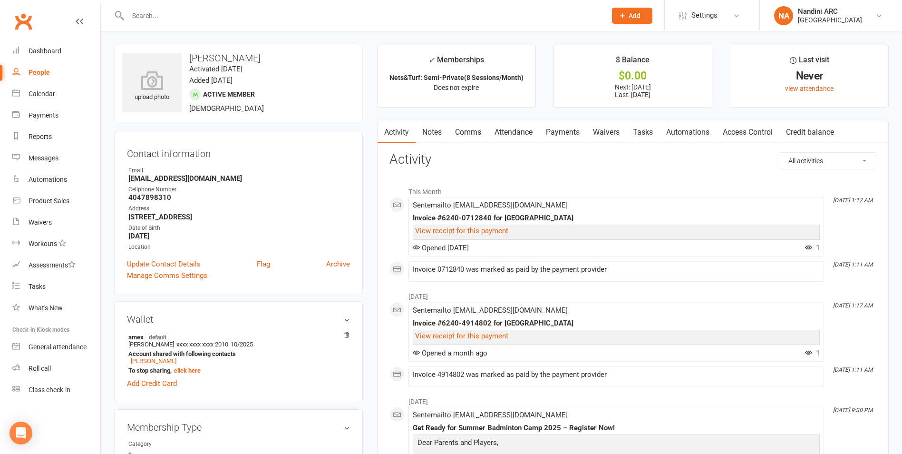
click at [559, 133] on link "Payments" at bounding box center [563, 132] width 47 height 22
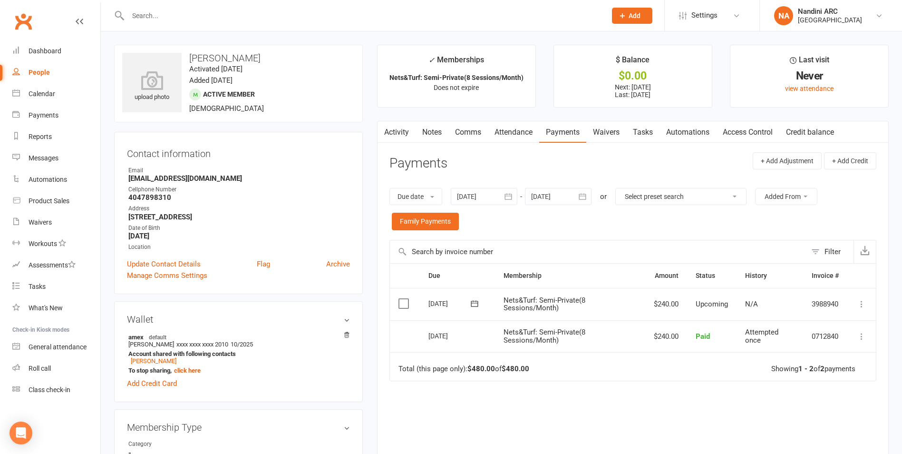
click at [206, 17] on input "text" at bounding box center [362, 15] width 475 height 13
paste input "[PERSON_NAME]"
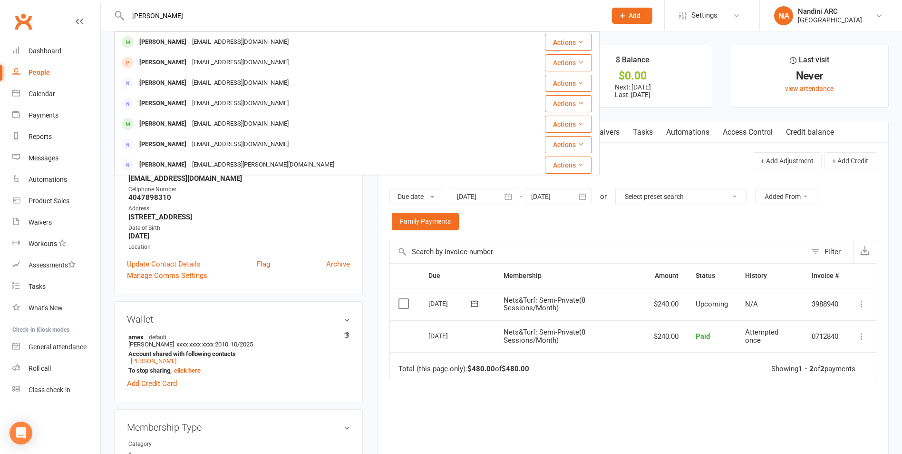
type input "[PERSON_NAME]"
click at [205, 39] on div "[EMAIL_ADDRESS][DOMAIN_NAME]" at bounding box center [240, 42] width 102 height 14
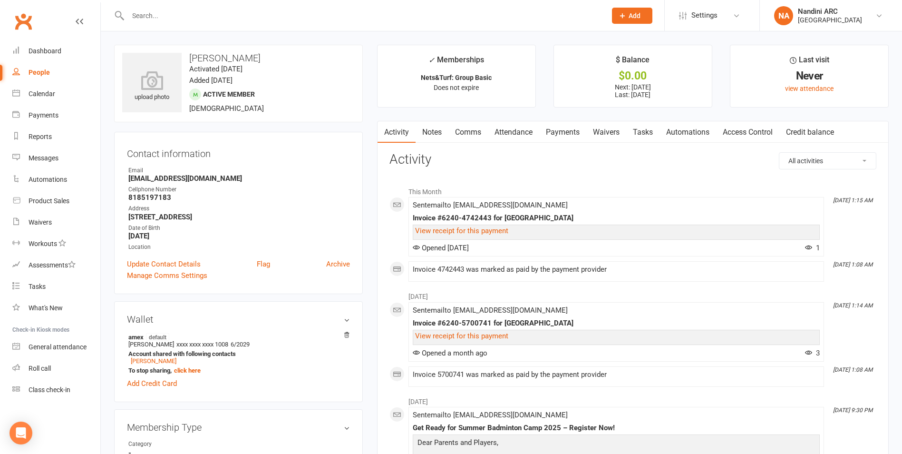
click at [564, 138] on link "Payments" at bounding box center [563, 132] width 47 height 22
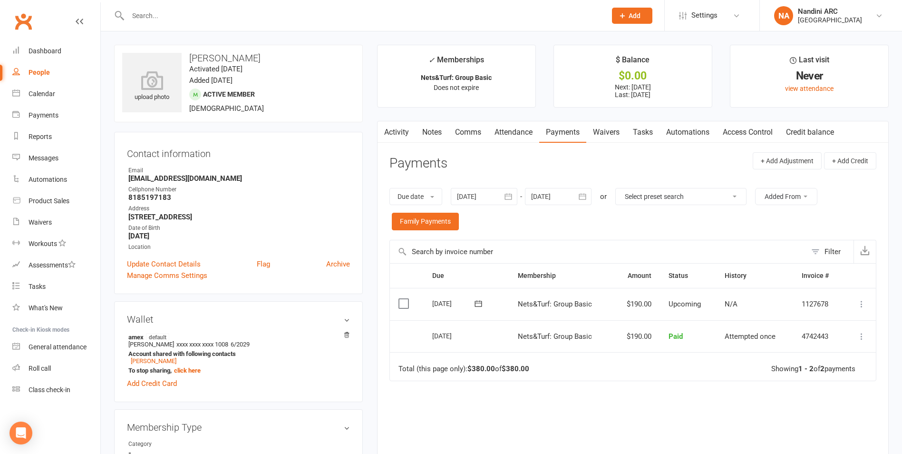
drag, startPoint x: 514, startPoint y: 194, endPoint x: 495, endPoint y: 214, distance: 27.3
click at [513, 194] on icon "button" at bounding box center [509, 197] width 10 height 10
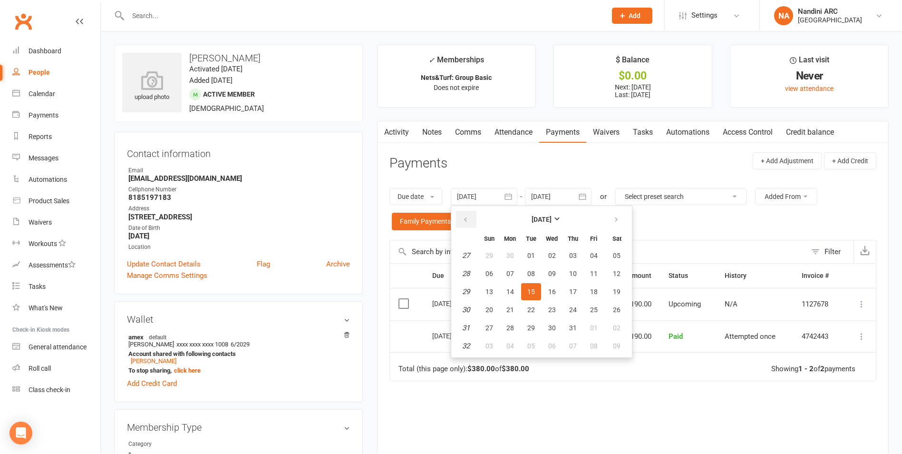
click at [467, 220] on icon "button" at bounding box center [465, 220] width 7 height 8
click at [527, 251] on button "01" at bounding box center [531, 255] width 20 height 17
type input "[DATE]"
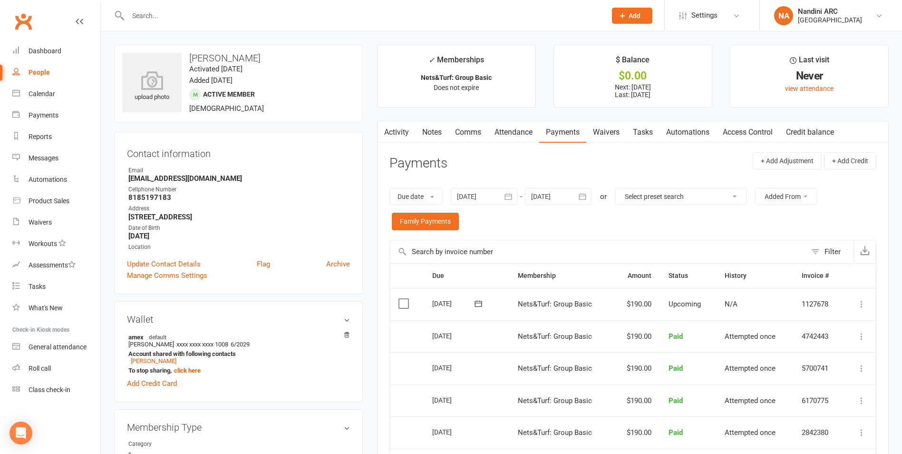
click at [283, 15] on input "text" at bounding box center [362, 15] width 475 height 13
paste input "[PERSON_NAME] [PERSON_NAME]"
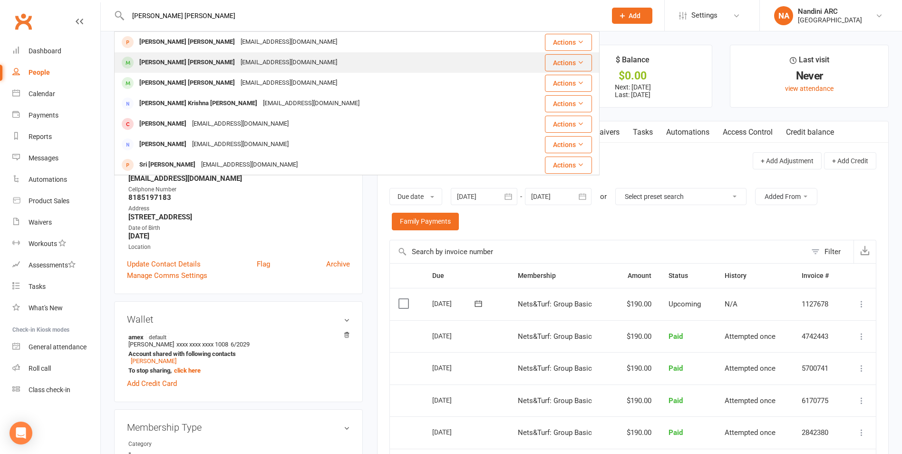
type input "[PERSON_NAME] [PERSON_NAME]"
click at [255, 60] on div "[EMAIL_ADDRESS][DOMAIN_NAME]" at bounding box center [289, 63] width 102 height 14
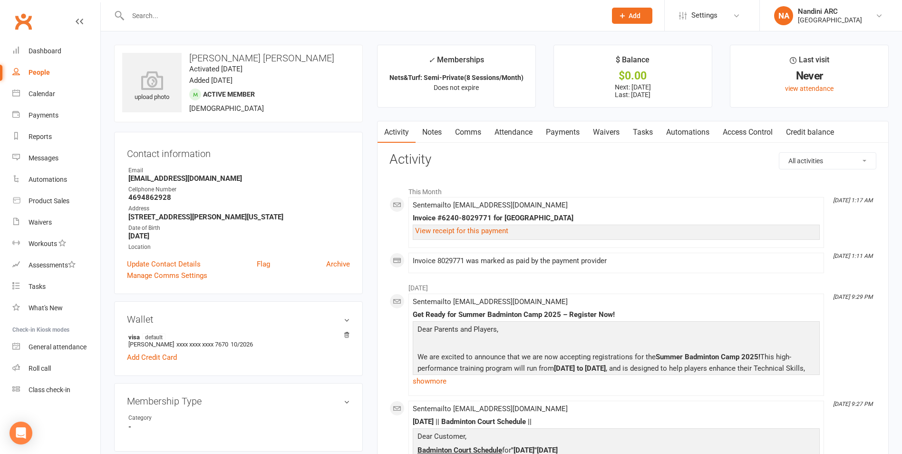
click at [564, 130] on link "Payments" at bounding box center [563, 132] width 47 height 22
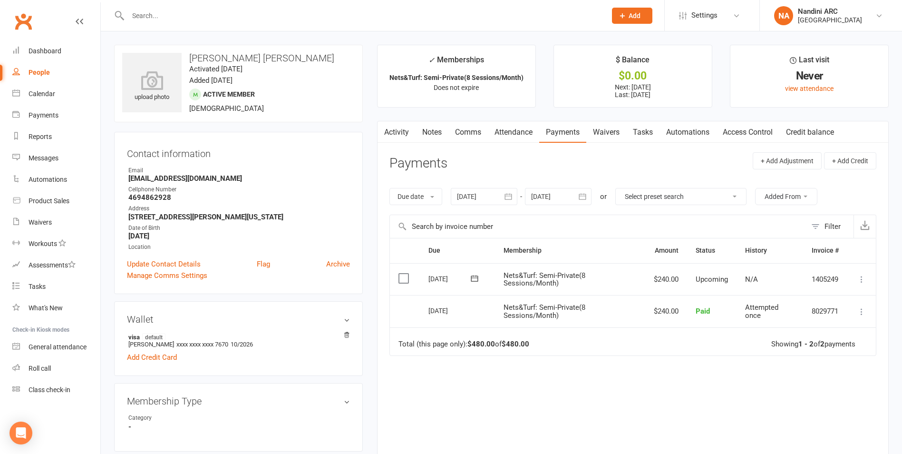
click at [152, 13] on input "text" at bounding box center [362, 15] width 475 height 13
paste input "[PERSON_NAME] [PERSON_NAME]"
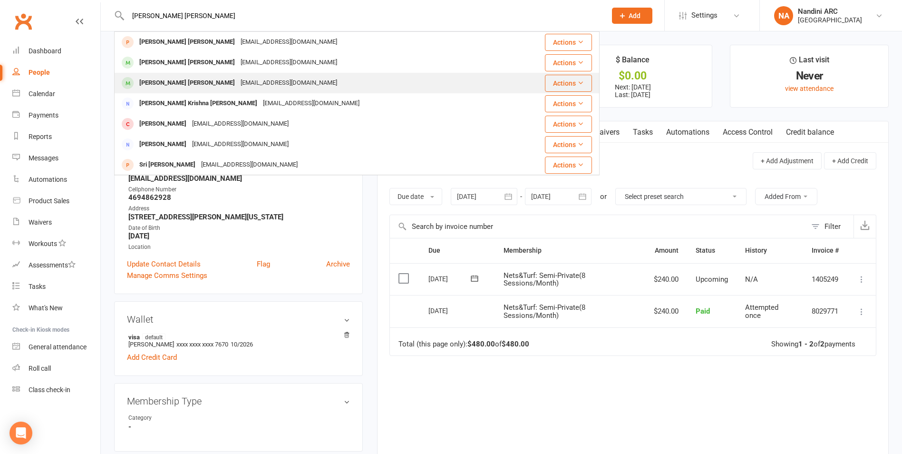
type input "[PERSON_NAME] [PERSON_NAME]"
click at [213, 81] on div "[PERSON_NAME] [PERSON_NAME]" at bounding box center [187, 83] width 101 height 14
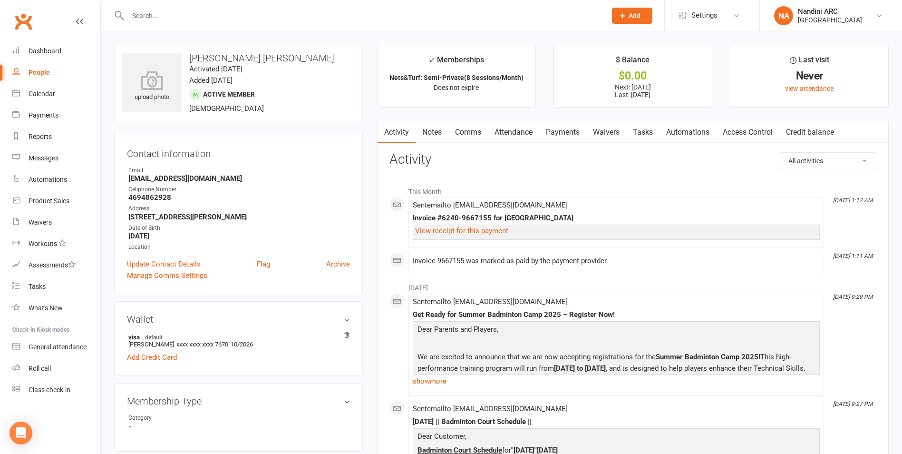
click at [547, 128] on link "Payments" at bounding box center [563, 132] width 47 height 22
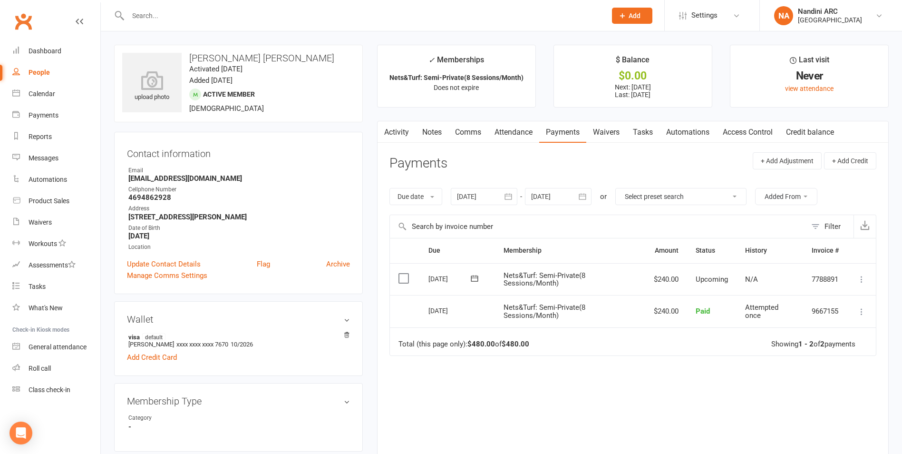
click at [510, 198] on icon "button" at bounding box center [509, 197] width 10 height 10
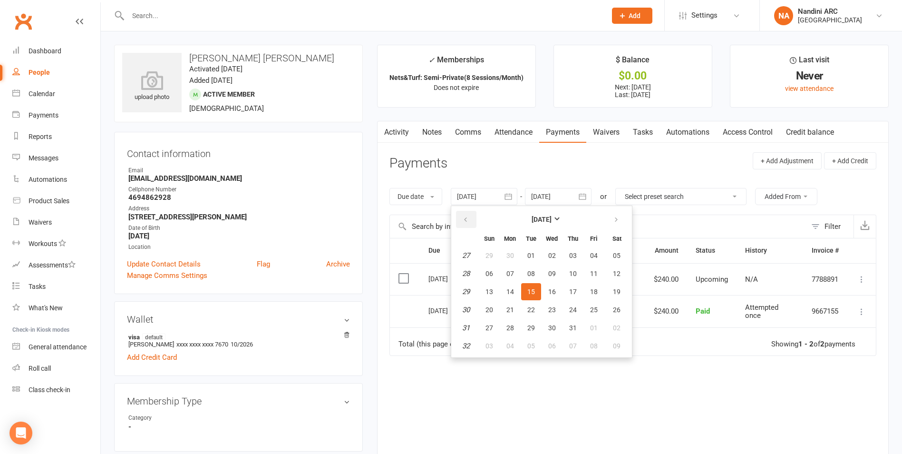
click at [469, 218] on icon "button" at bounding box center [465, 220] width 7 height 8
click at [527, 253] on button "01" at bounding box center [531, 255] width 20 height 17
type input "[DATE]"
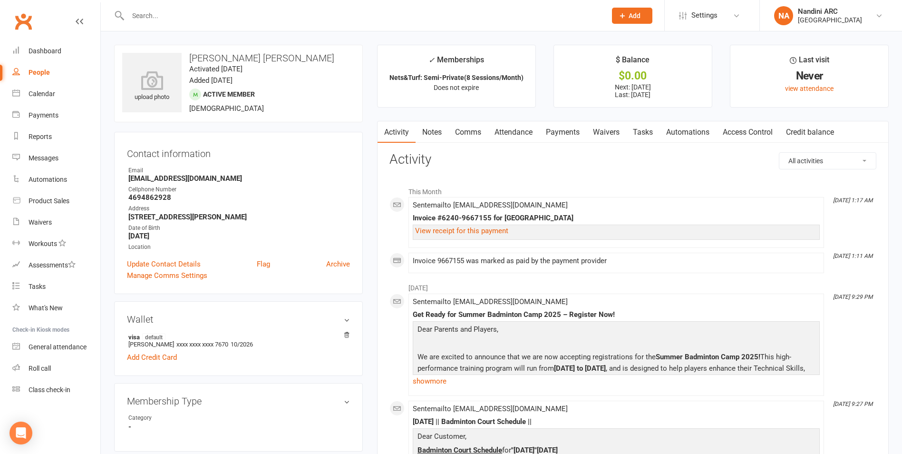
click at [554, 133] on link "Payments" at bounding box center [563, 132] width 47 height 22
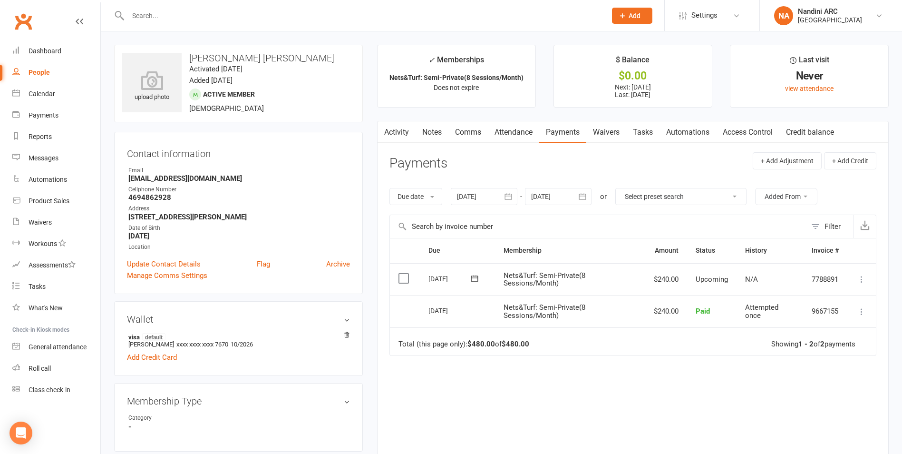
click at [583, 200] on icon "button" at bounding box center [583, 197] width 10 height 10
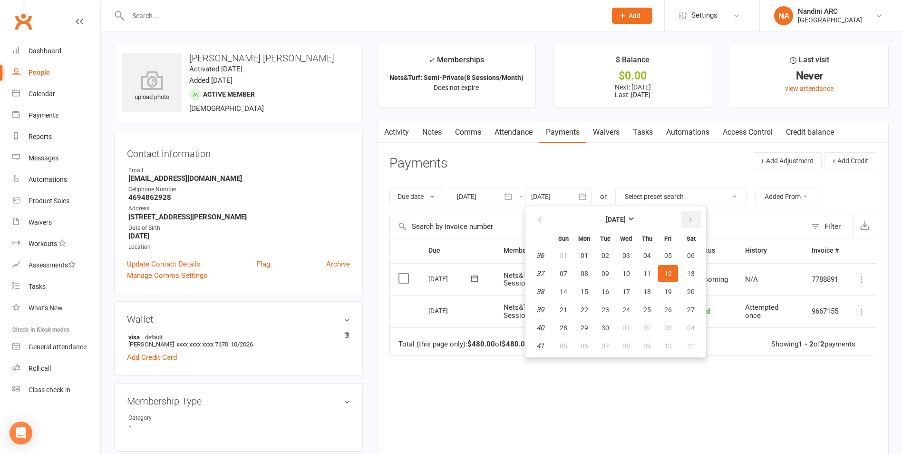
click at [695, 220] on button "button" at bounding box center [691, 219] width 20 height 17
click at [696, 262] on button "04" at bounding box center [691, 255] width 24 height 17
type input "[DATE]"
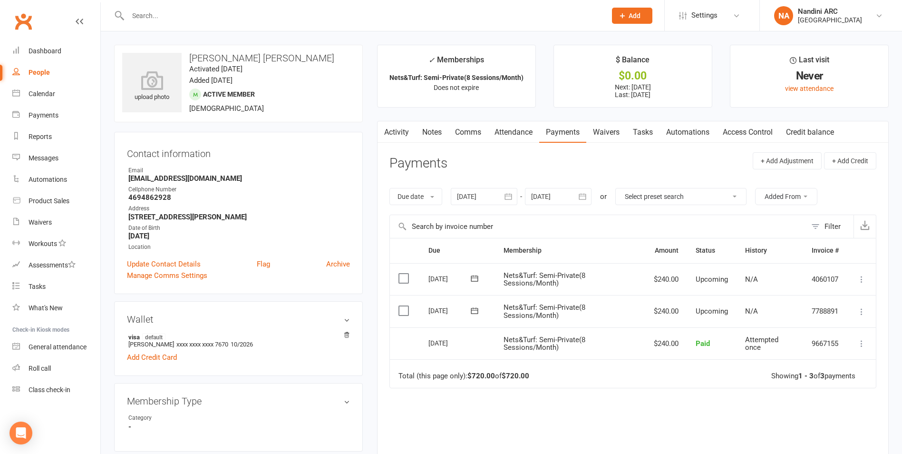
click at [516, 196] on button "button" at bounding box center [508, 196] width 17 height 17
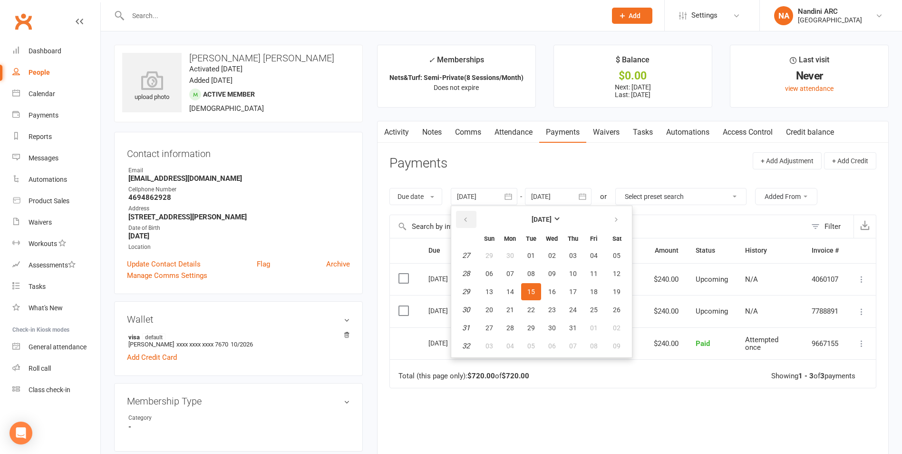
click at [472, 222] on button "button" at bounding box center [466, 219] width 20 height 17
click at [520, 276] on button "05" at bounding box center [510, 273] width 20 height 17
type input "[DATE]"
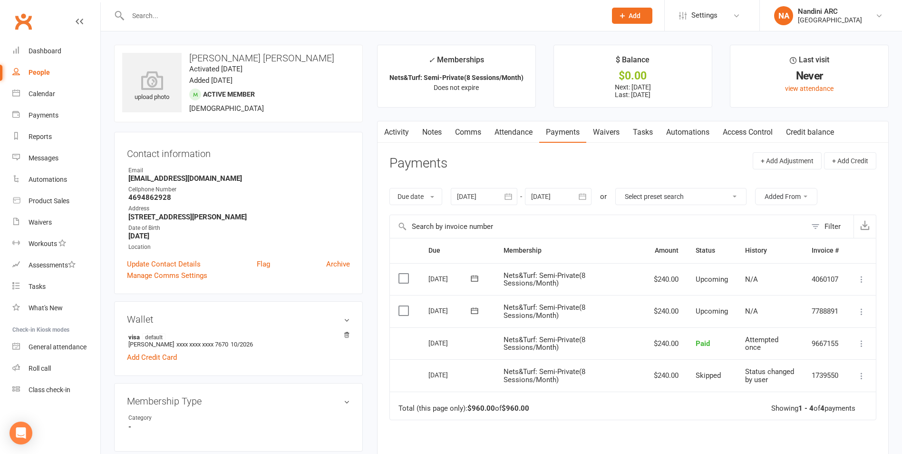
click at [250, 17] on input "text" at bounding box center [362, 15] width 475 height 13
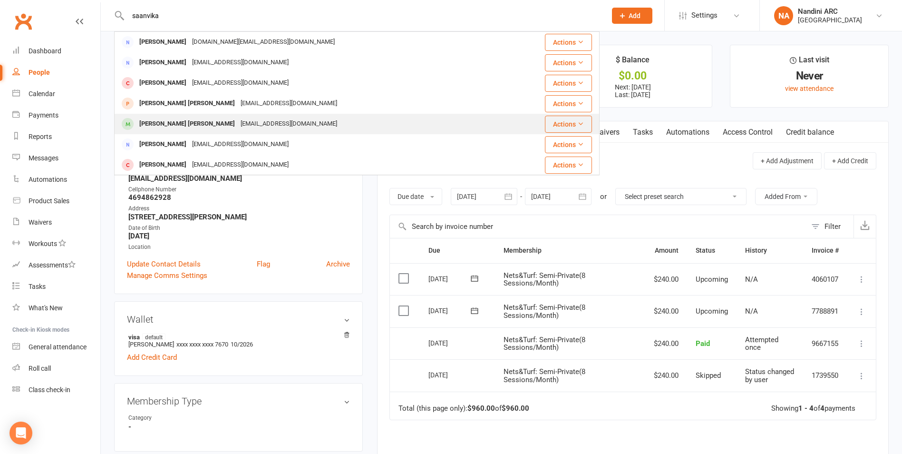
type input "saanvika"
click at [238, 122] on div "[EMAIL_ADDRESS][DOMAIN_NAME]" at bounding box center [289, 124] width 102 height 14
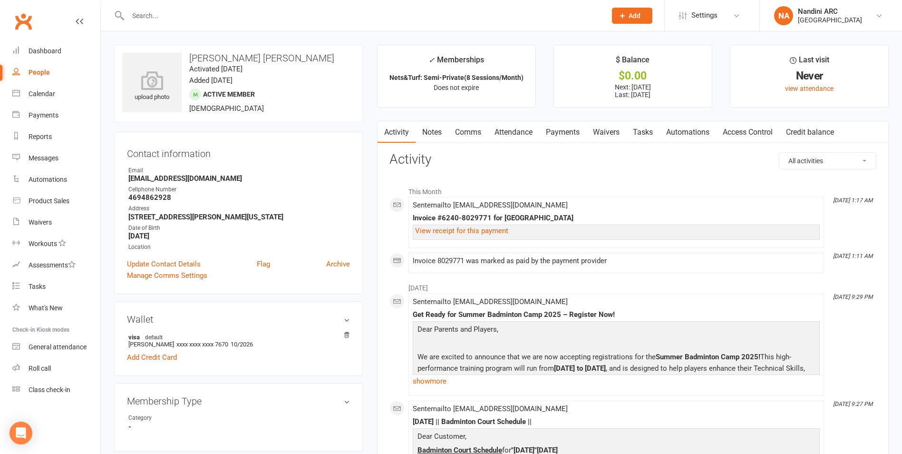
click at [556, 128] on link "Payments" at bounding box center [563, 132] width 47 height 22
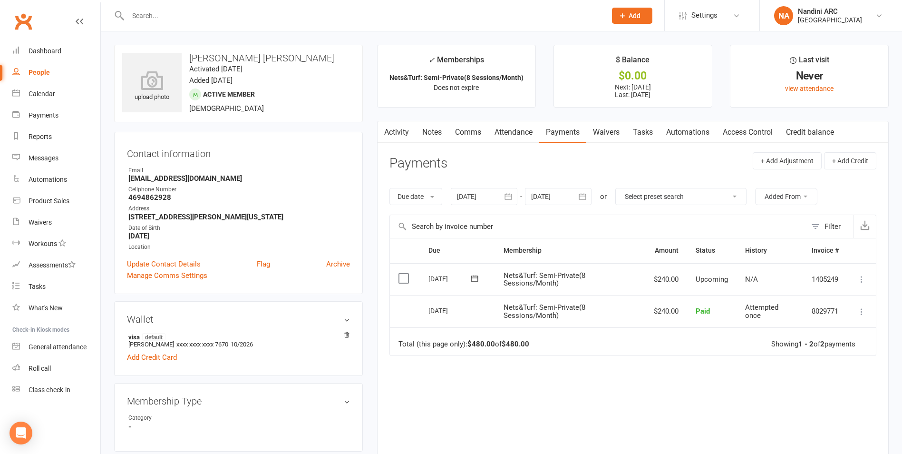
click at [508, 198] on icon "button" at bounding box center [509, 197] width 10 height 10
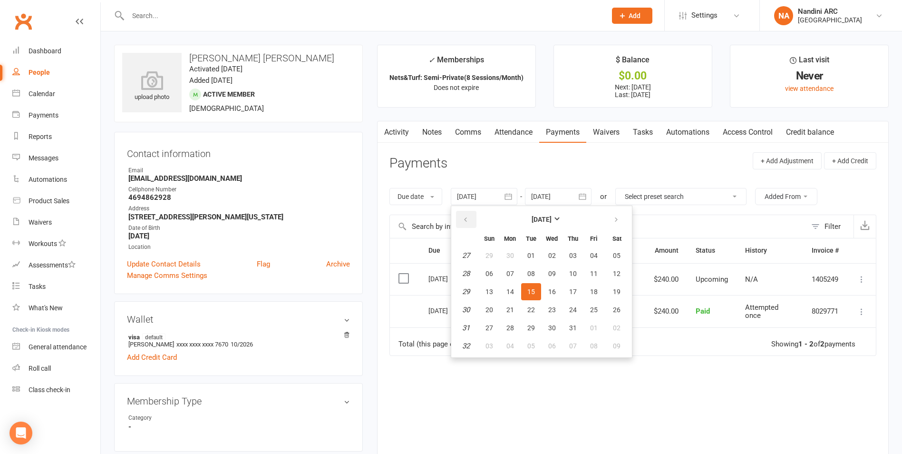
click at [469, 212] on button "button" at bounding box center [466, 219] width 20 height 17
click at [469, 213] on button "button" at bounding box center [466, 219] width 20 height 17
click at [500, 279] on button "04" at bounding box center [490, 273] width 20 height 17
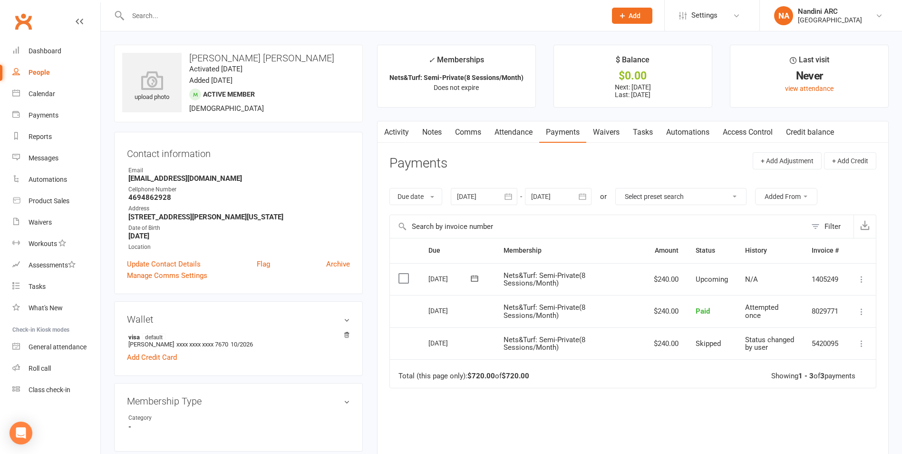
click at [512, 197] on icon "button" at bounding box center [509, 197] width 10 height 10
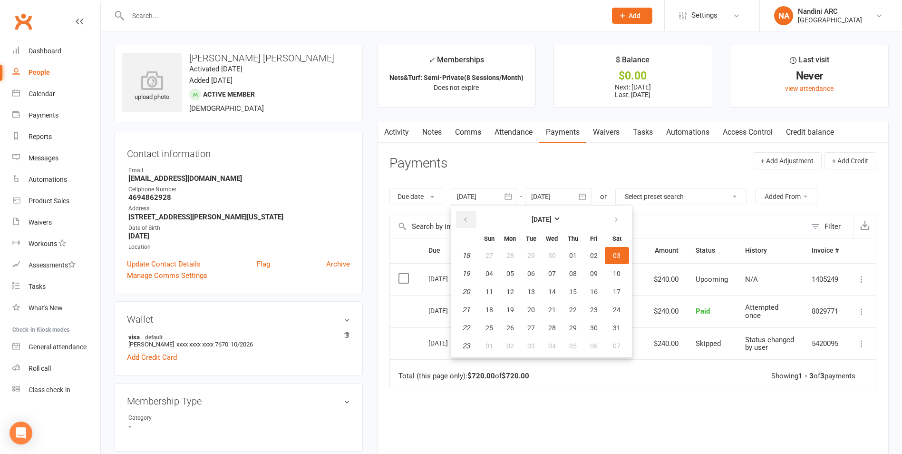
click at [468, 220] on icon "button" at bounding box center [465, 220] width 7 height 8
click at [500, 277] on button "06" at bounding box center [490, 273] width 20 height 17
type input "[DATE]"
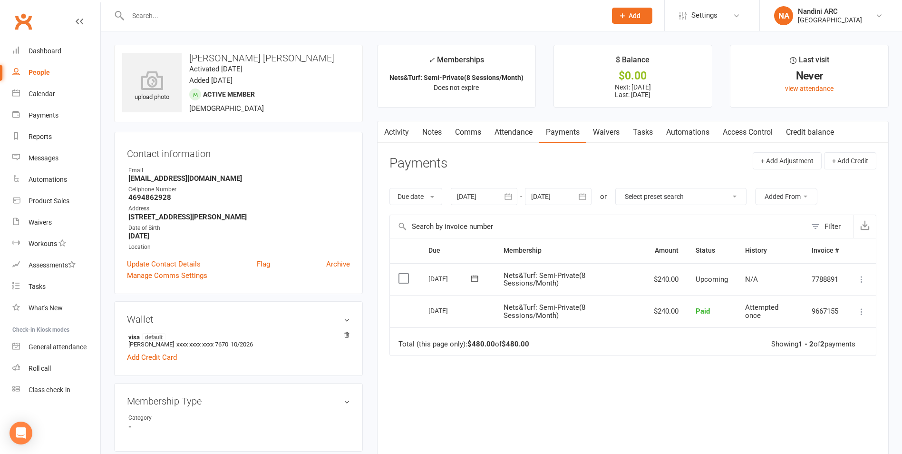
click at [196, 20] on input "text" at bounding box center [362, 15] width 475 height 13
paste input "[PERSON_NAME]"
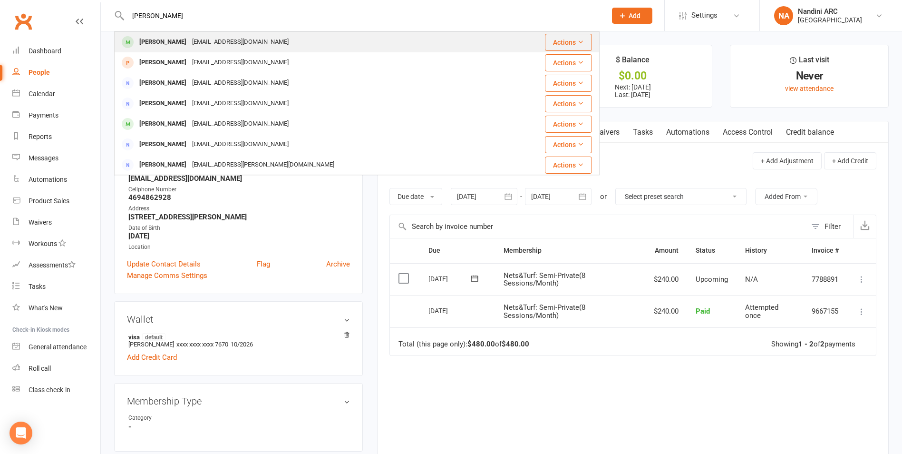
type input "[PERSON_NAME]"
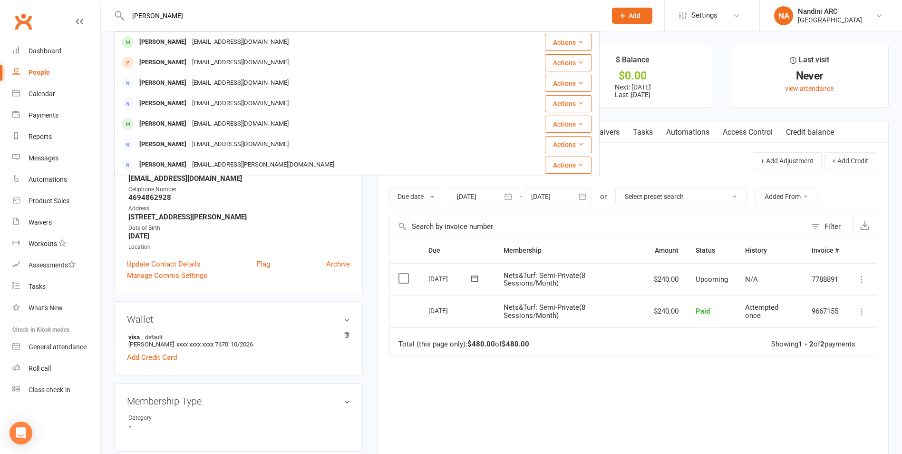
click at [221, 41] on div "[EMAIL_ADDRESS][DOMAIN_NAME]" at bounding box center [240, 42] width 102 height 14
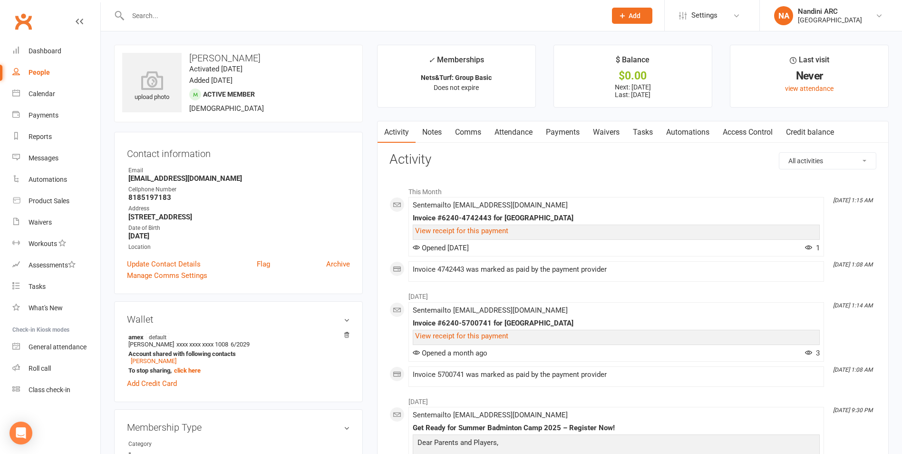
click at [577, 131] on link "Payments" at bounding box center [563, 132] width 47 height 22
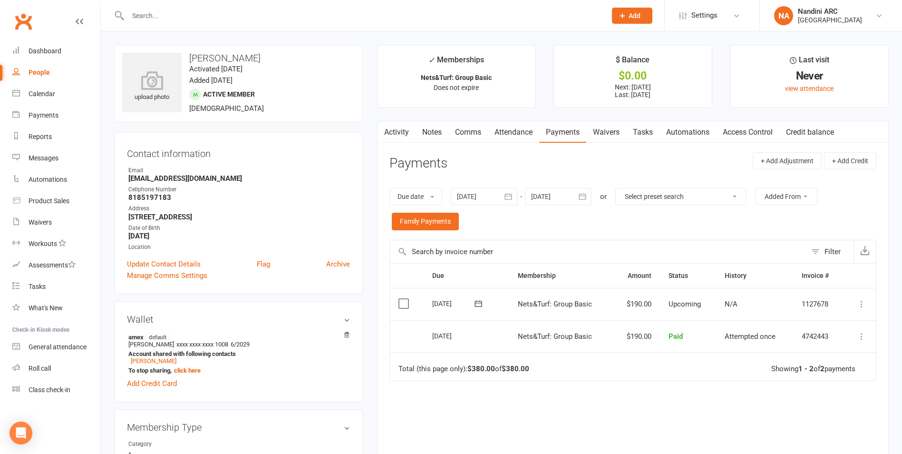
click at [508, 197] on icon "button" at bounding box center [509, 197] width 10 height 10
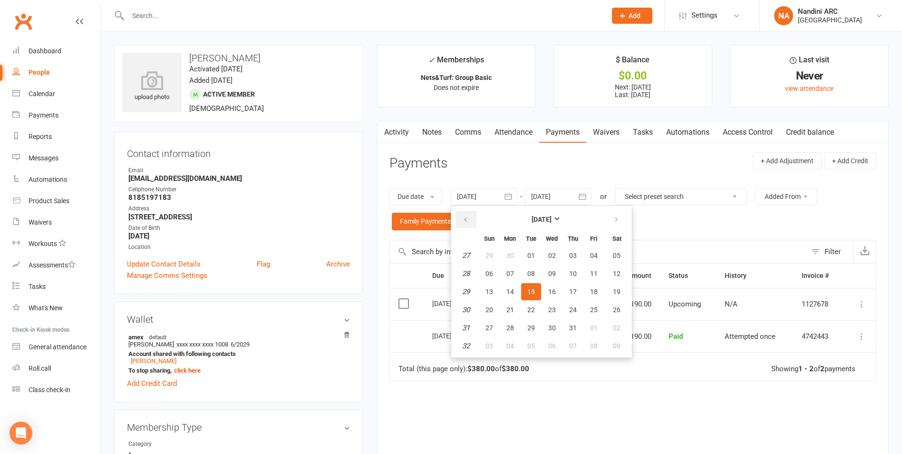
click at [465, 221] on icon "button" at bounding box center [465, 220] width 7 height 8
click at [537, 256] on button "01" at bounding box center [531, 255] width 20 height 17
type input "[DATE]"
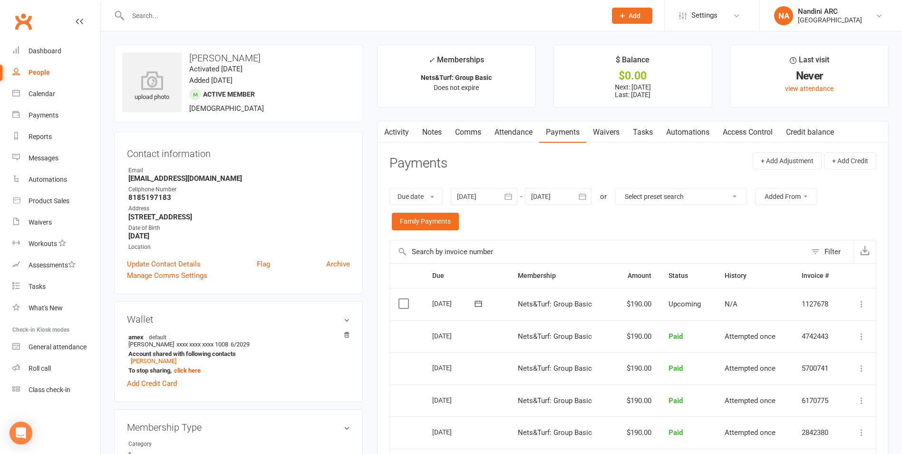
click at [439, 133] on link "Notes" at bounding box center [432, 132] width 33 height 22
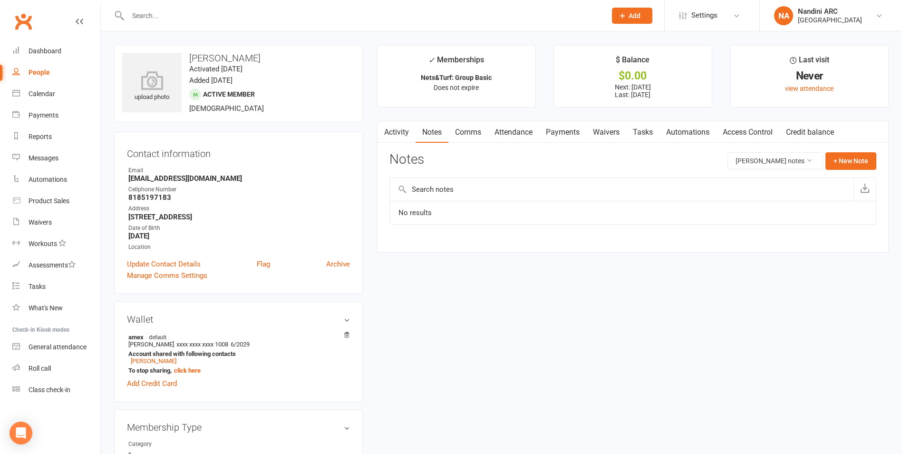
click at [395, 136] on link "Activity" at bounding box center [397, 132] width 38 height 22
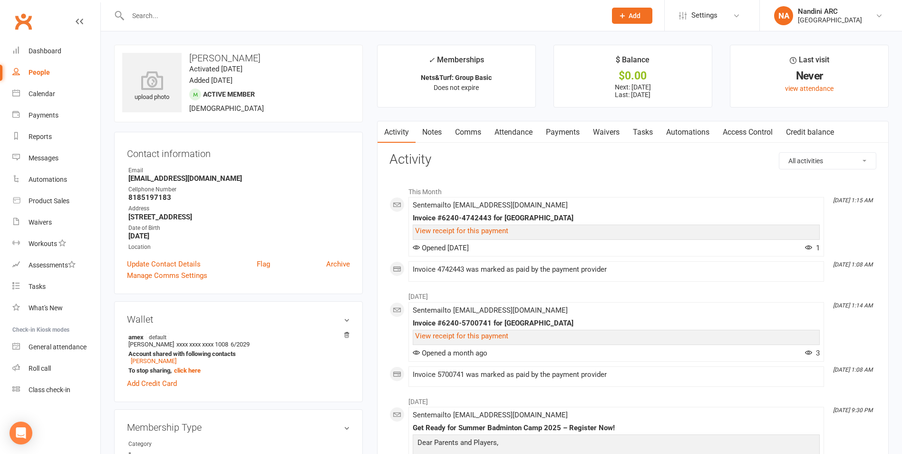
click at [473, 135] on link "Comms" at bounding box center [468, 132] width 39 height 22
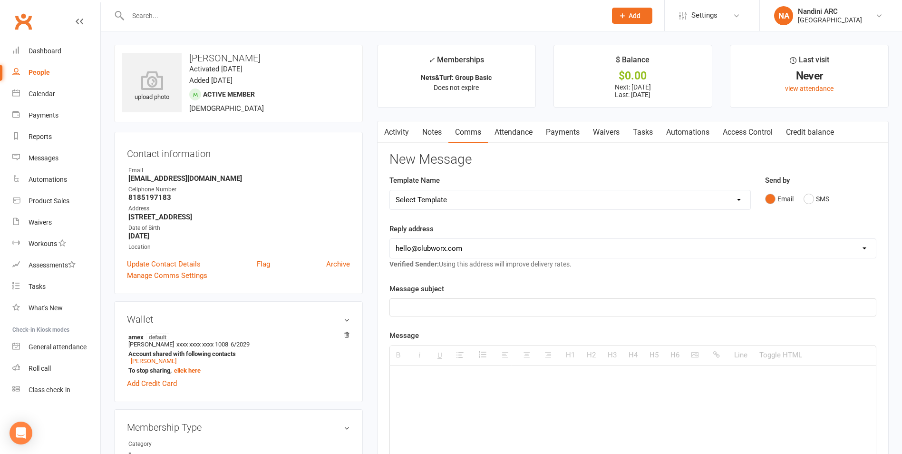
click at [525, 132] on link "Attendance" at bounding box center [513, 132] width 51 height 22
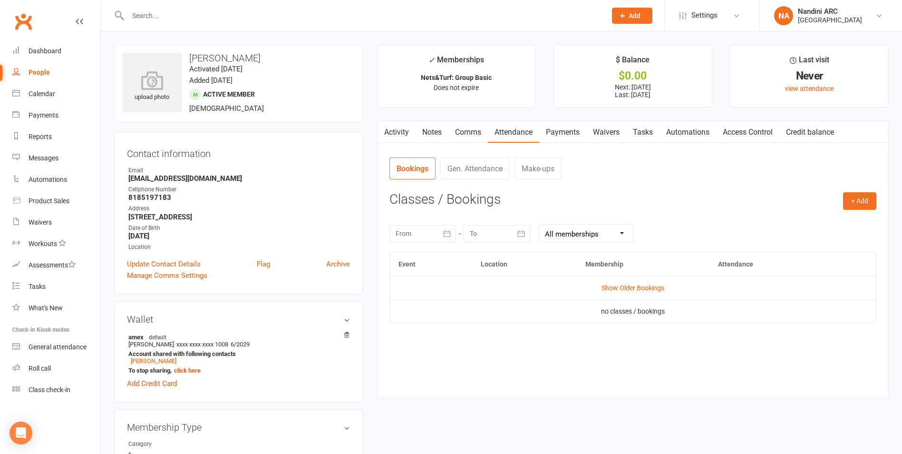
click at [569, 128] on link "Payments" at bounding box center [563, 132] width 47 height 22
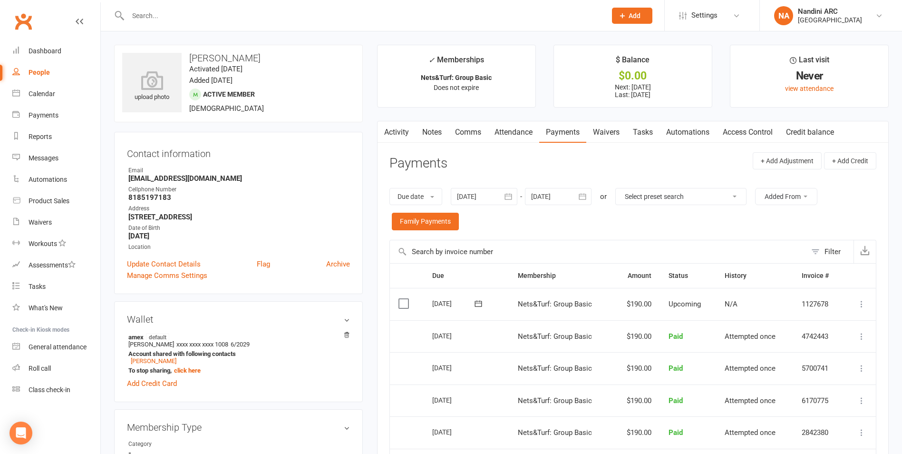
click at [512, 133] on link "Attendance" at bounding box center [513, 132] width 51 height 22
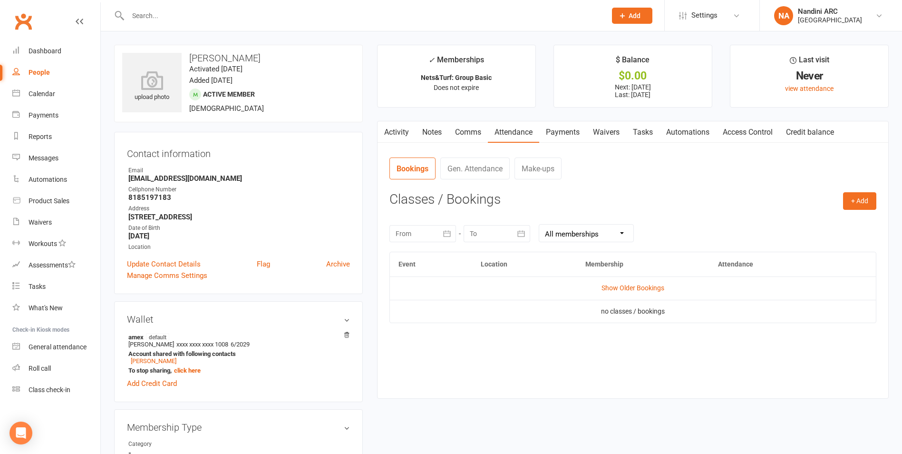
click at [603, 126] on link "Waivers" at bounding box center [607, 132] width 40 height 22
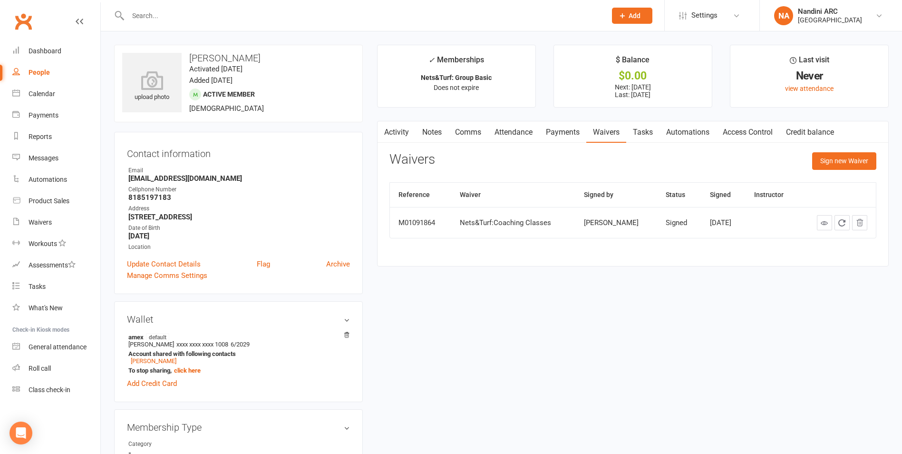
click at [637, 133] on link "Tasks" at bounding box center [643, 132] width 33 height 22
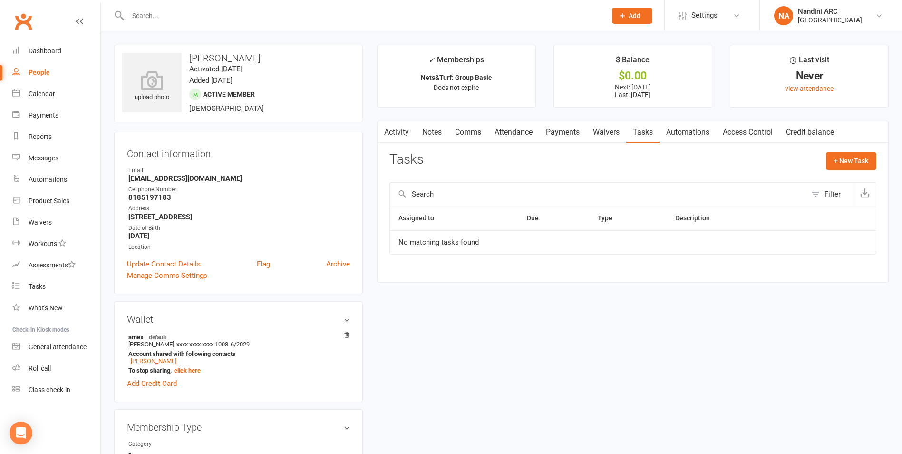
click at [698, 134] on link "Automations" at bounding box center [688, 132] width 57 height 22
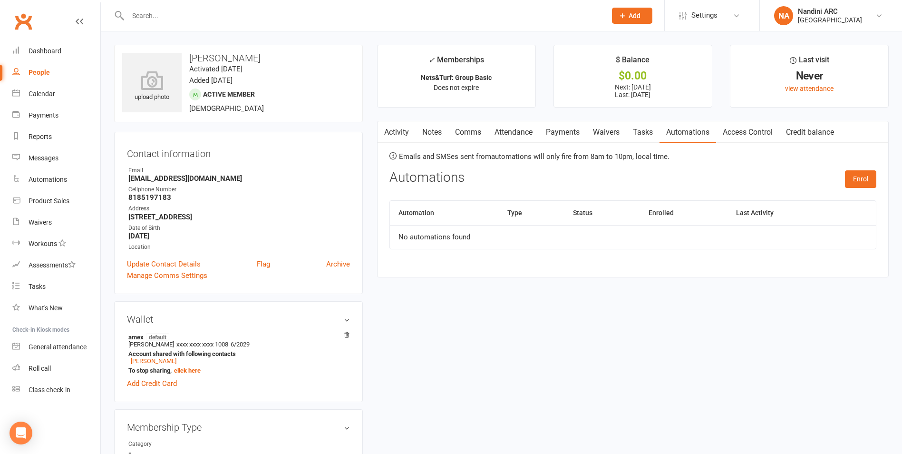
click at [758, 135] on link "Access Control" at bounding box center [747, 132] width 63 height 22
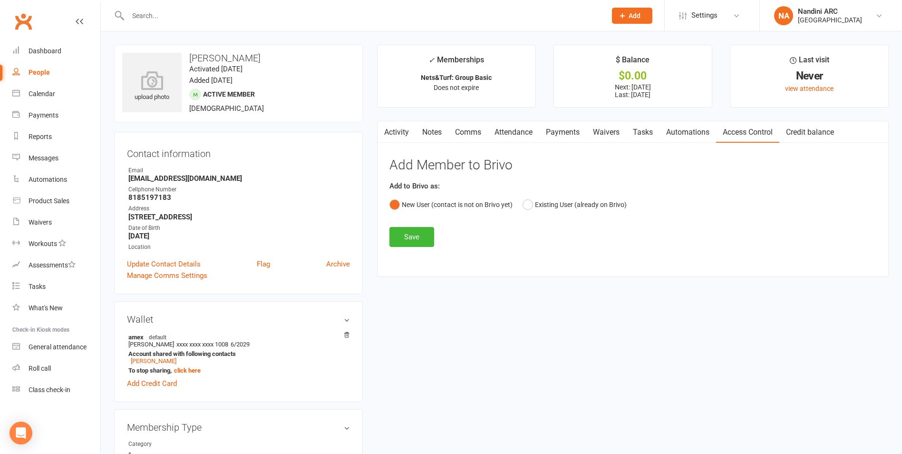
click at [819, 131] on link "Credit balance" at bounding box center [810, 132] width 61 height 22
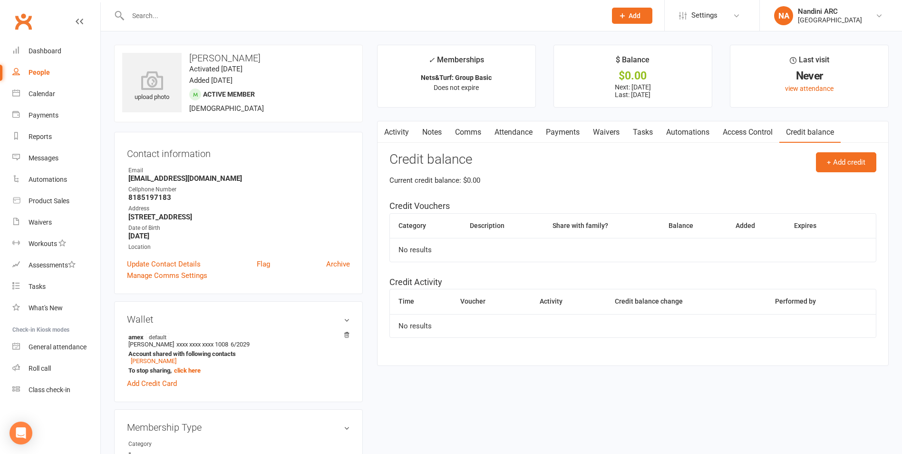
click at [436, 133] on link "Notes" at bounding box center [432, 132] width 33 height 22
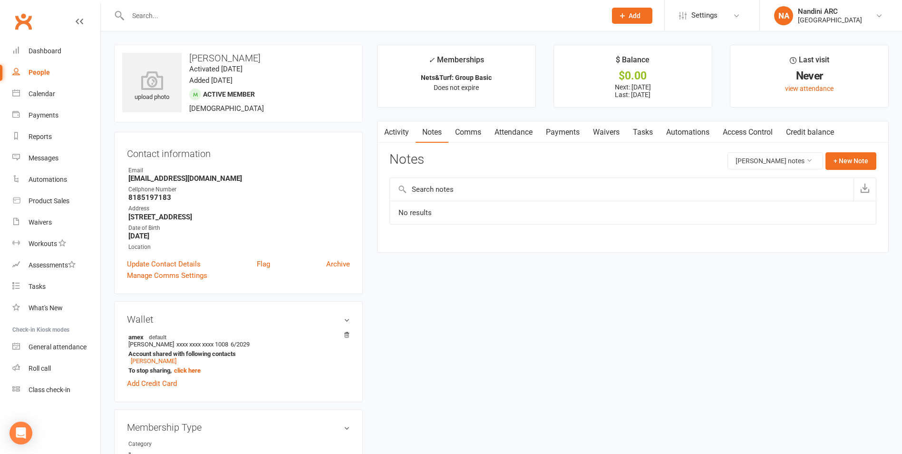
click at [389, 127] on button "button" at bounding box center [384, 131] width 12 height 21
click at [178, 20] on input "text" at bounding box center [362, 15] width 475 height 13
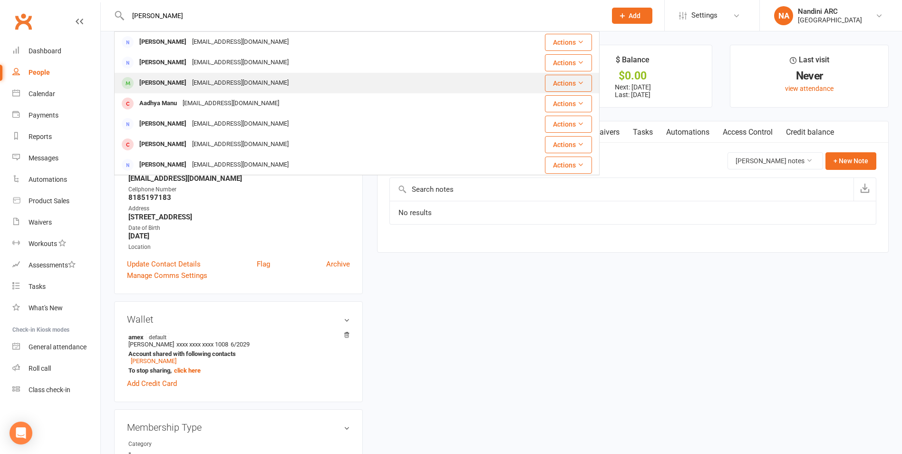
type input "[PERSON_NAME]"
click at [195, 80] on div "[EMAIL_ADDRESS][DOMAIN_NAME]" at bounding box center [240, 83] width 102 height 14
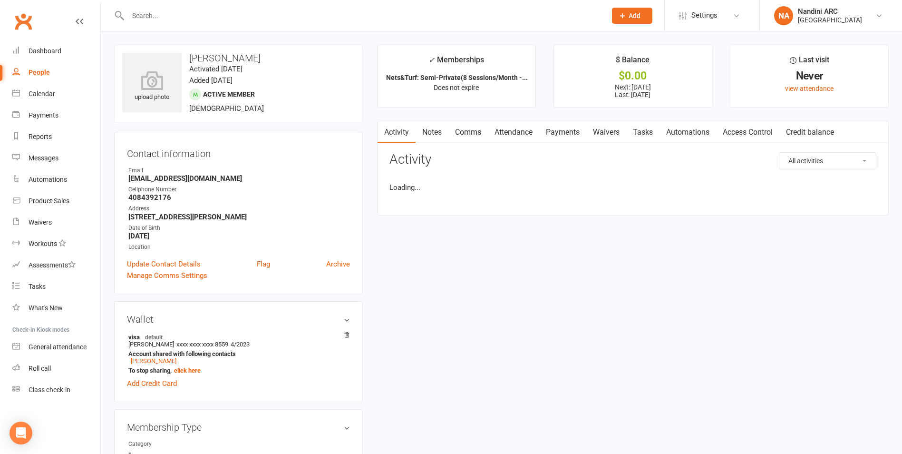
click at [569, 135] on link "Payments" at bounding box center [563, 132] width 47 height 22
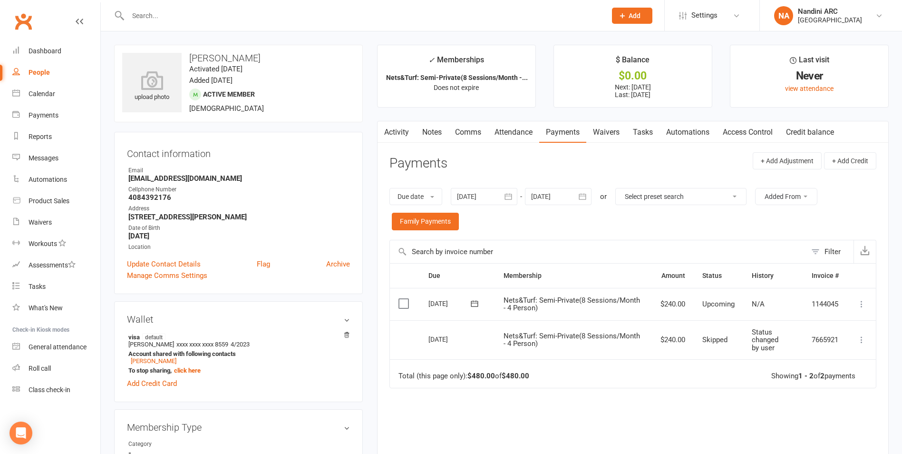
click at [512, 196] on icon "button" at bounding box center [508, 197] width 7 height 6
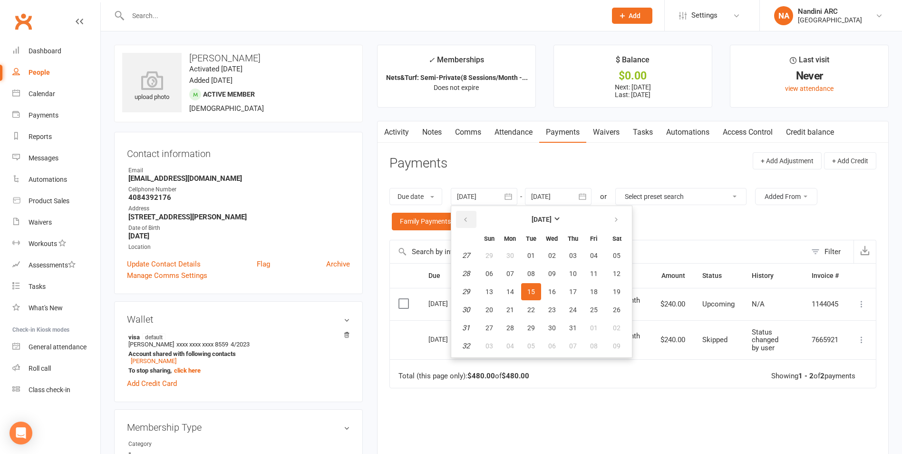
click at [463, 219] on button "button" at bounding box center [466, 219] width 20 height 17
click at [528, 266] on button "08" at bounding box center [531, 273] width 20 height 17
type input "[DATE]"
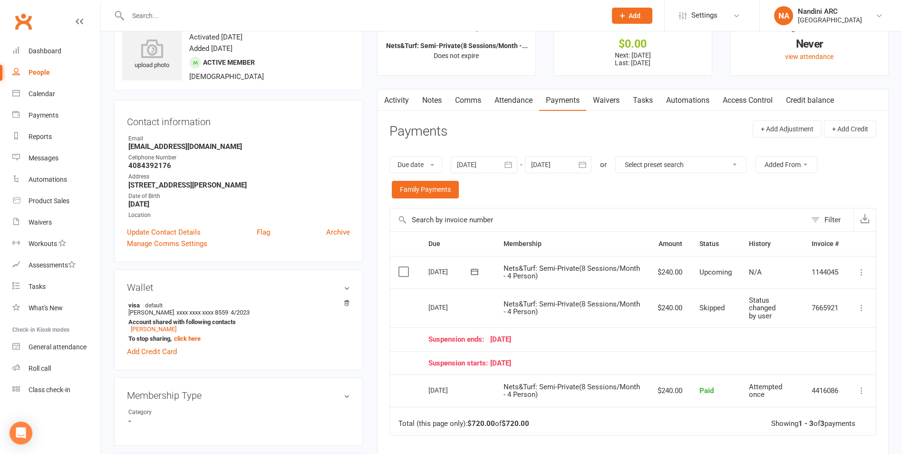
scroll to position [48, 0]
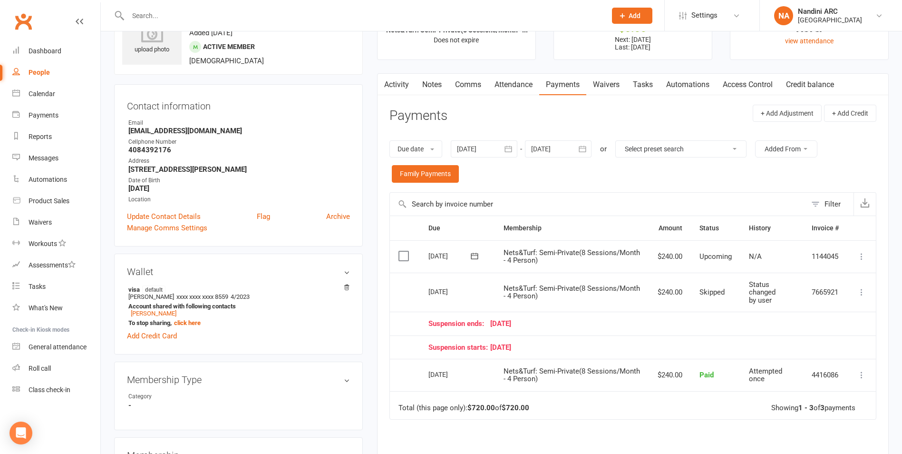
click at [578, 148] on button "button" at bounding box center [583, 148] width 17 height 17
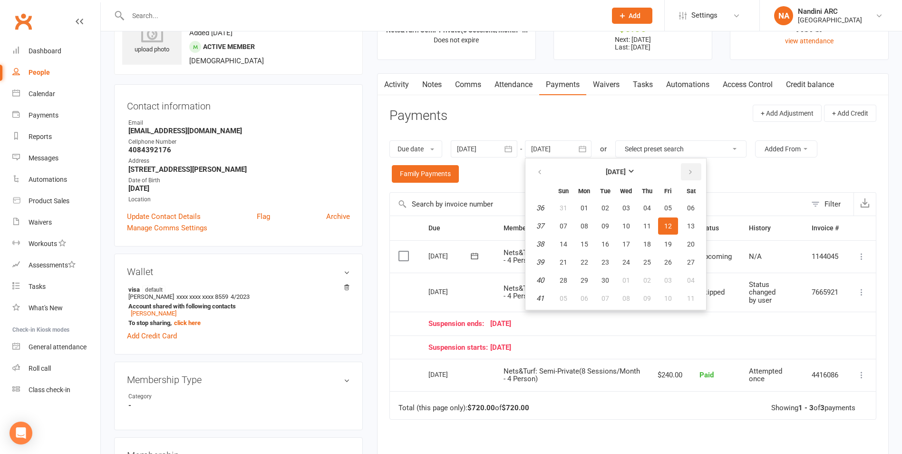
click at [686, 168] on button "button" at bounding box center [691, 171] width 20 height 17
click at [672, 207] on span "03" at bounding box center [669, 208] width 8 height 8
type input "[DATE]"
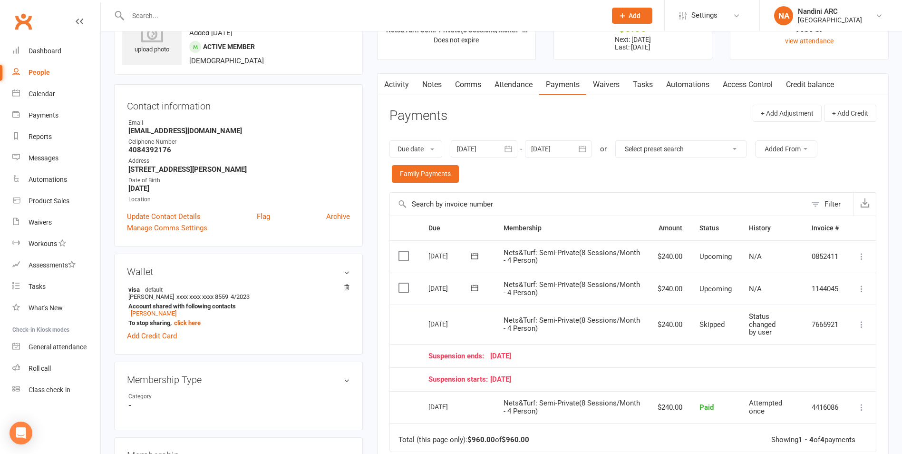
scroll to position [0, 0]
